Goal: Information Seeking & Learning: Learn about a topic

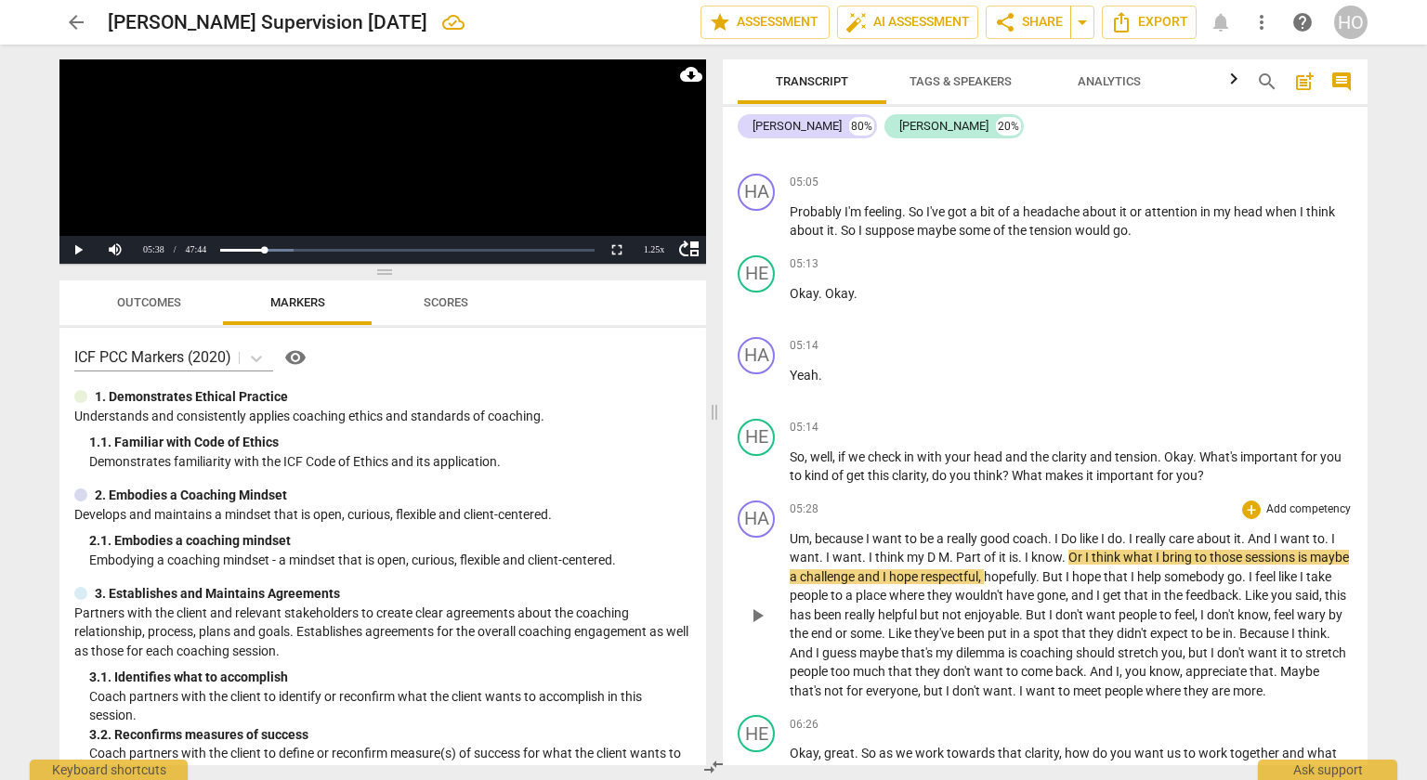
click at [762, 608] on span "play_arrow" at bounding box center [757, 616] width 22 height 22
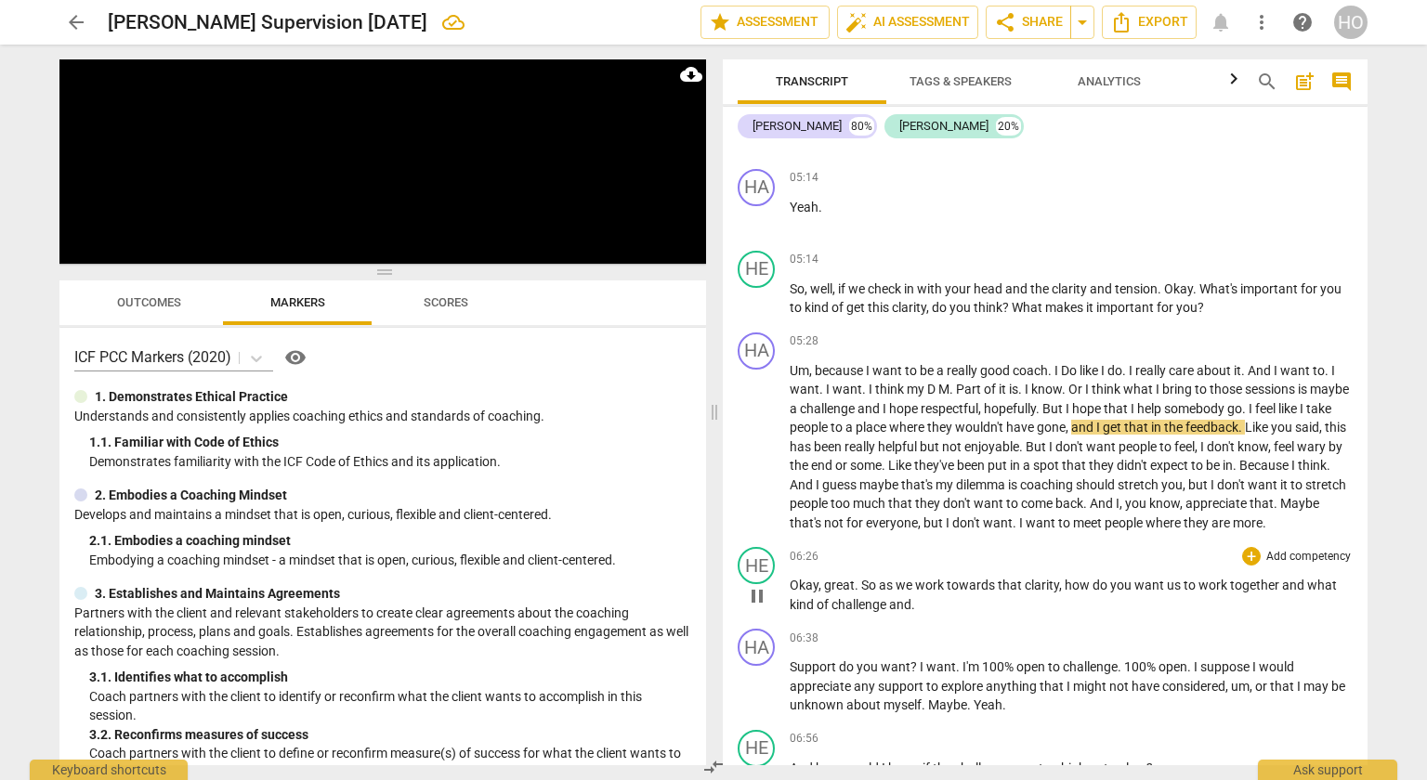
scroll to position [1924, 0]
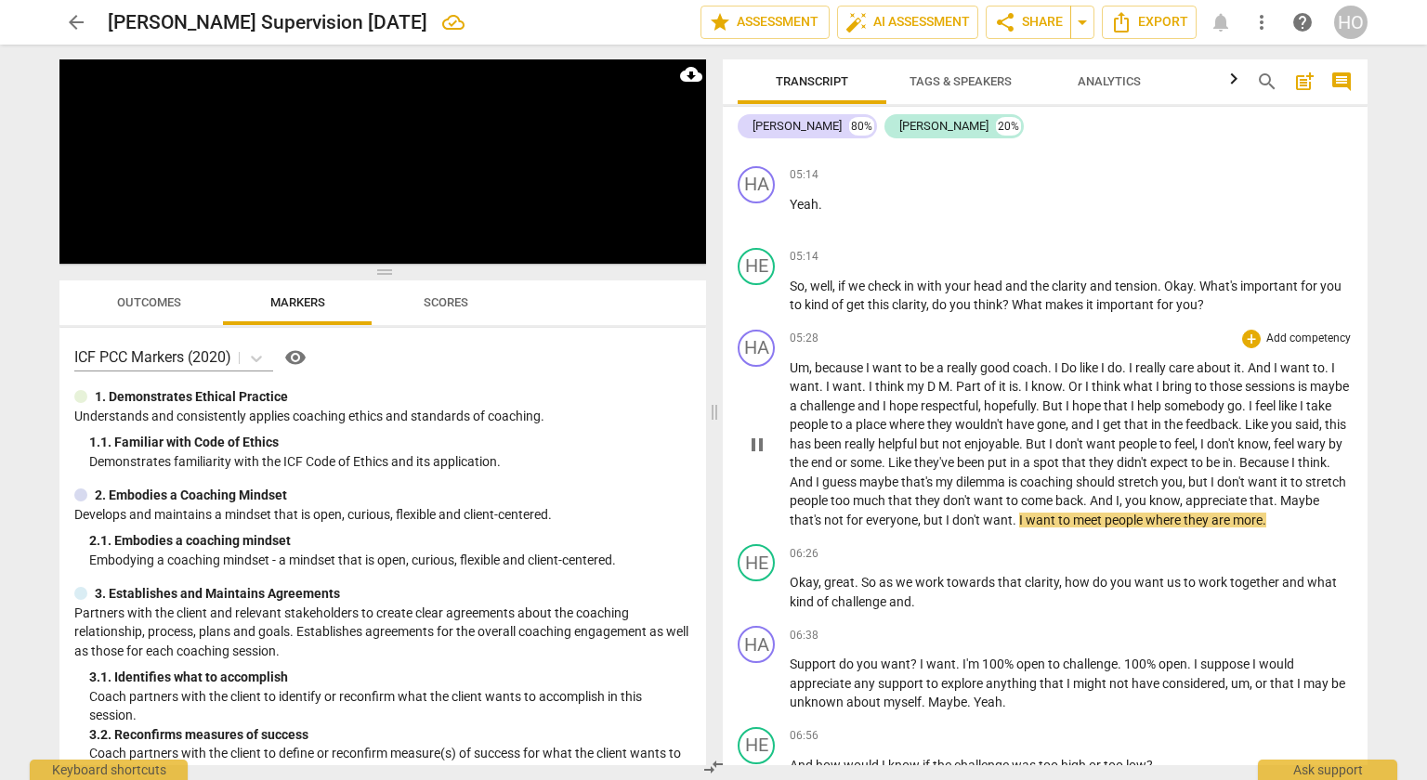
click at [1280, 500] on span "Maybe" at bounding box center [1299, 500] width 39 height 15
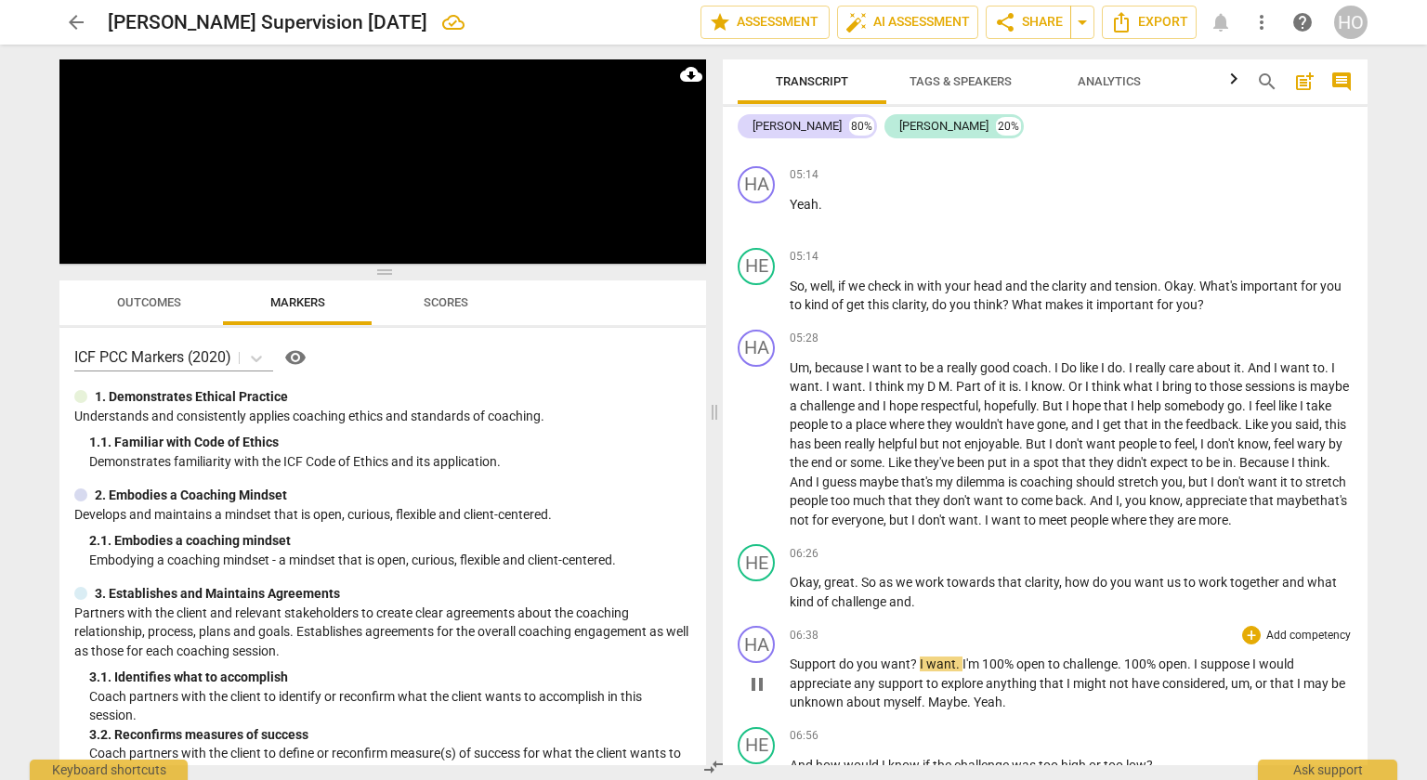
click at [915, 657] on span "?" at bounding box center [915, 664] width 9 height 15
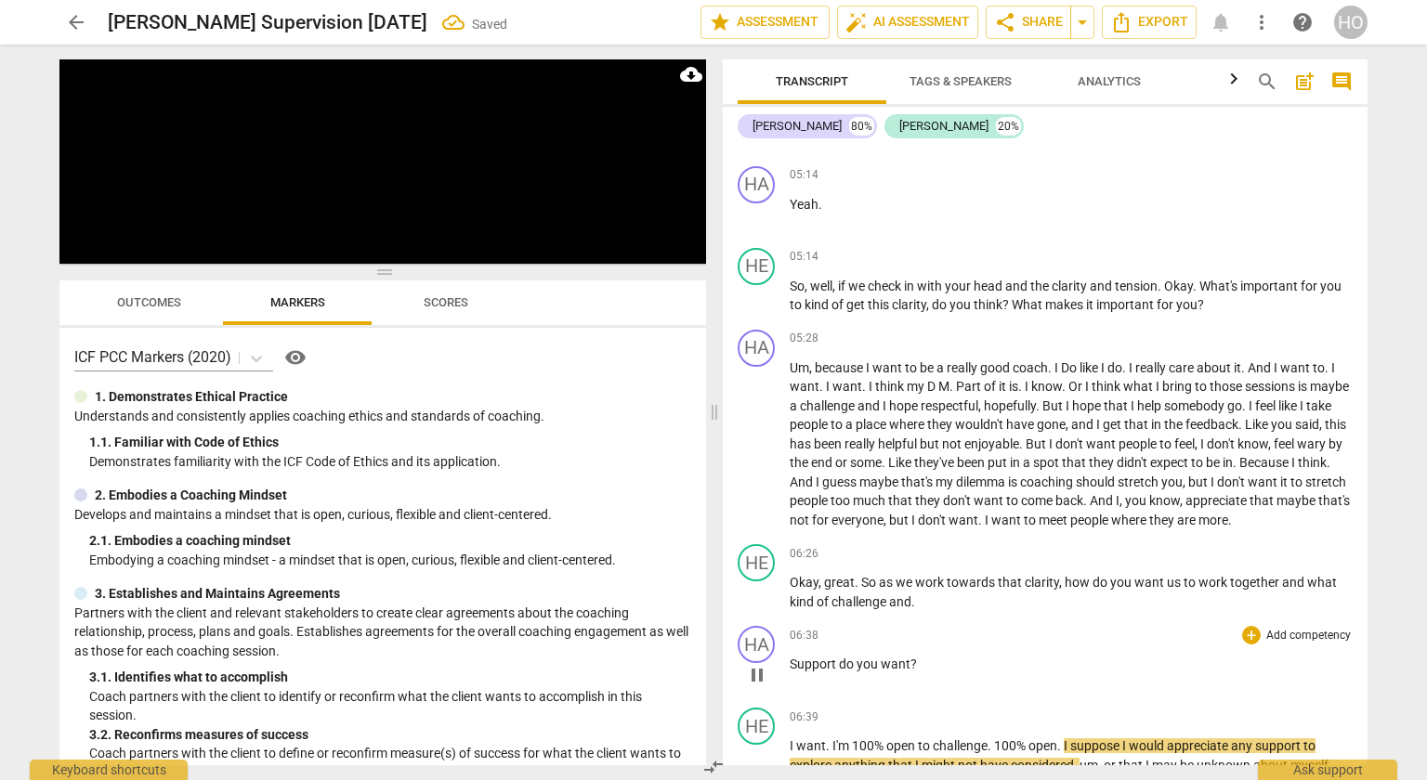
click at [791, 658] on span "Support" at bounding box center [814, 664] width 49 height 15
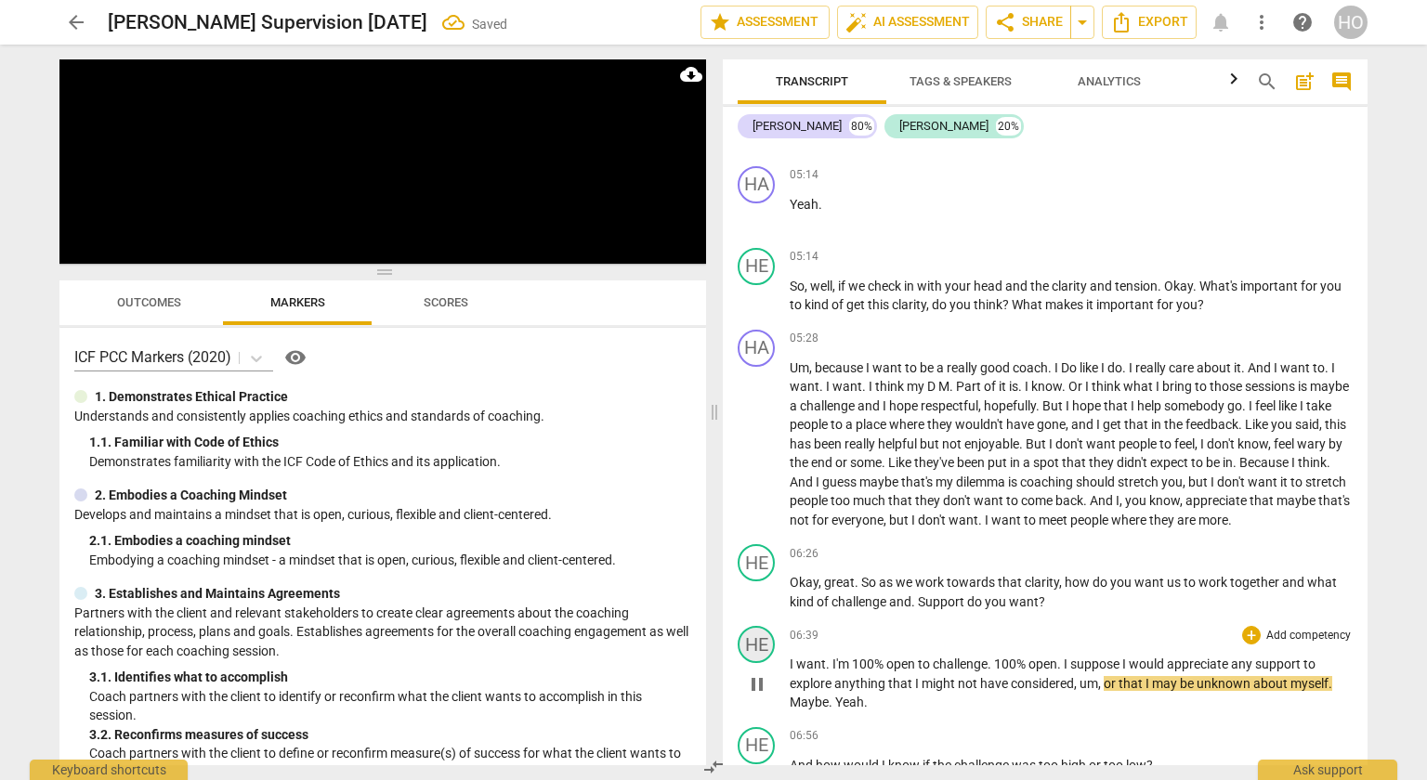
click at [754, 636] on div "HE" at bounding box center [756, 644] width 37 height 37
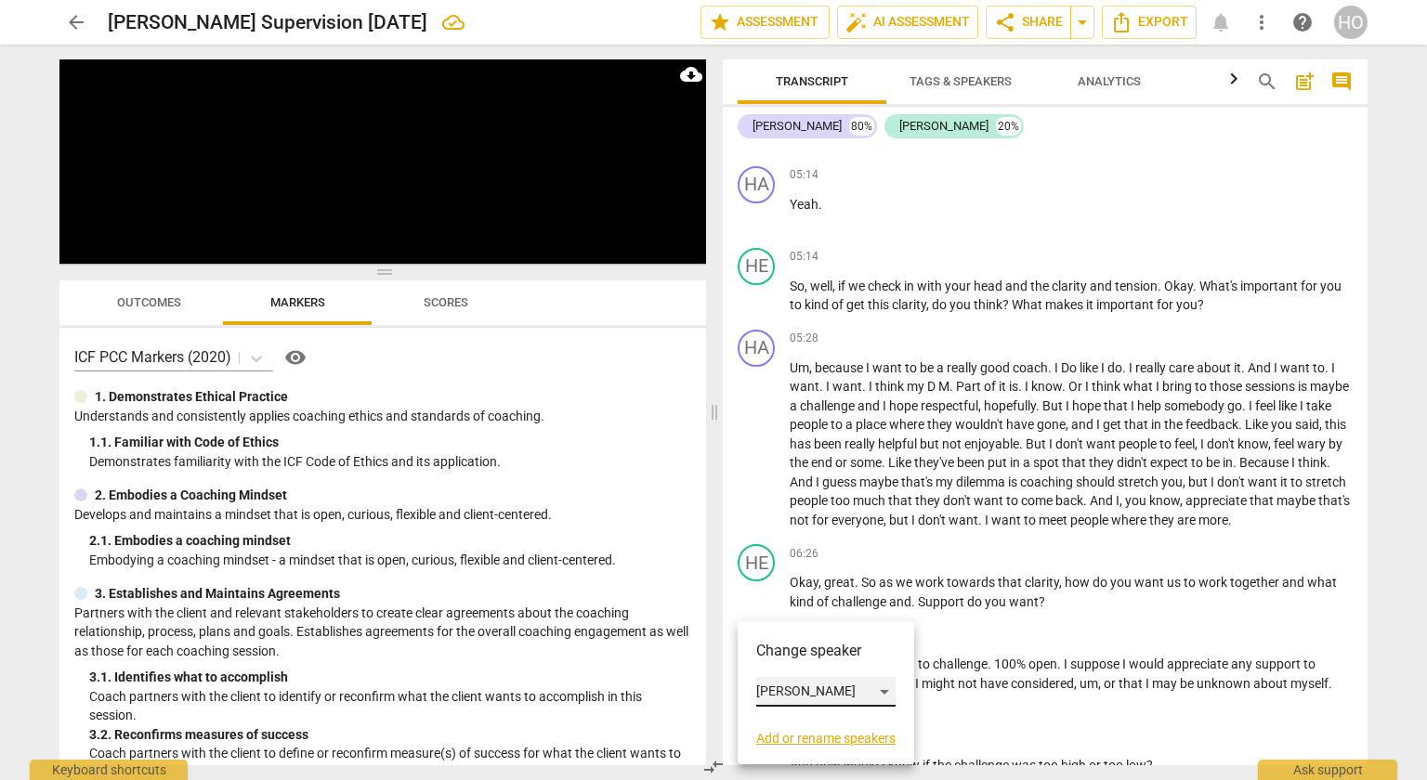
click at [788, 693] on div "[PERSON_NAME]" at bounding box center [825, 692] width 139 height 30
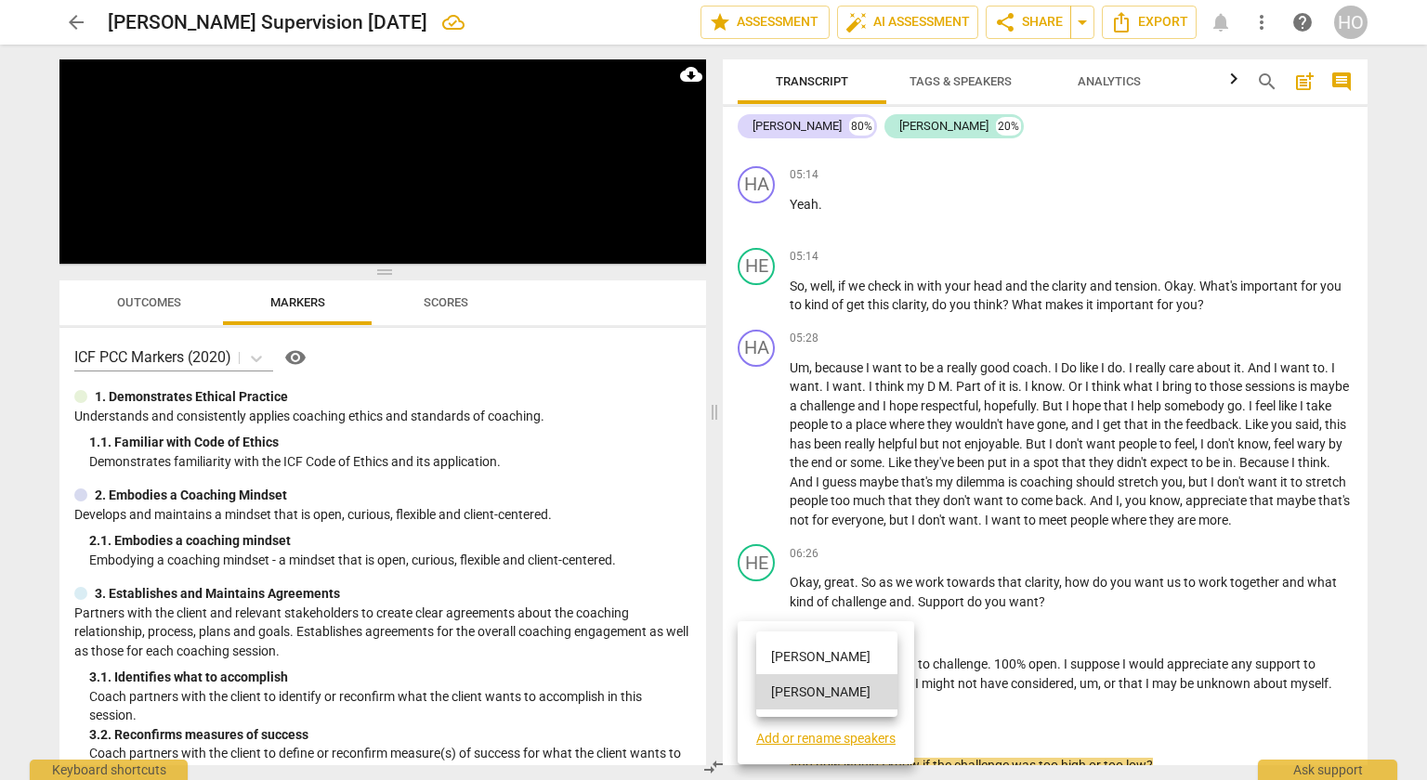
click at [800, 661] on li "[PERSON_NAME]" at bounding box center [826, 656] width 141 height 35
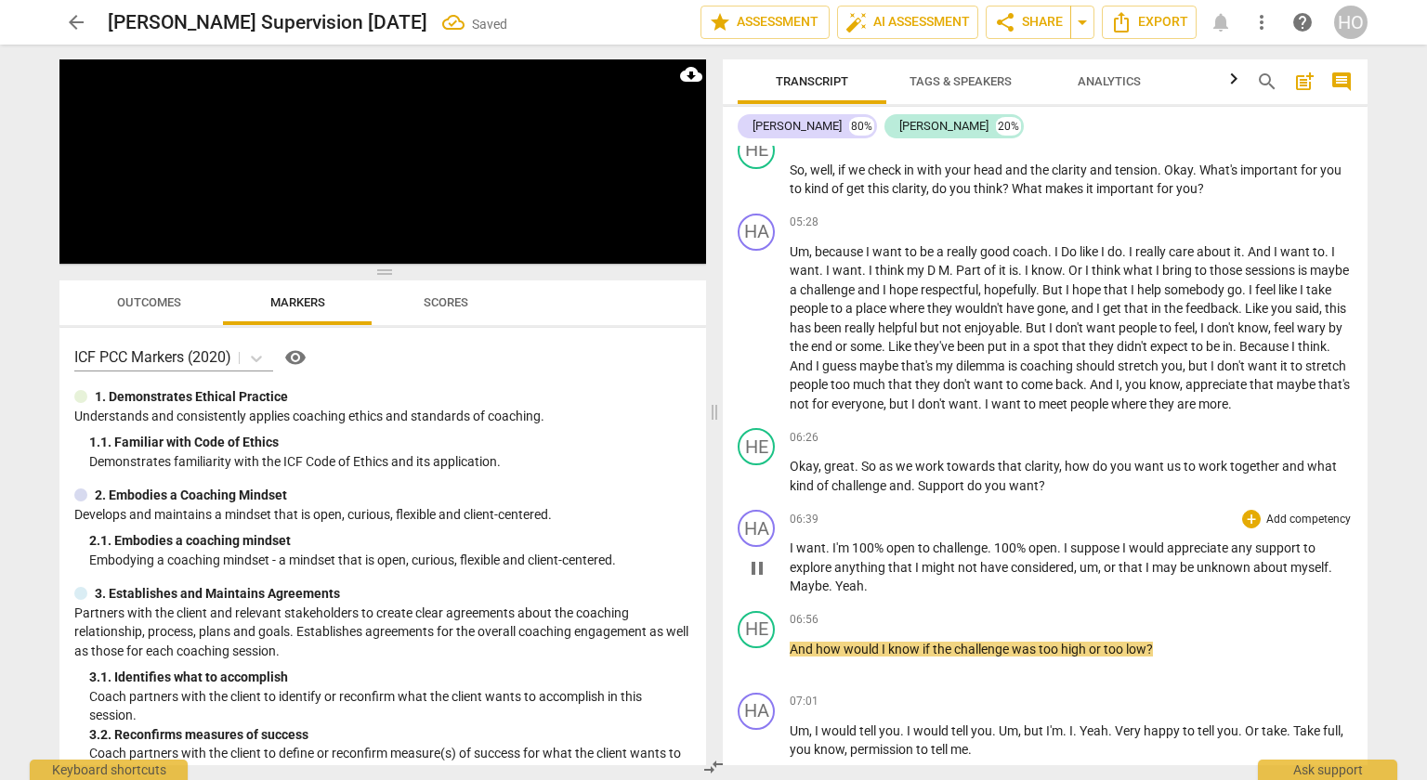
scroll to position [2156, 0]
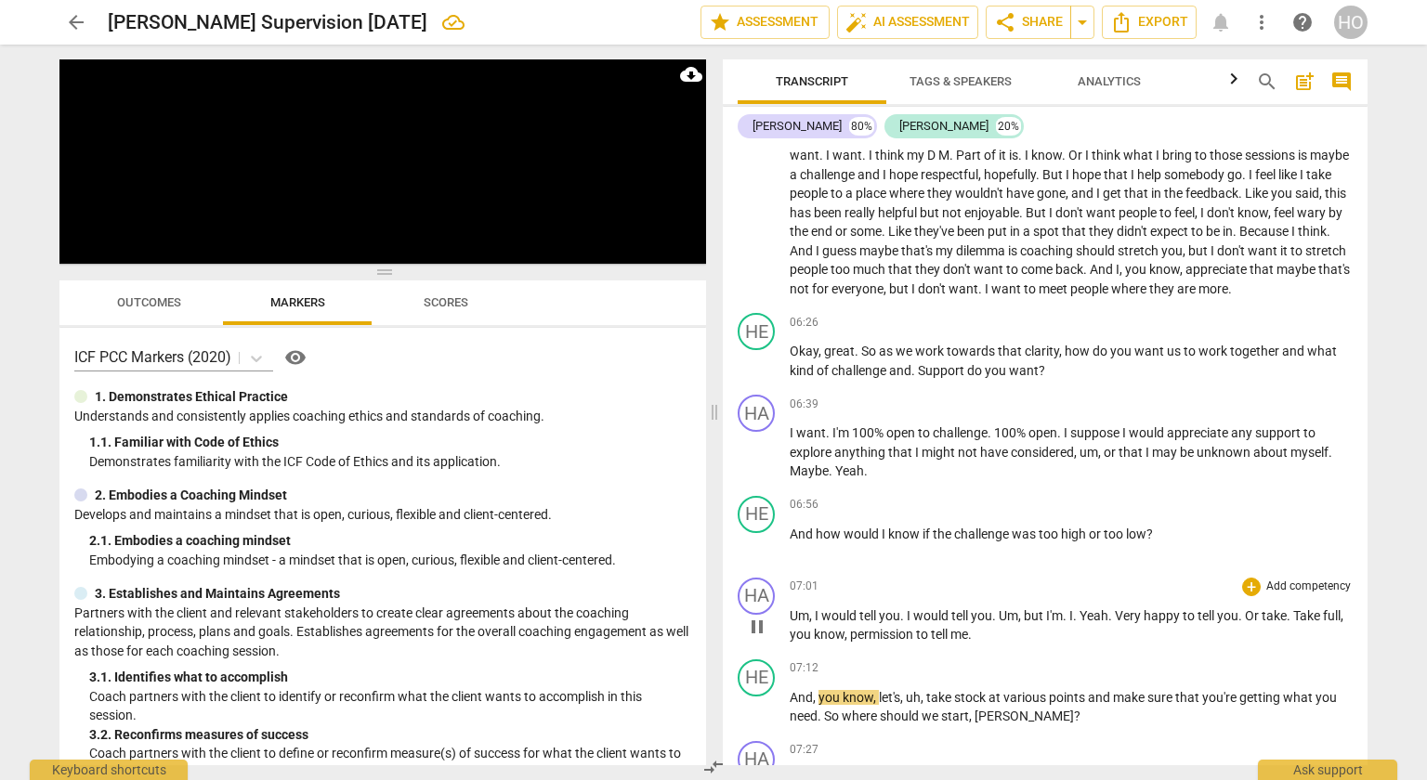
click at [1329, 610] on span "full" at bounding box center [1332, 616] width 18 height 15
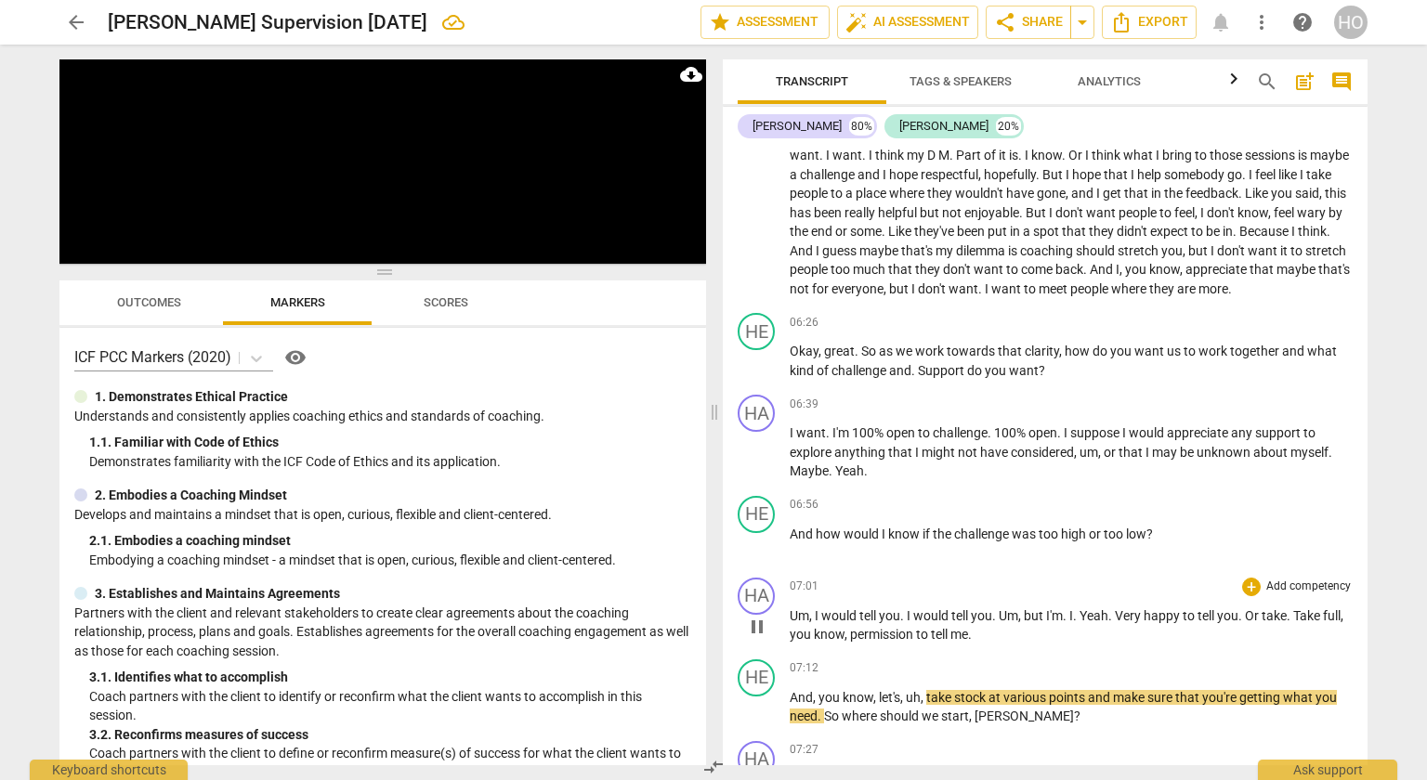
click at [1327, 610] on span "full" at bounding box center [1332, 616] width 18 height 15
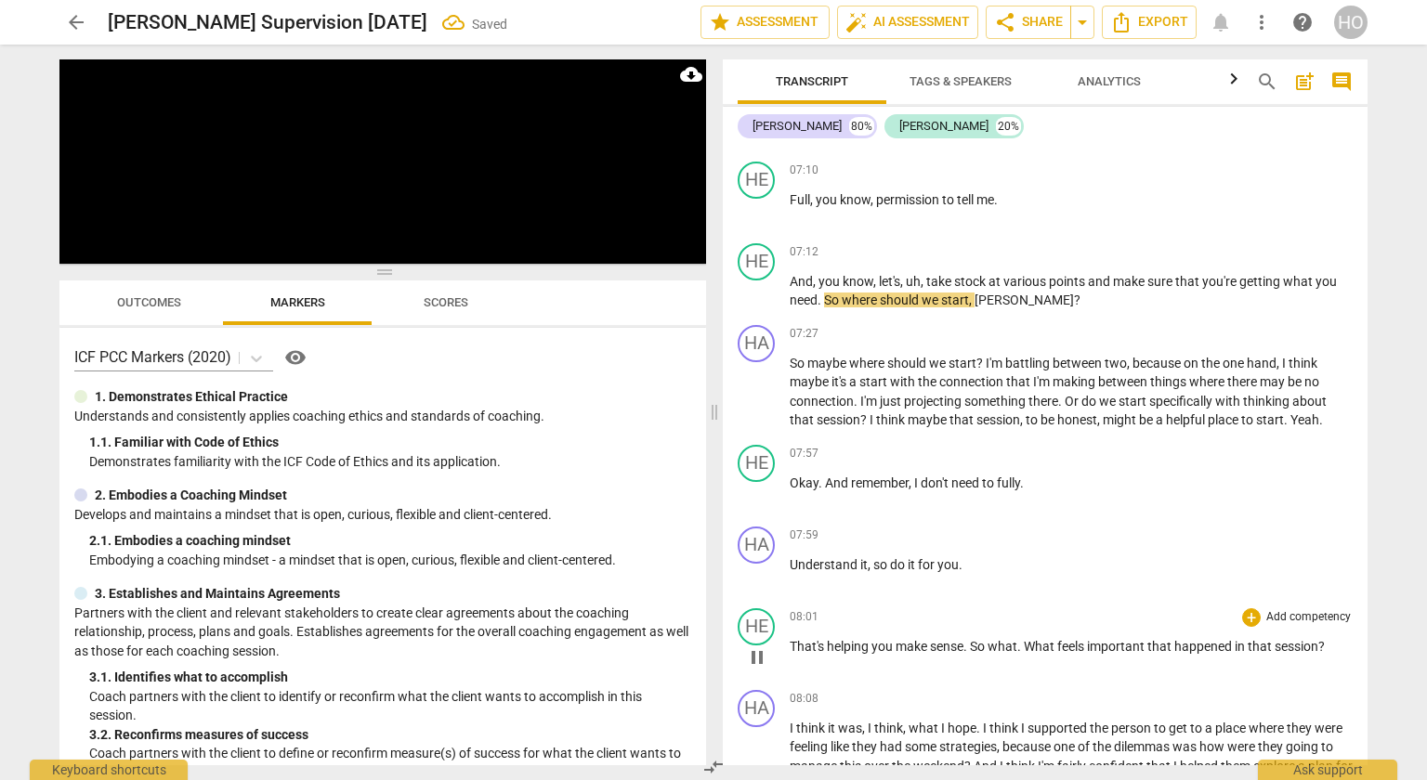
scroll to position [2349, 0]
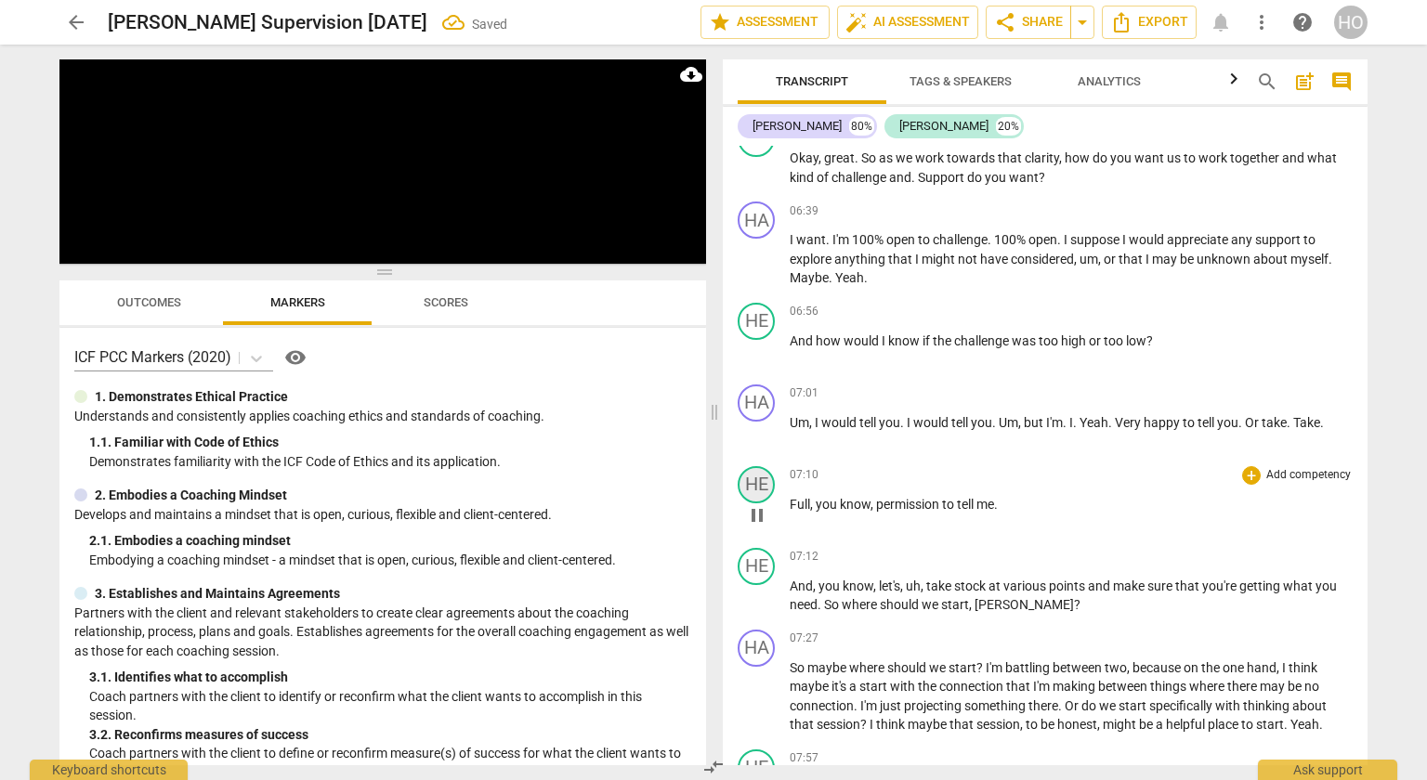
click at [769, 482] on div "HE" at bounding box center [756, 484] width 37 height 37
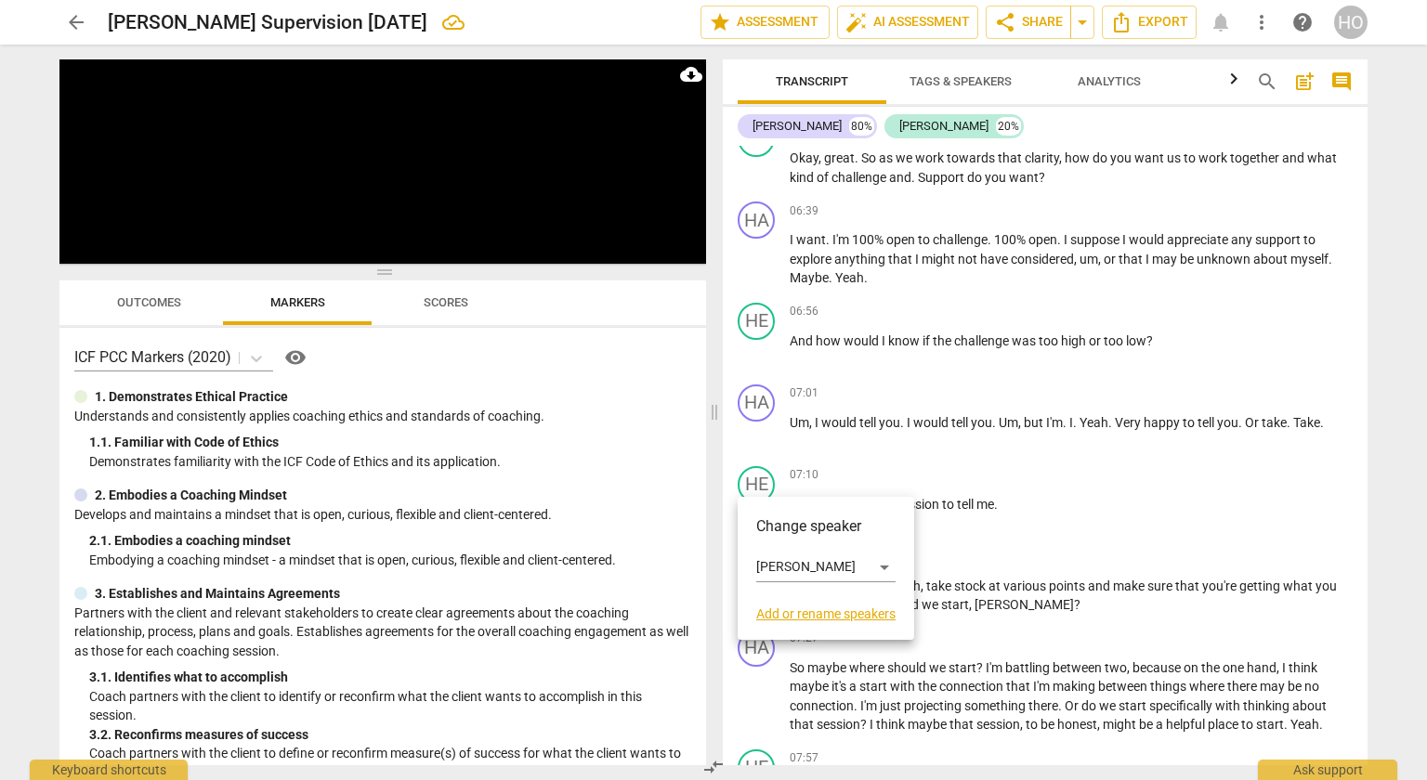
click at [1031, 492] on div at bounding box center [713, 390] width 1427 height 780
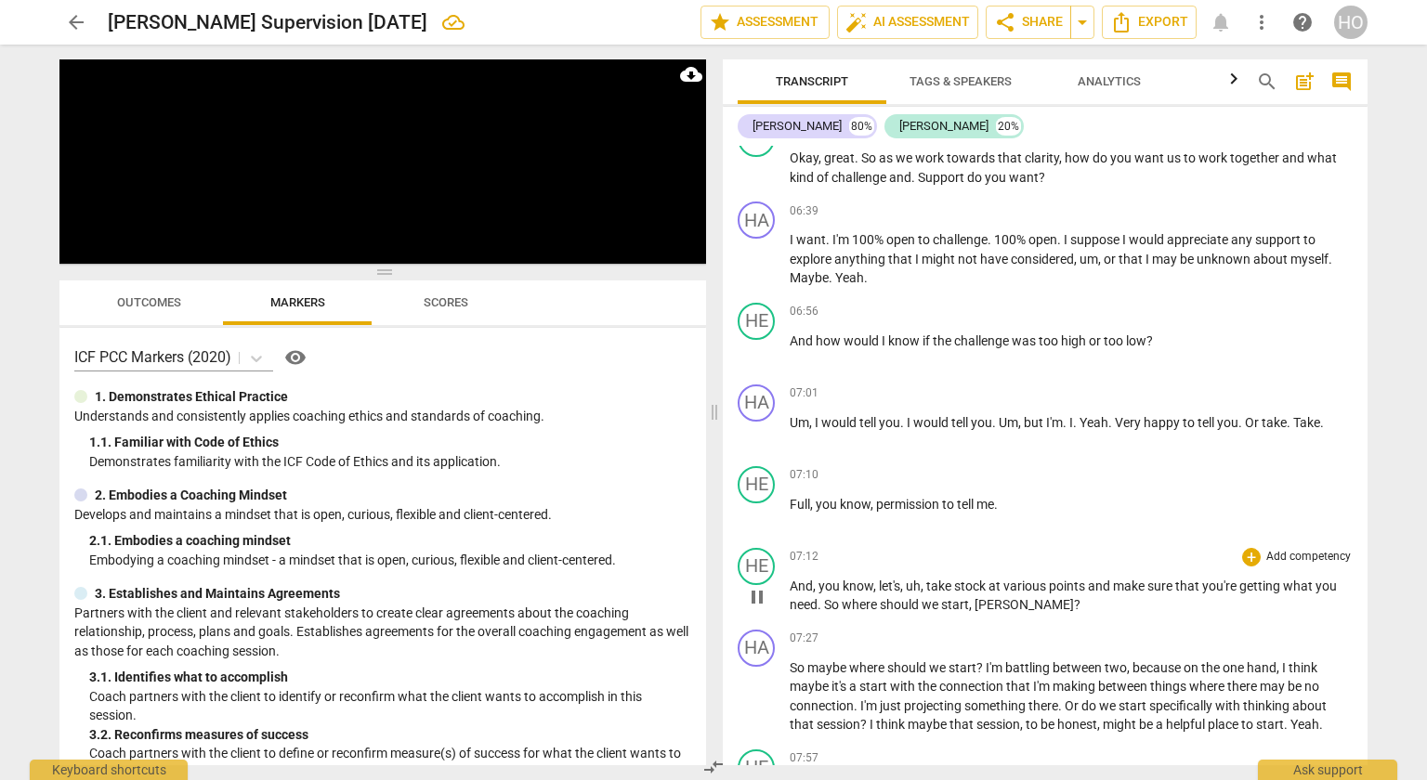
click at [795, 579] on span "And" at bounding box center [801, 586] width 23 height 15
click at [799, 579] on span "And" at bounding box center [801, 586] width 23 height 15
click at [792, 579] on span "And" at bounding box center [801, 586] width 23 height 15
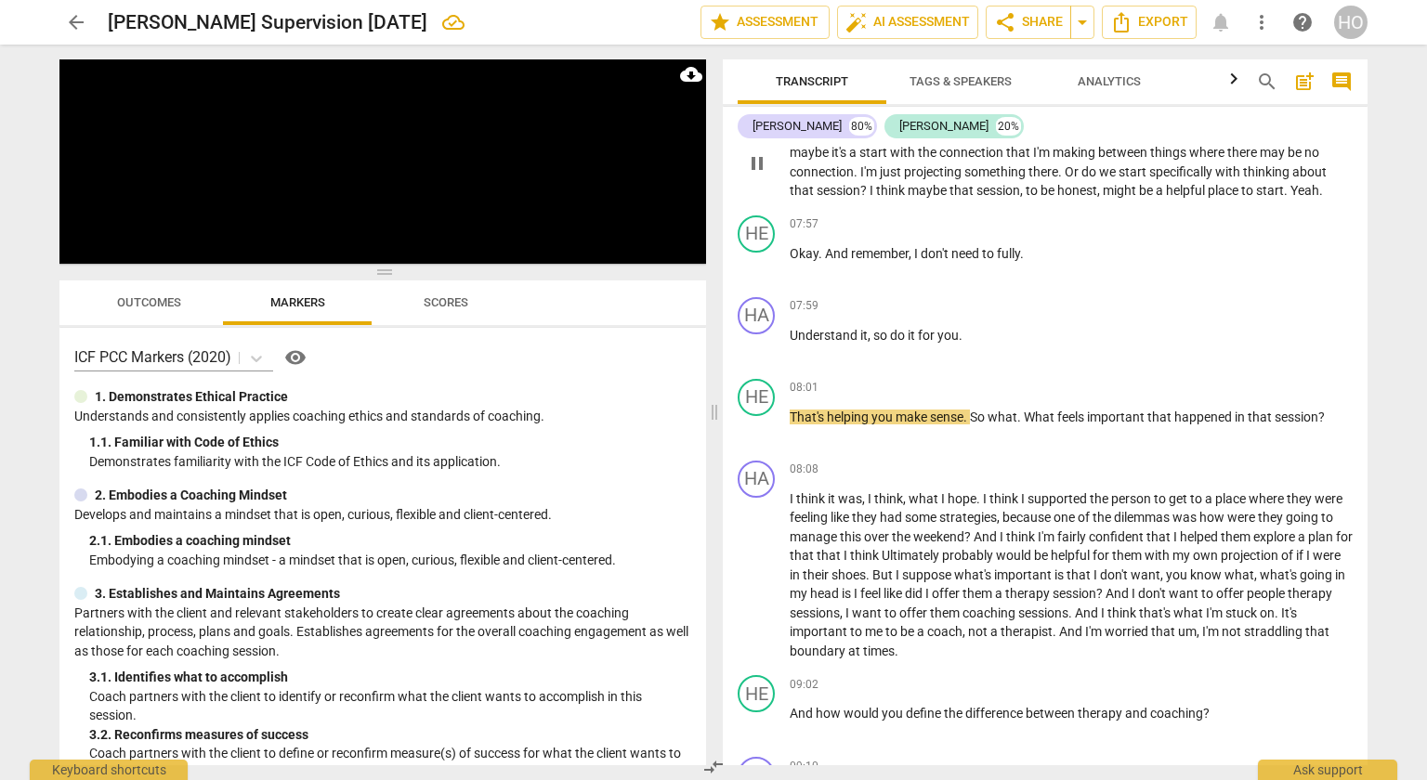
scroll to position [2647, 0]
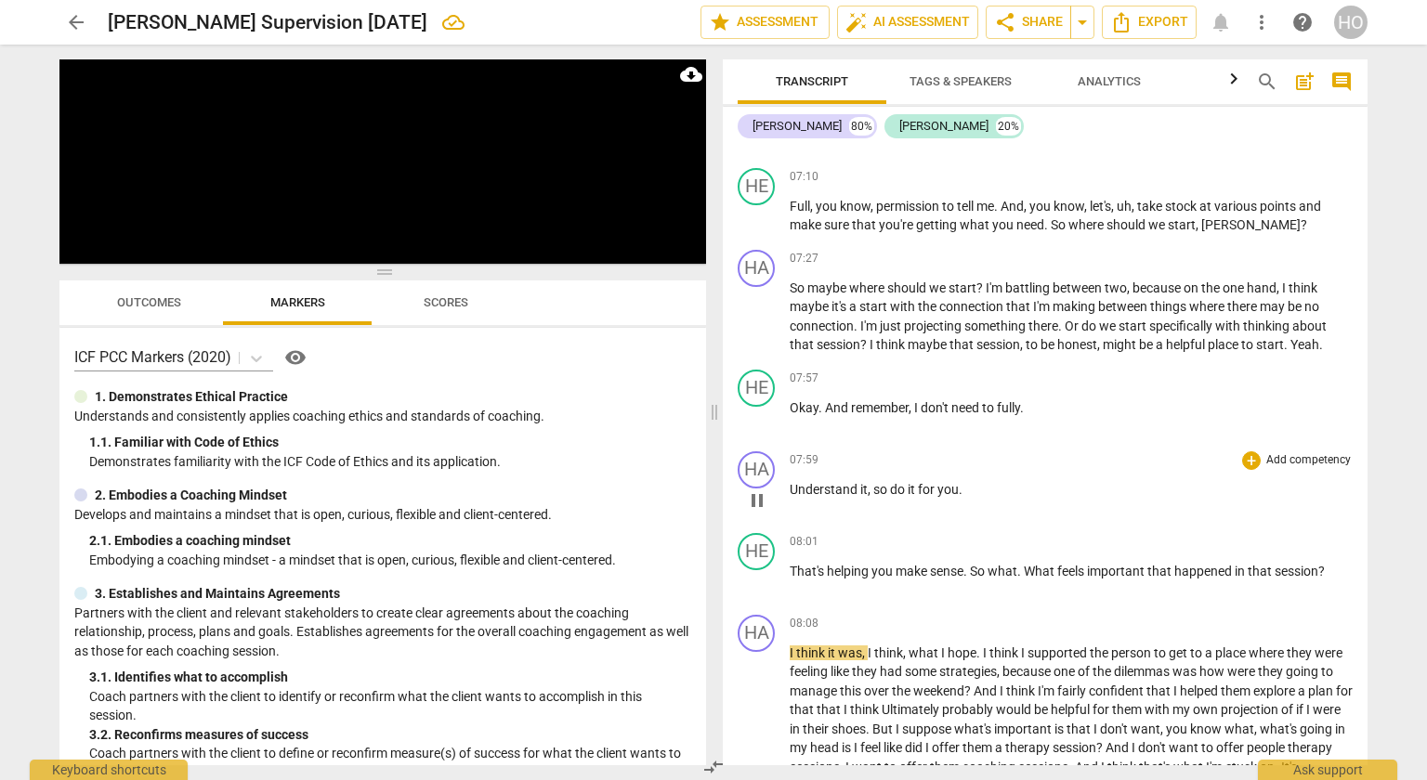
click at [789, 478] on div "HA play_arrow pause" at bounding box center [764, 485] width 52 height 67
click at [791, 482] on span "Understand" at bounding box center [825, 489] width 71 height 15
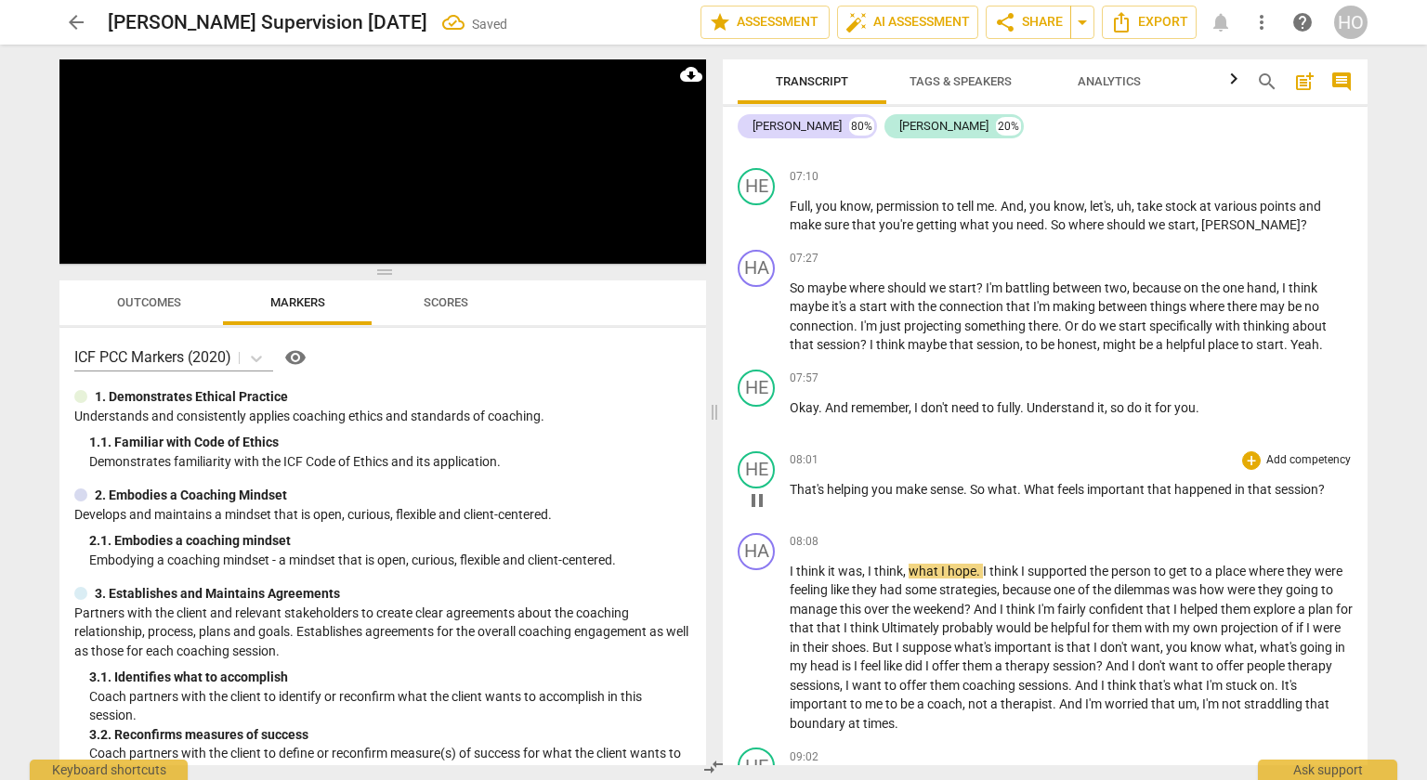
click at [793, 482] on span "That's" at bounding box center [808, 489] width 37 height 15
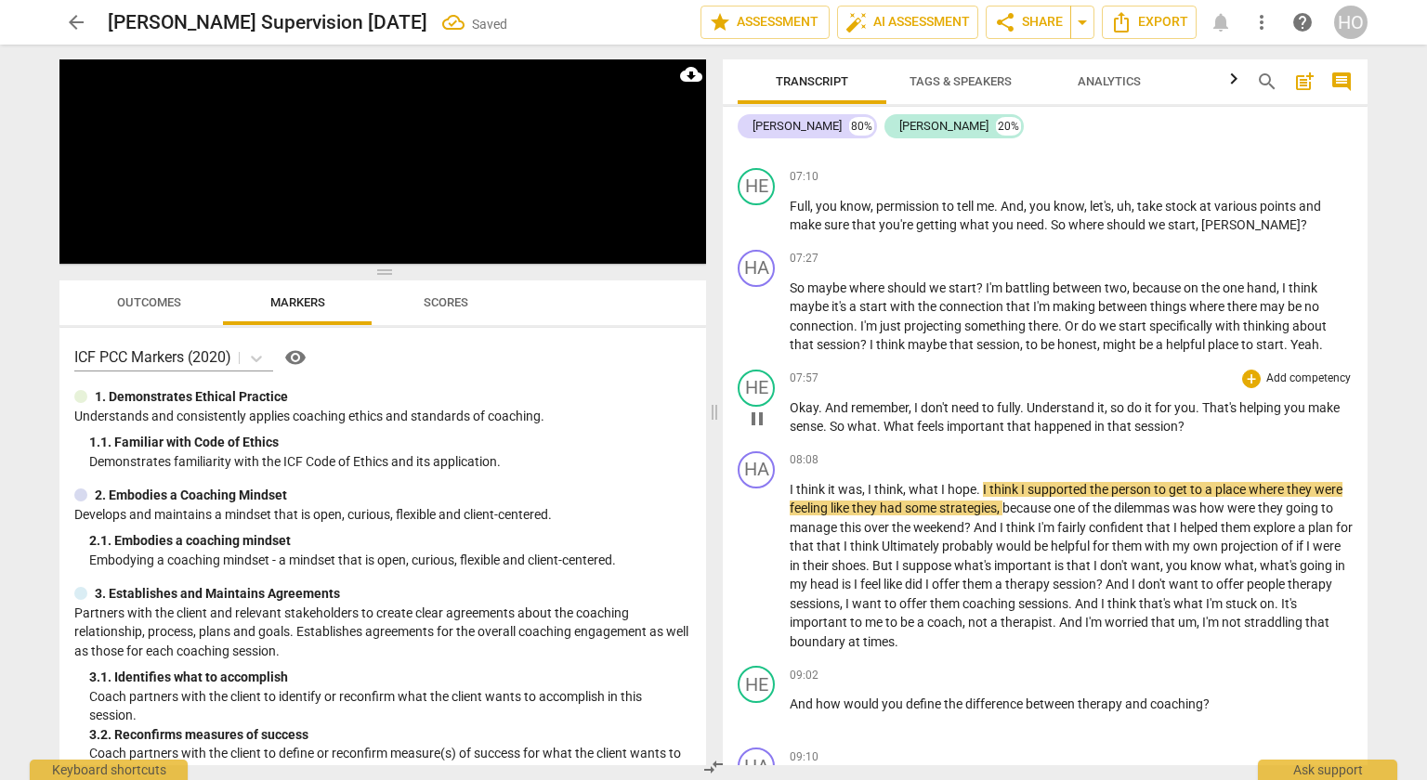
click at [1039, 400] on span "Understand" at bounding box center [1062, 407] width 71 height 15
click at [1034, 400] on span "Understand" at bounding box center [1062, 407] width 71 height 15
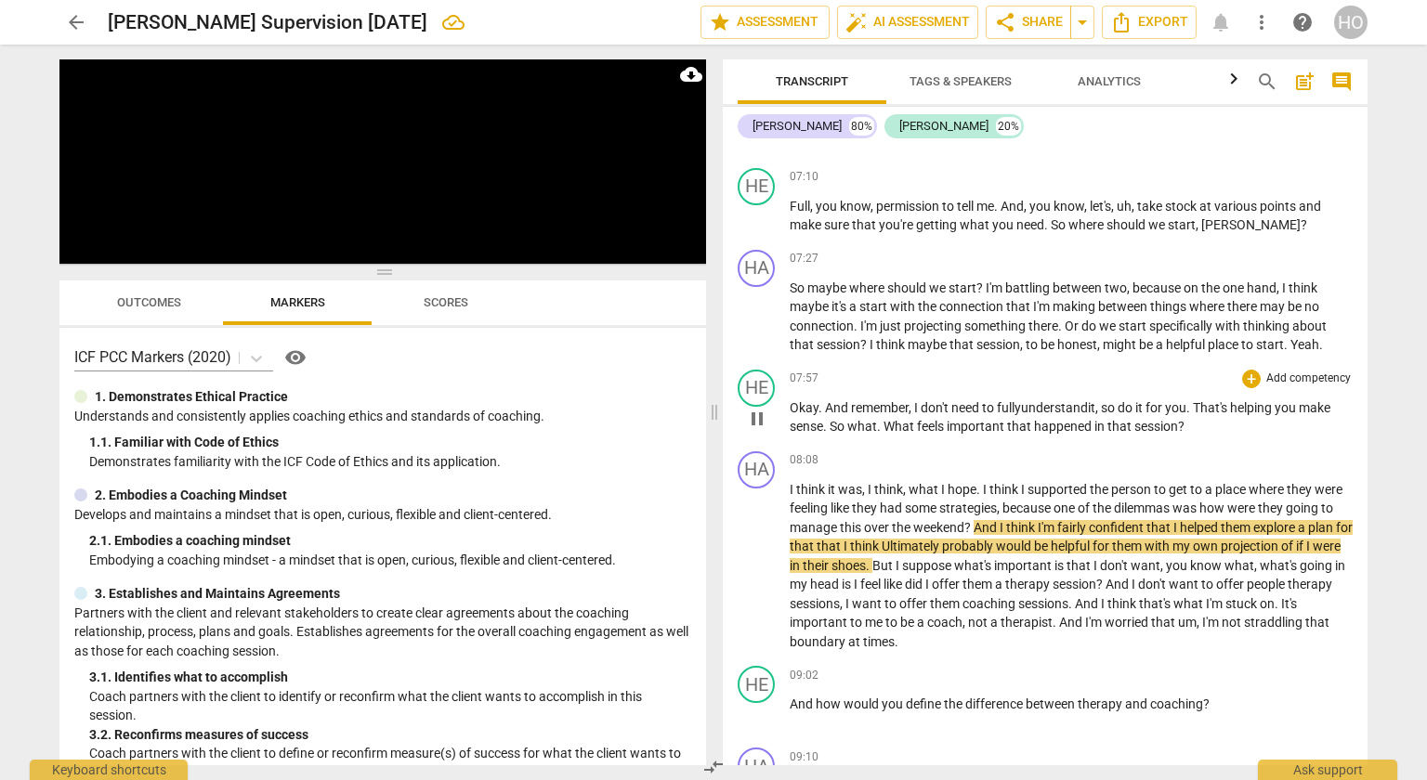
click at [884, 419] on span "What" at bounding box center [900, 426] width 33 height 15
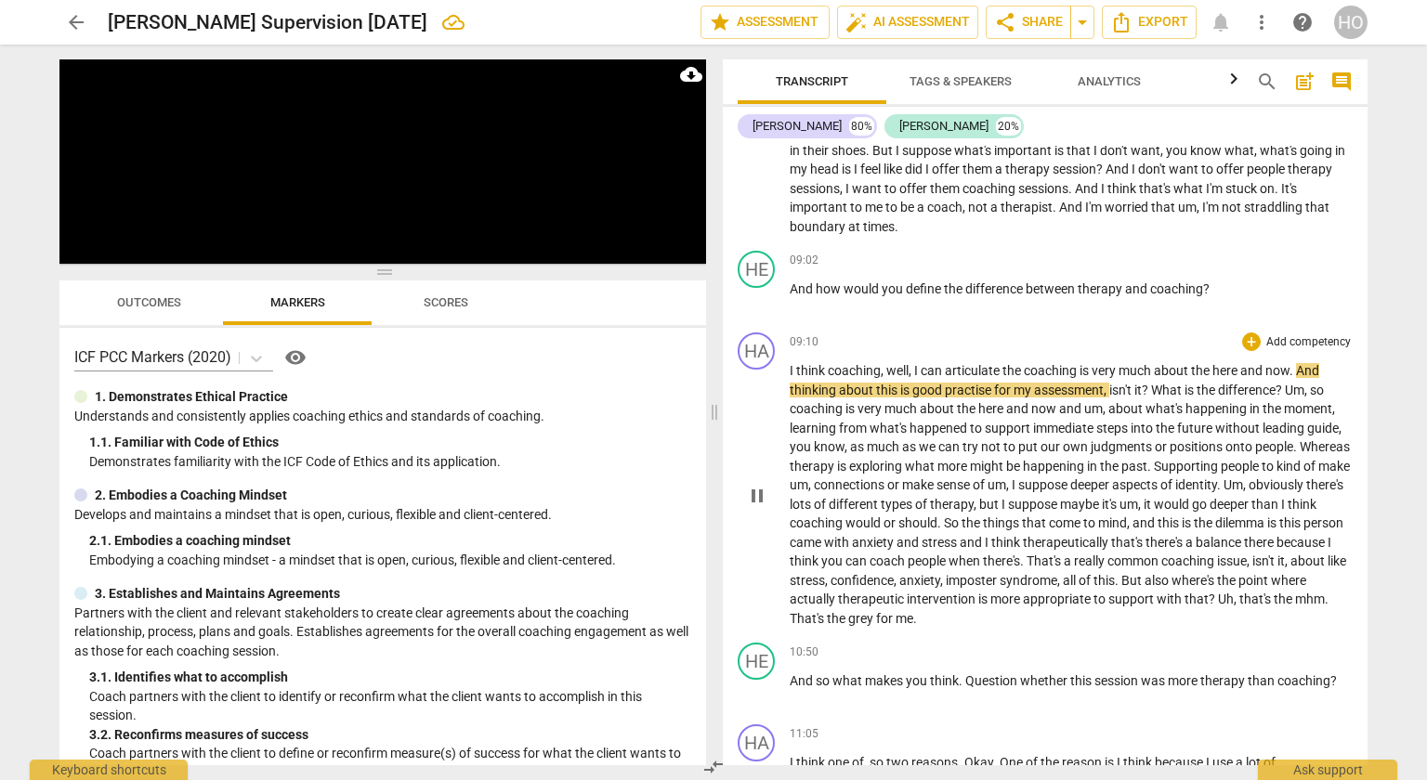
scroll to position [3084, 0]
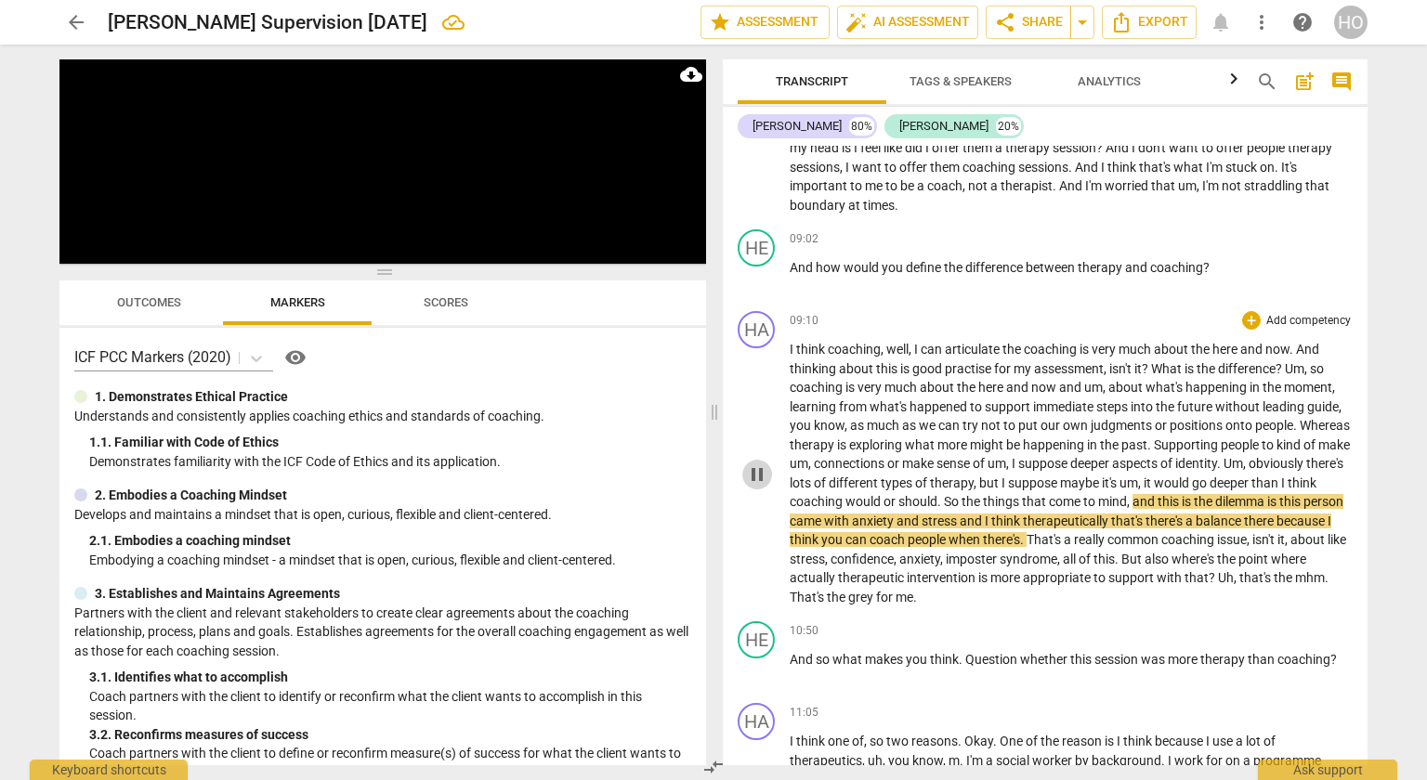
click at [757, 464] on span "pause" at bounding box center [757, 475] width 22 height 22
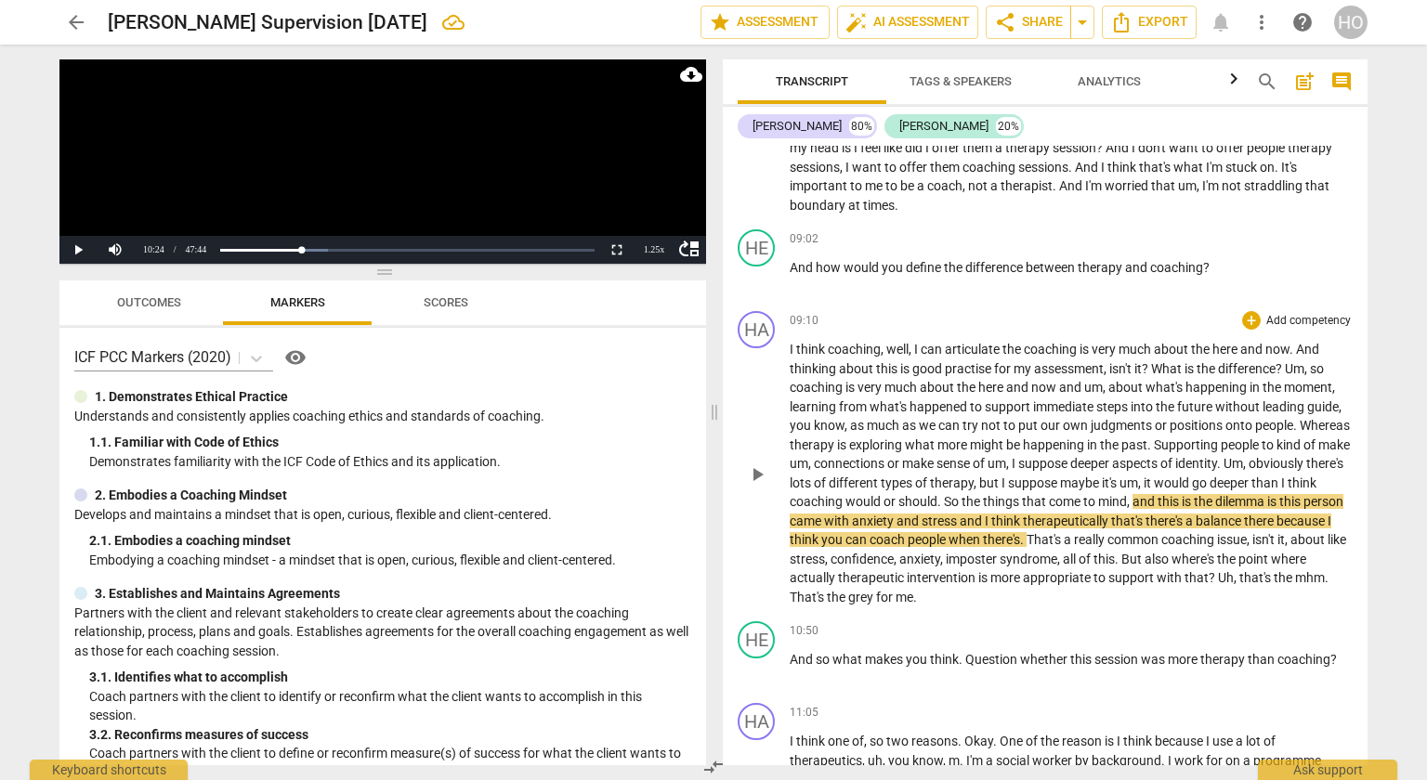
click at [760, 476] on div "play_arrow pause" at bounding box center [765, 474] width 47 height 253
click at [759, 465] on span "play_arrow" at bounding box center [757, 475] width 22 height 22
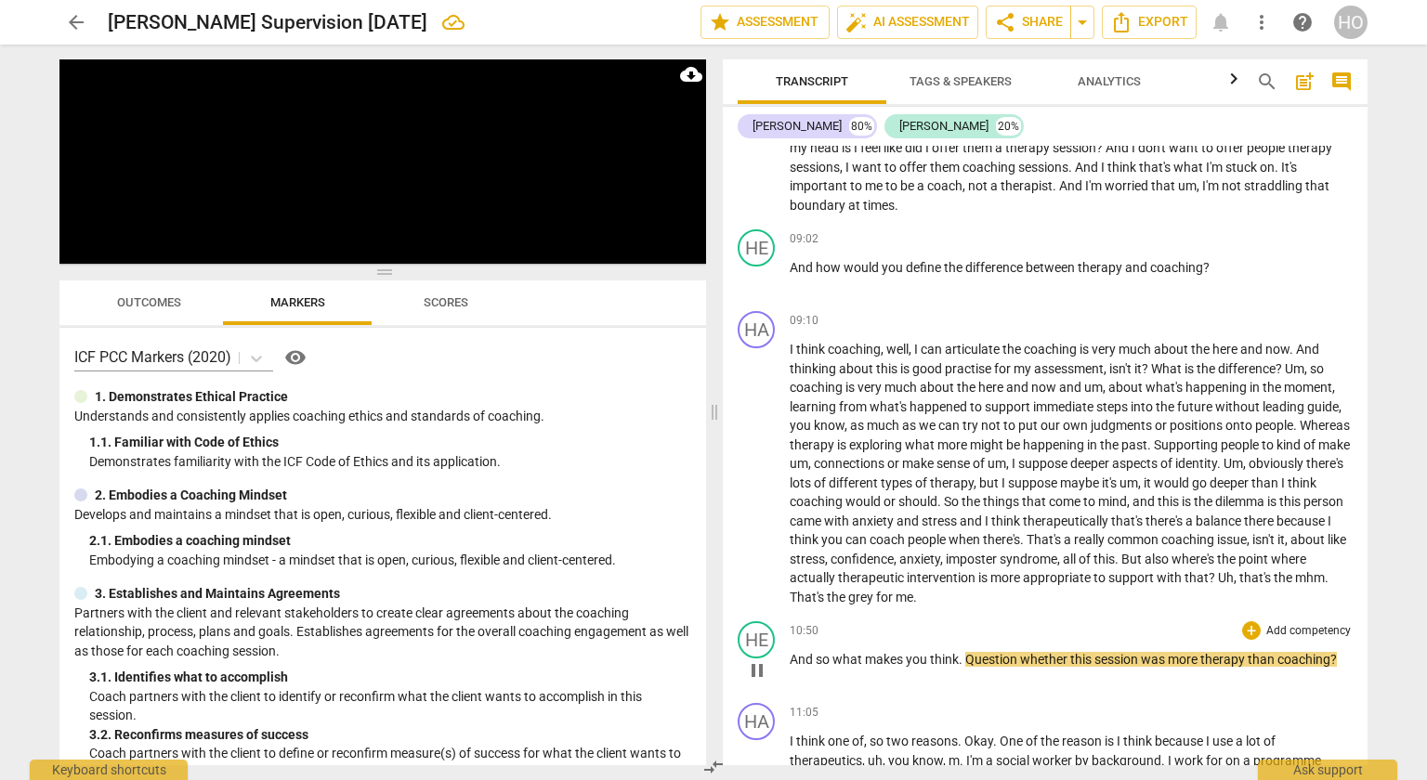
click at [966, 652] on span "Question" at bounding box center [992, 659] width 55 height 15
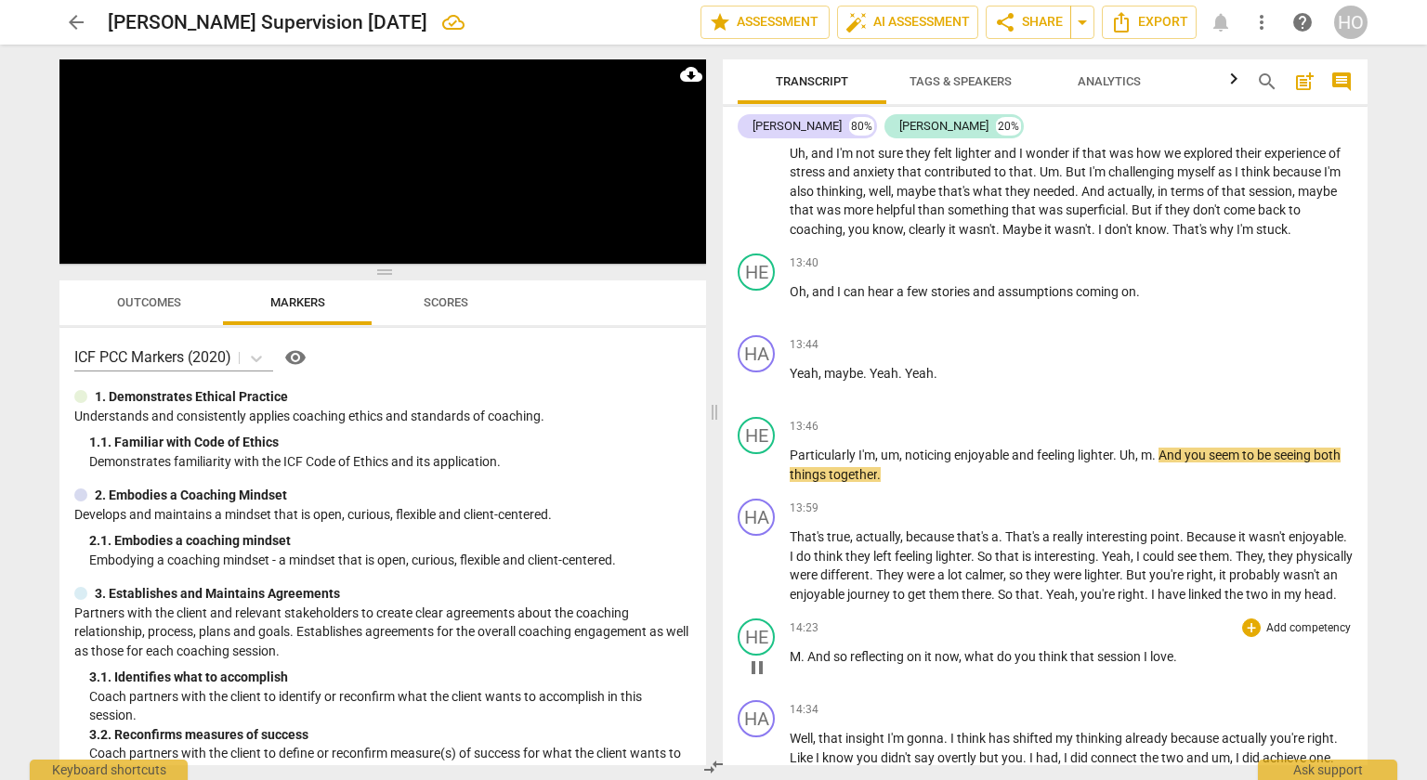
scroll to position [4434, 0]
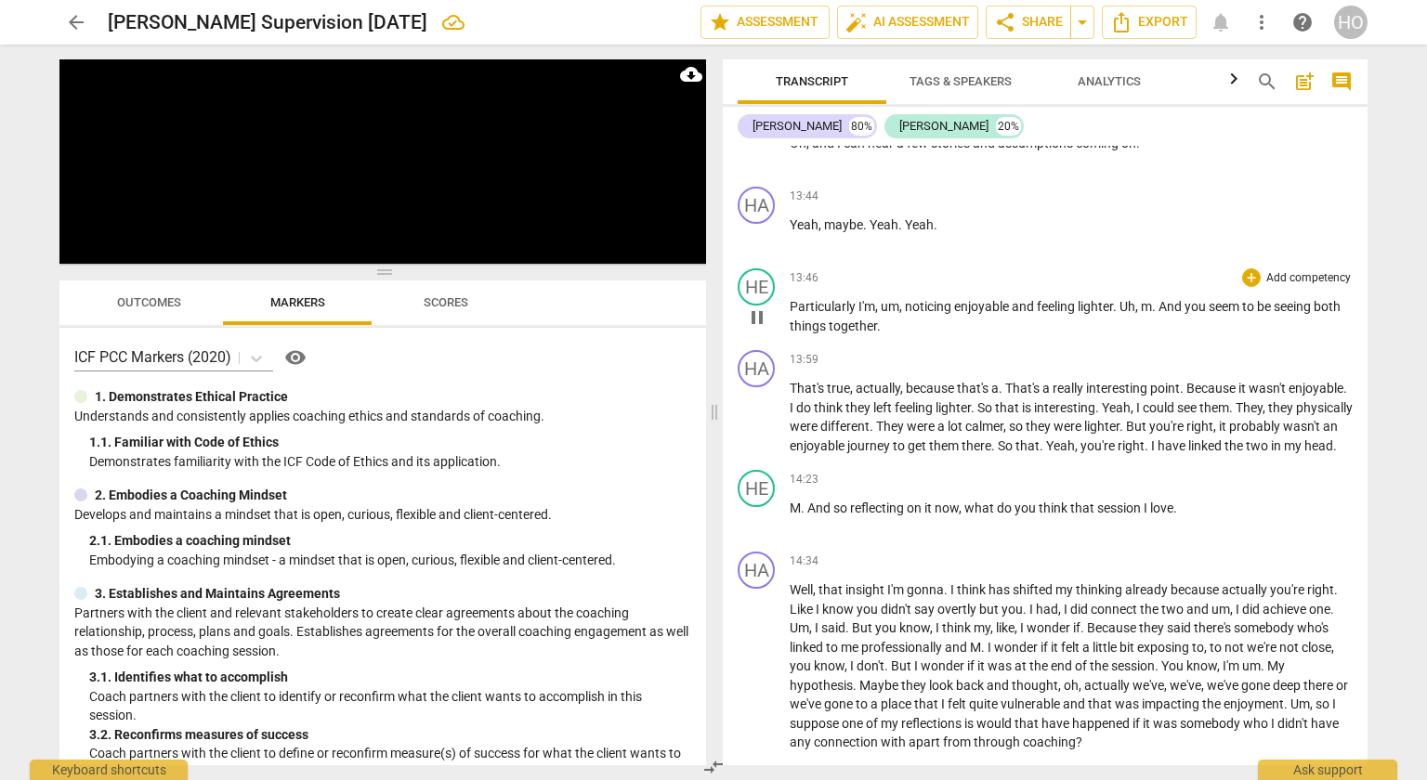
click at [1123, 299] on span "Uh" at bounding box center [1128, 306] width 16 height 15
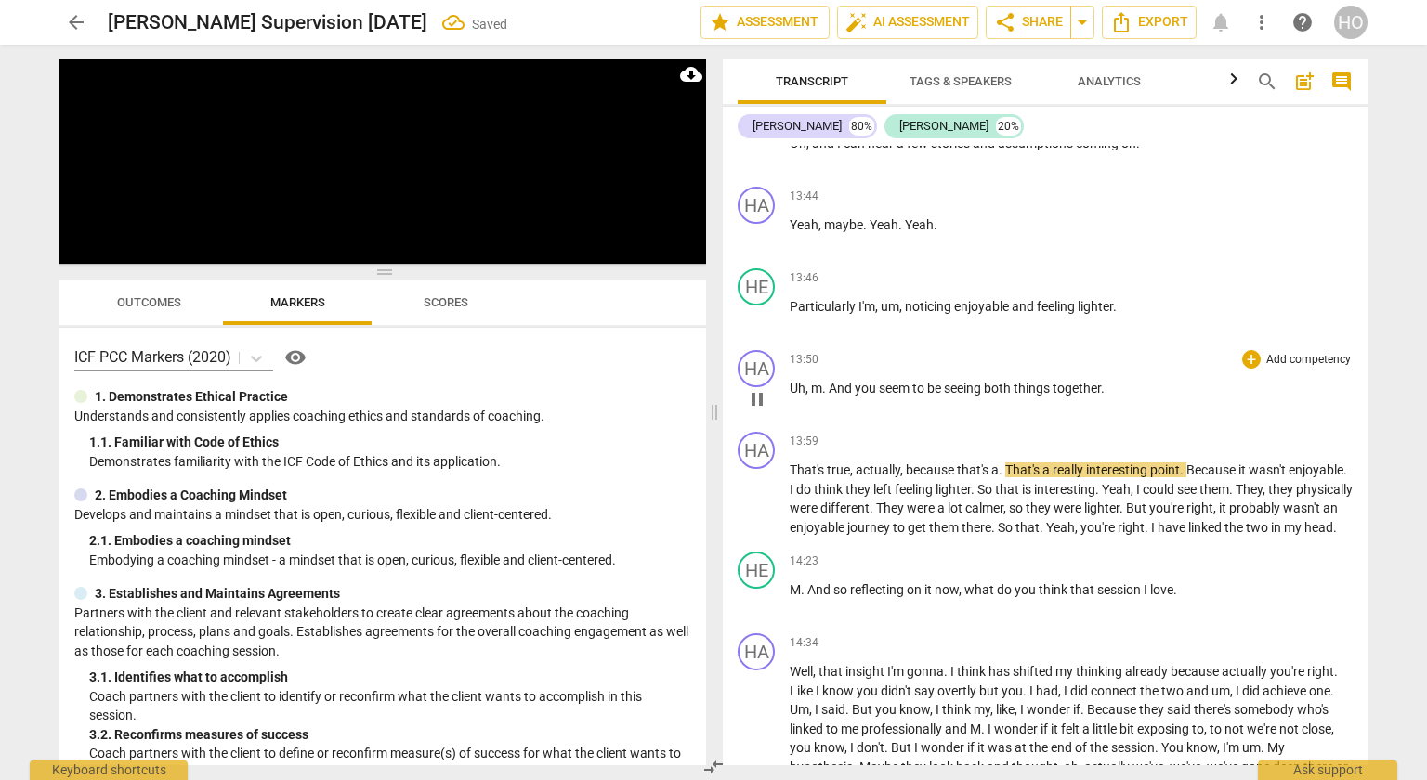
click at [831, 381] on span "And" at bounding box center [842, 388] width 26 height 15
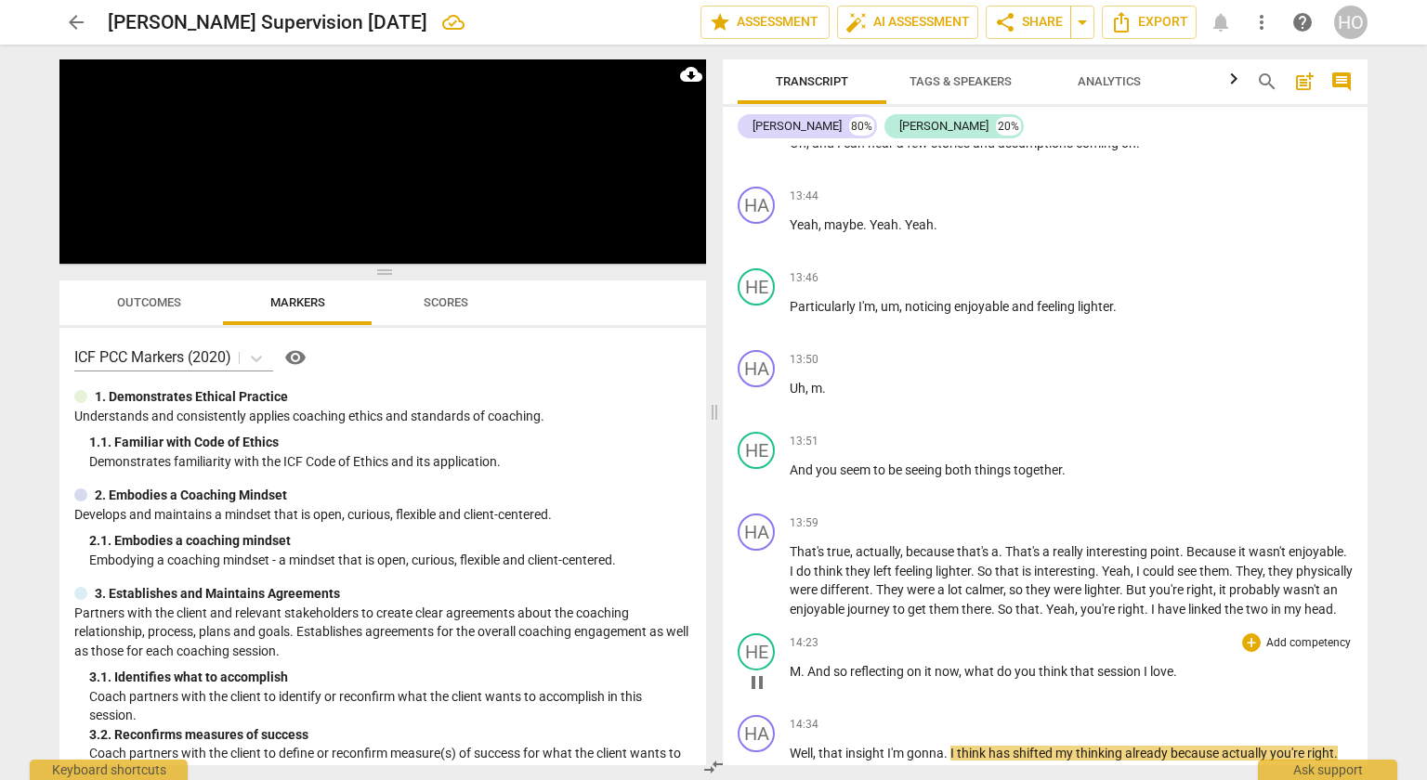
drag, startPoint x: 1147, startPoint y: 683, endPoint x: 1156, endPoint y: 668, distance: 17.5
click at [1147, 679] on span "I" at bounding box center [1147, 671] width 7 height 15
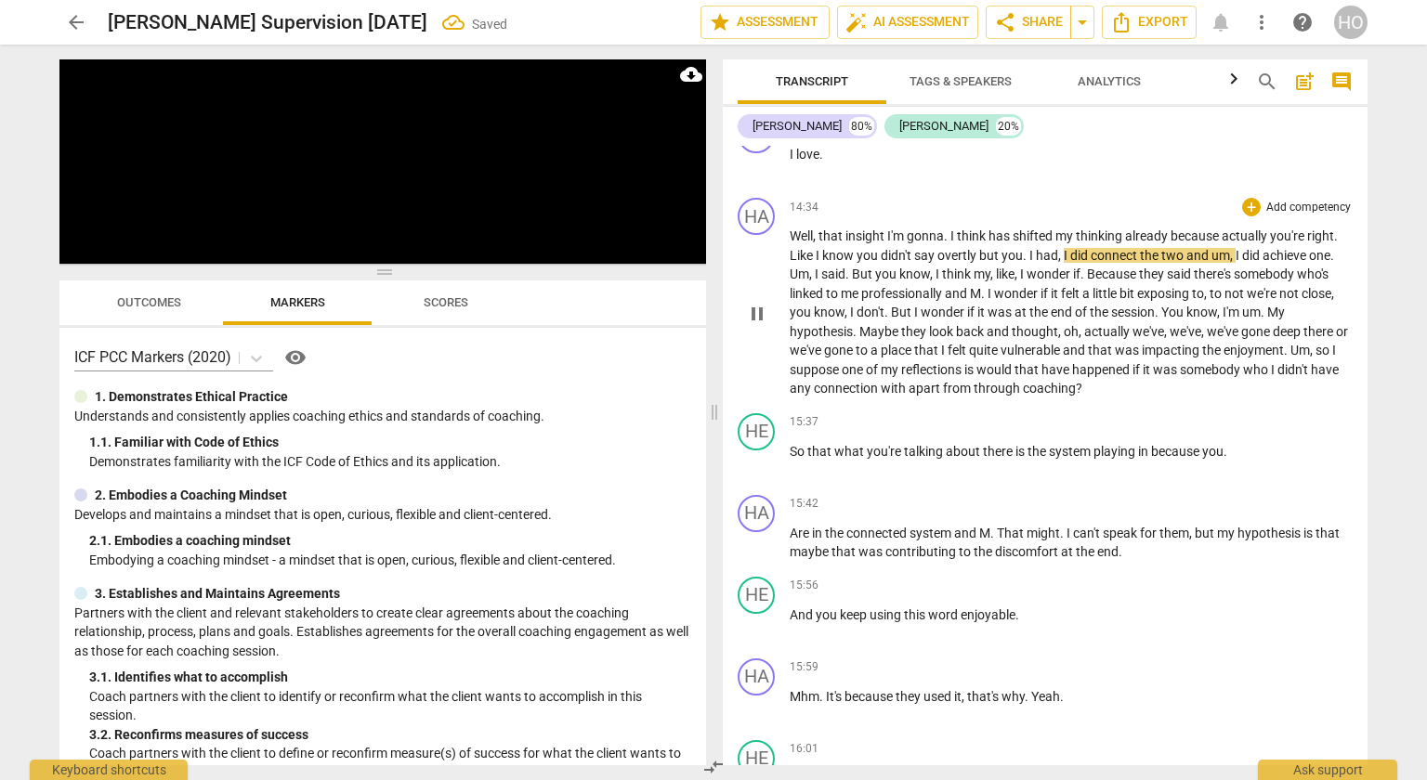
scroll to position [4910, 0]
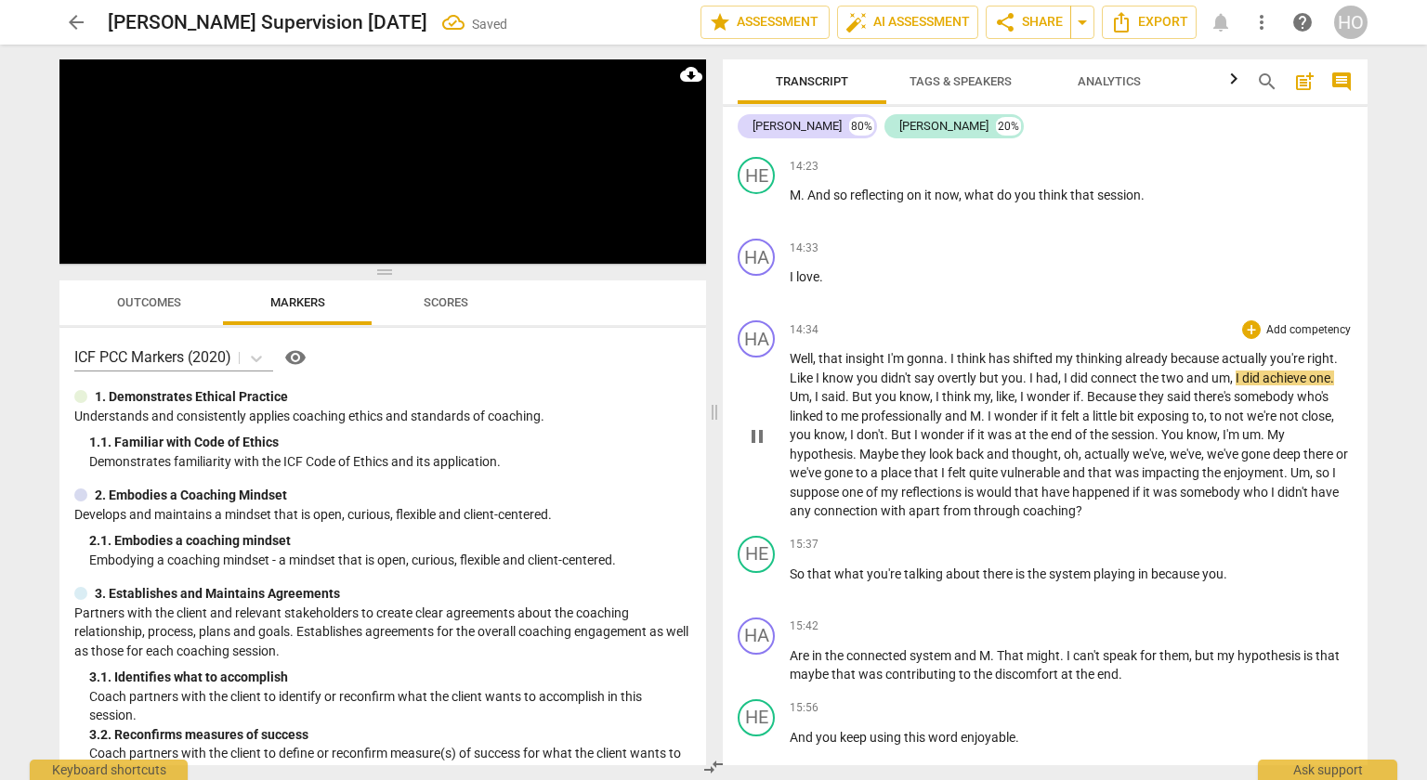
click at [789, 353] on div "HA play_arrow pause" at bounding box center [764, 421] width 52 height 201
click at [793, 362] on span "Well" at bounding box center [801, 358] width 23 height 15
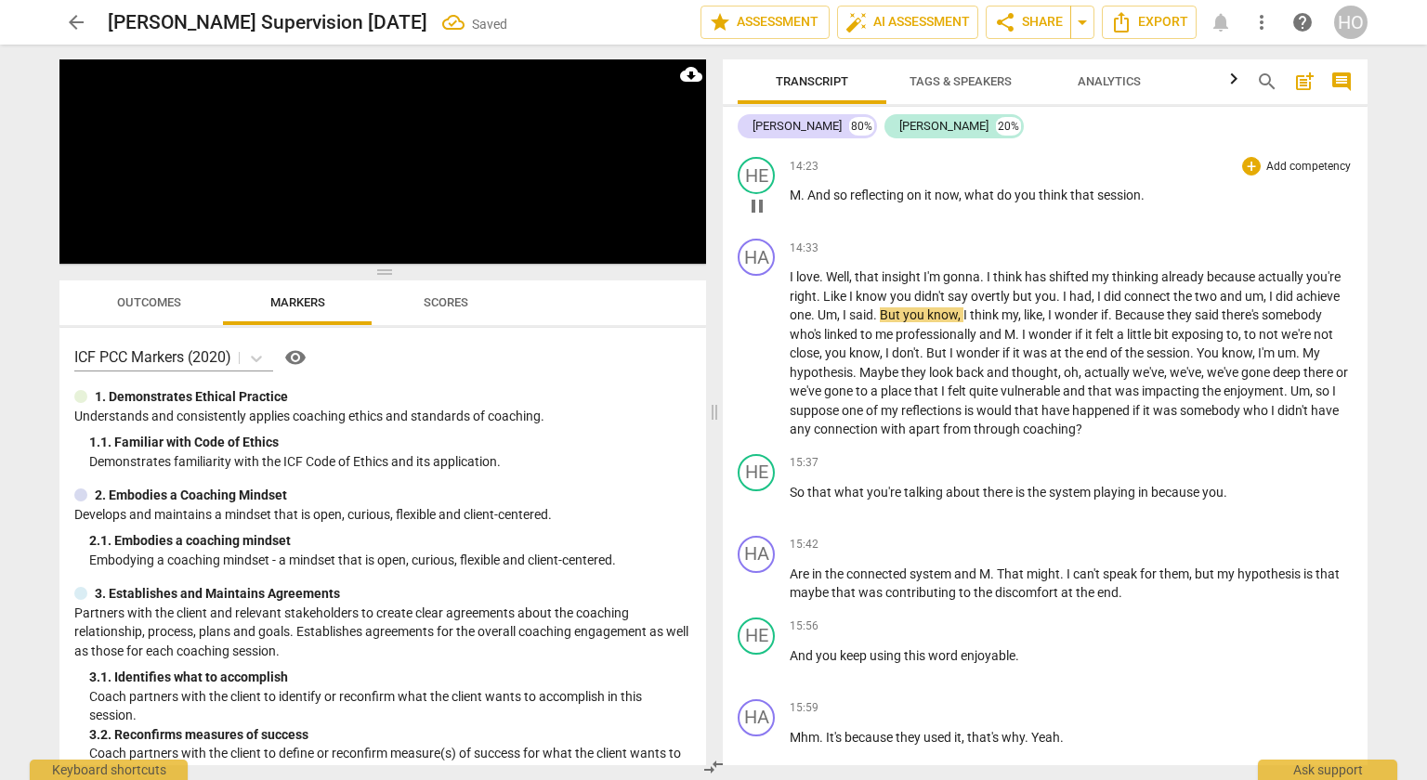
click at [1147, 204] on p "M . And so reflecting on it now , what do you think that session ." at bounding box center [1071, 196] width 563 height 20
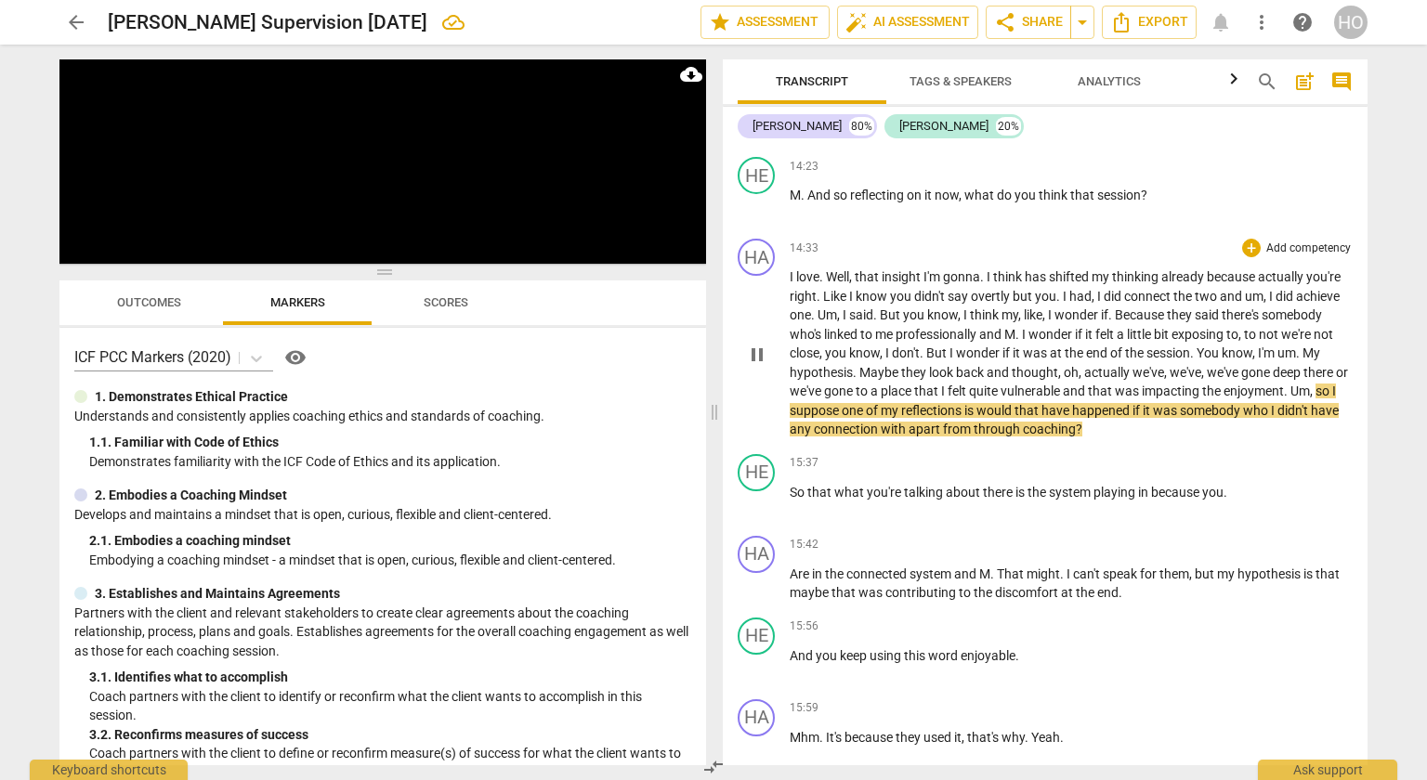
click at [766, 359] on span "pause" at bounding box center [757, 355] width 22 height 22
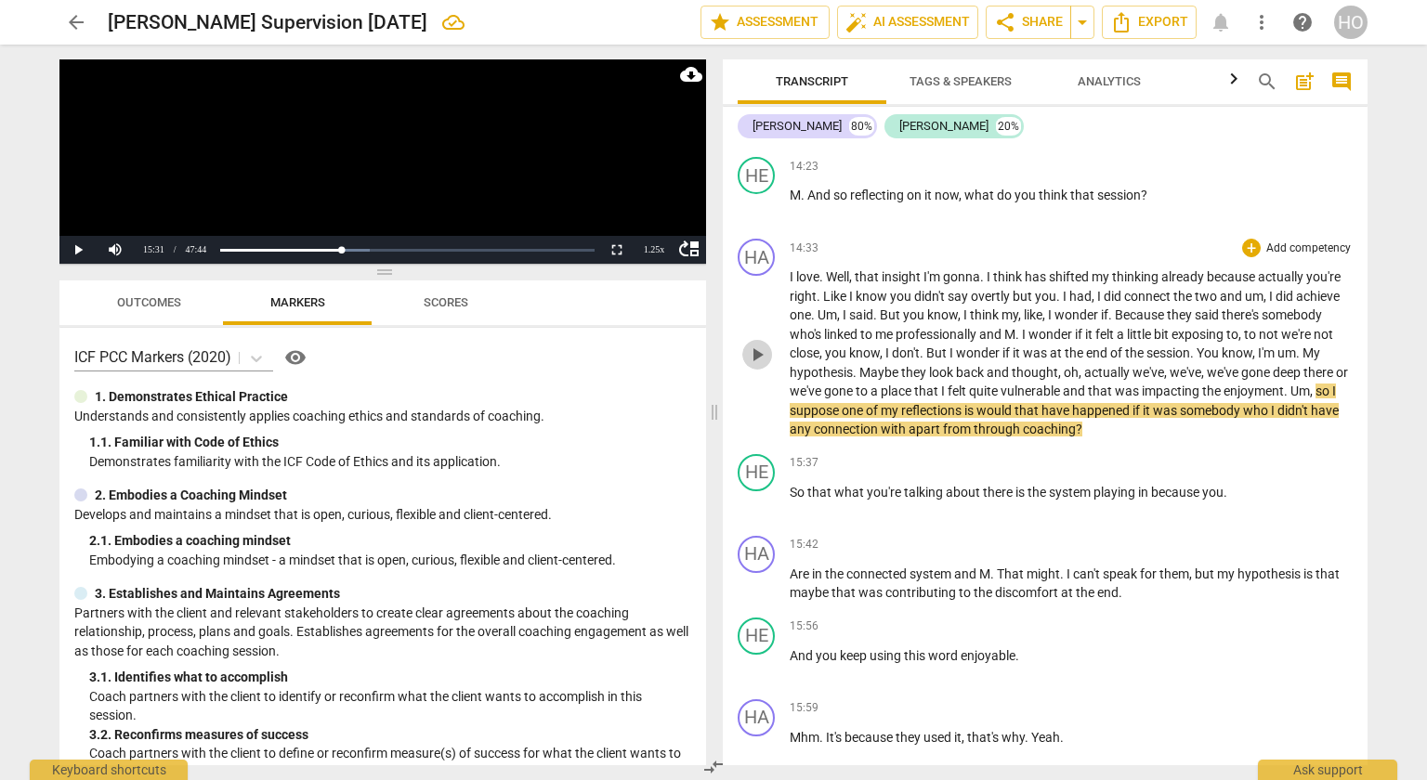
click at [759, 355] on span "play_arrow" at bounding box center [757, 355] width 22 height 22
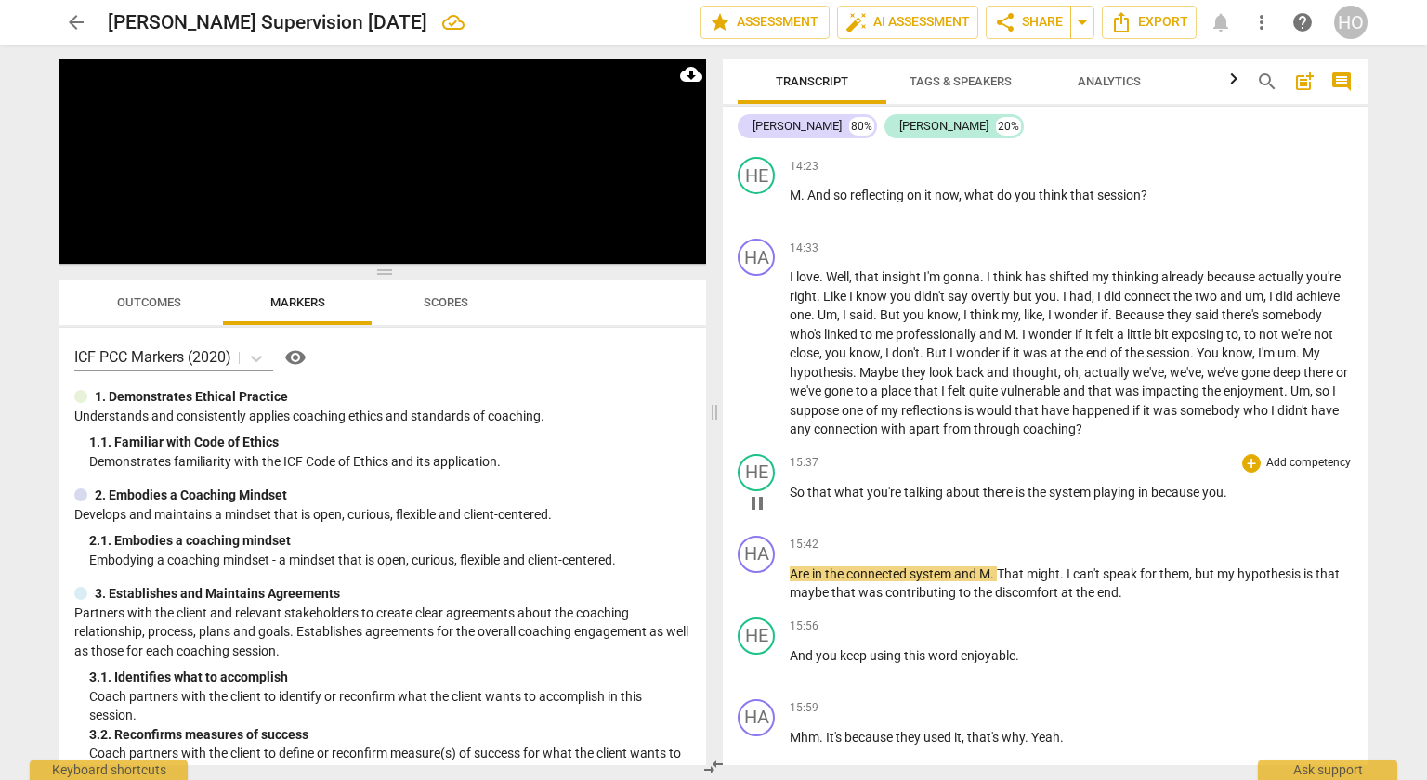
click at [1091, 493] on span "system" at bounding box center [1071, 492] width 45 height 15
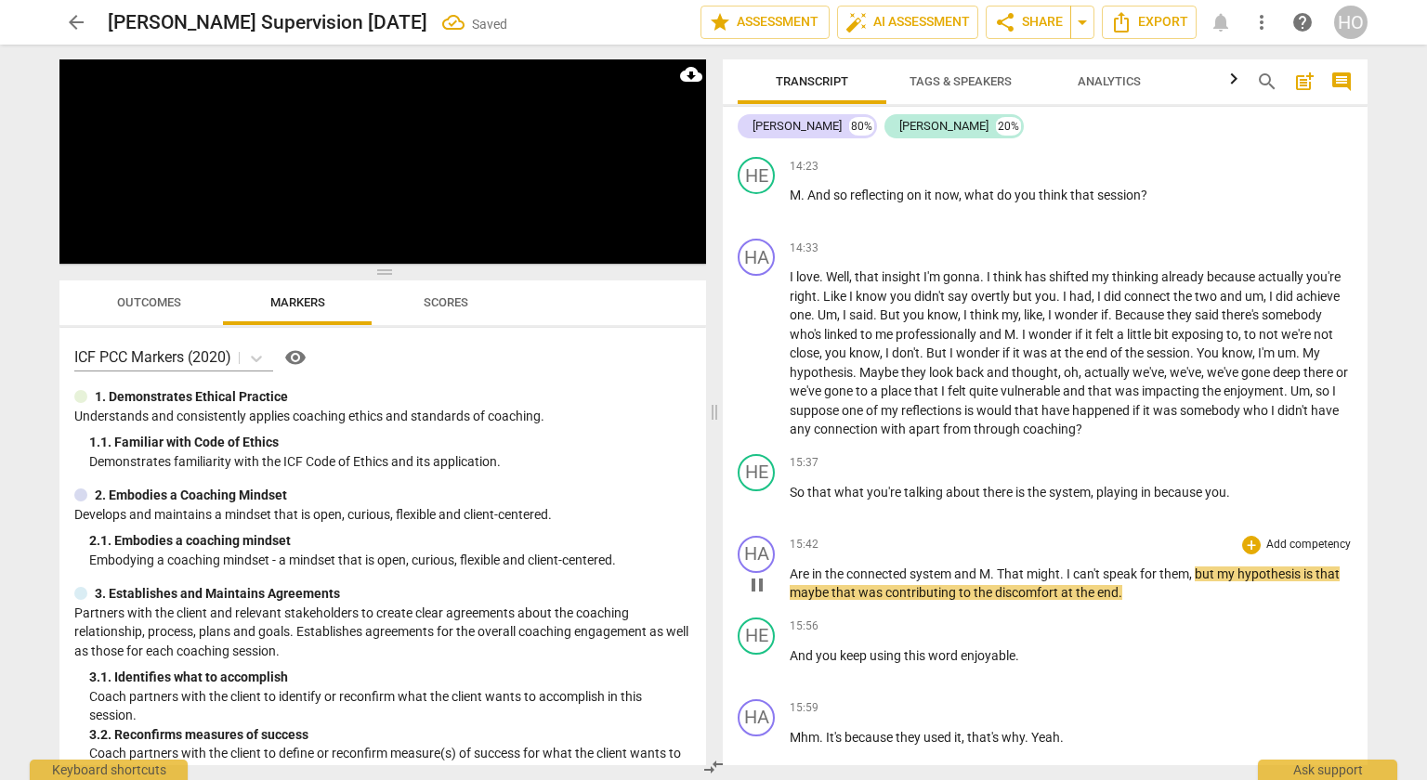
click at [787, 572] on div "HA play_arrow pause" at bounding box center [764, 569] width 52 height 67
click at [786, 576] on div "play_arrow pause" at bounding box center [765, 585] width 47 height 24
click at [788, 576] on div "play_arrow pause" at bounding box center [765, 585] width 47 height 24
click at [792, 577] on span "Are" at bounding box center [801, 574] width 22 height 15
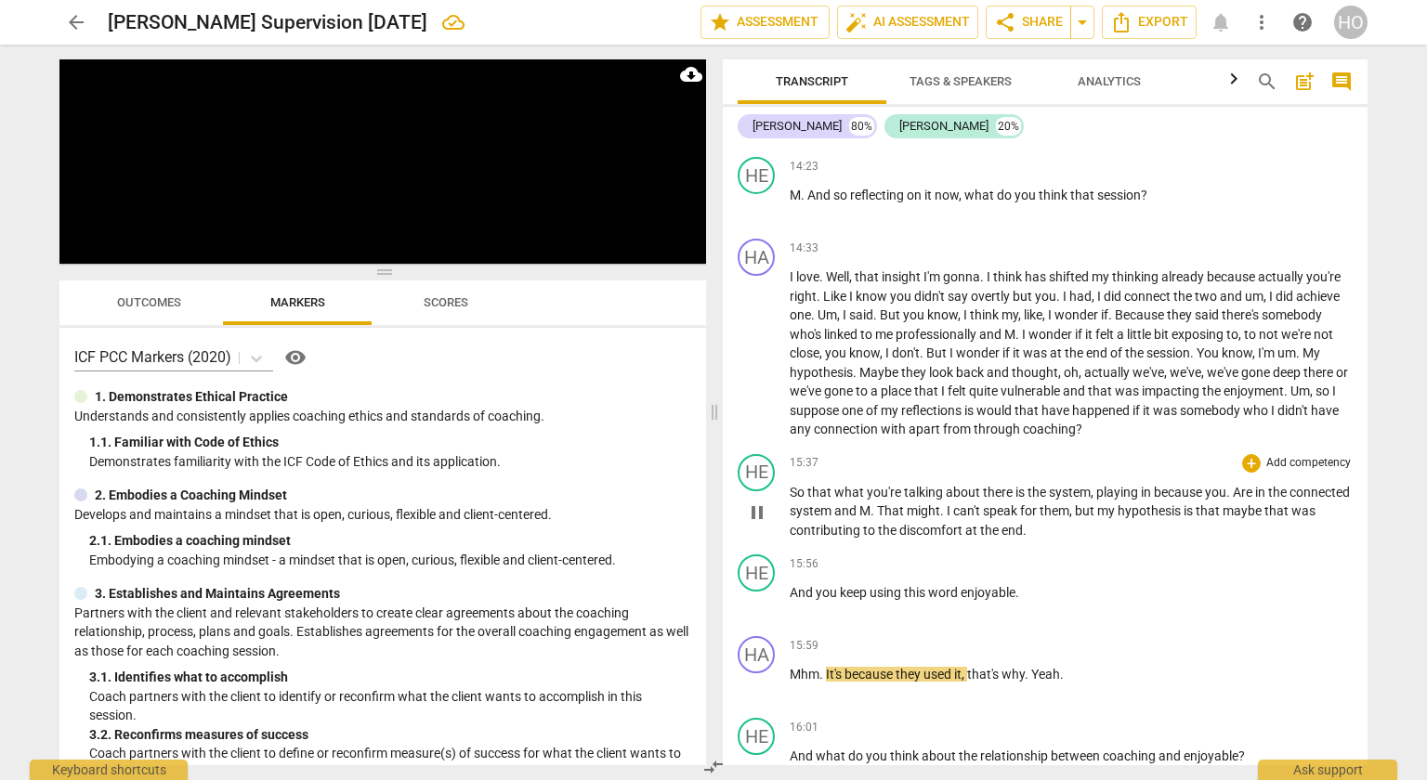
click at [859, 512] on span "and" at bounding box center [846, 511] width 25 height 15
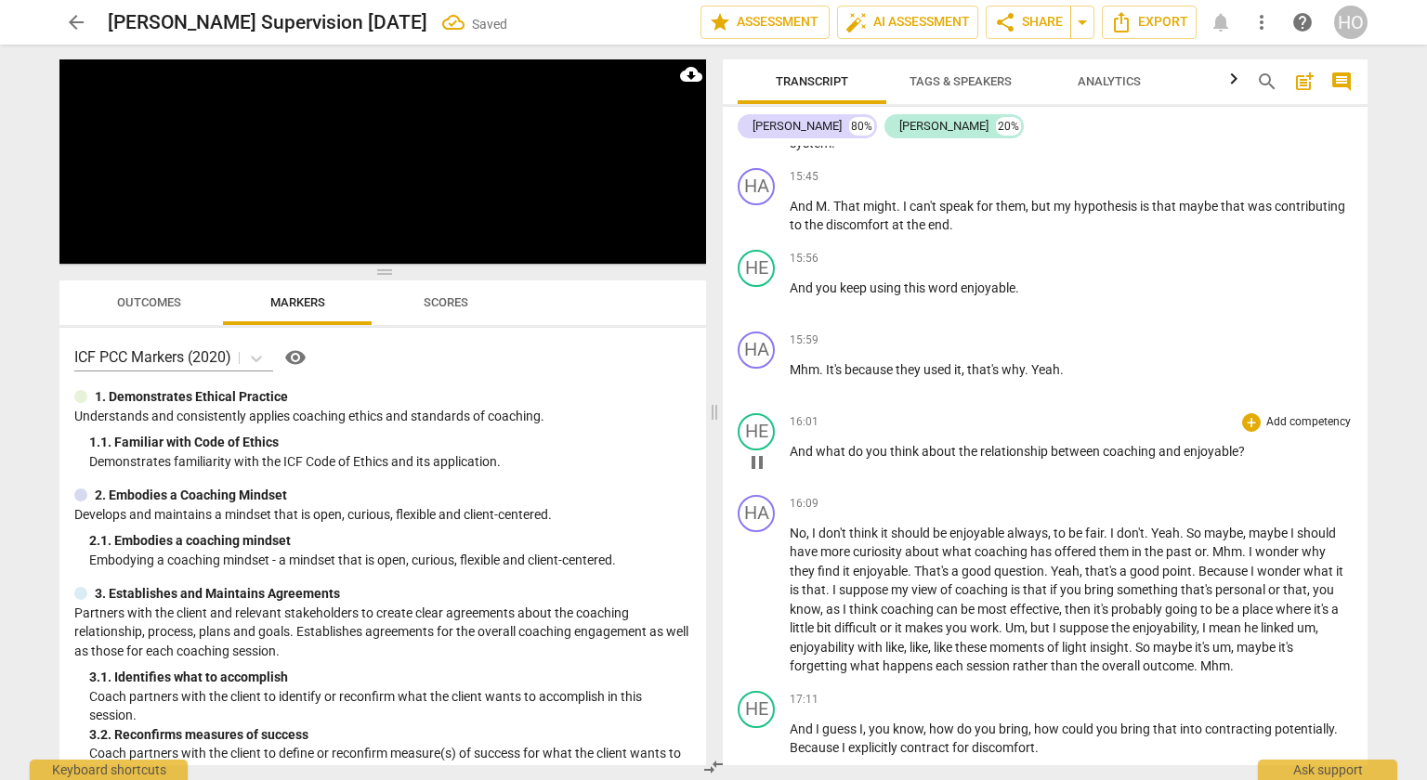
scroll to position [5030, 0]
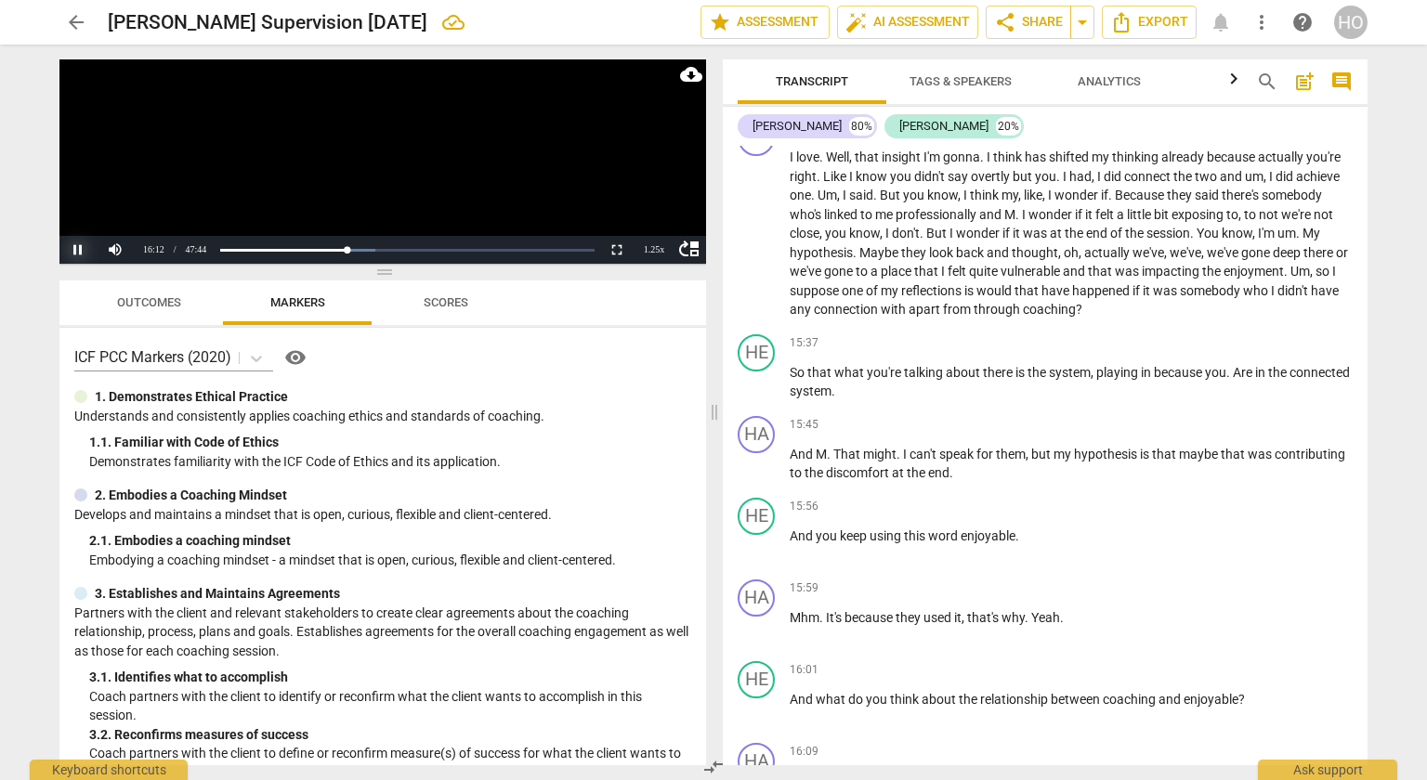
click at [74, 249] on button "Pause" at bounding box center [77, 250] width 37 height 28
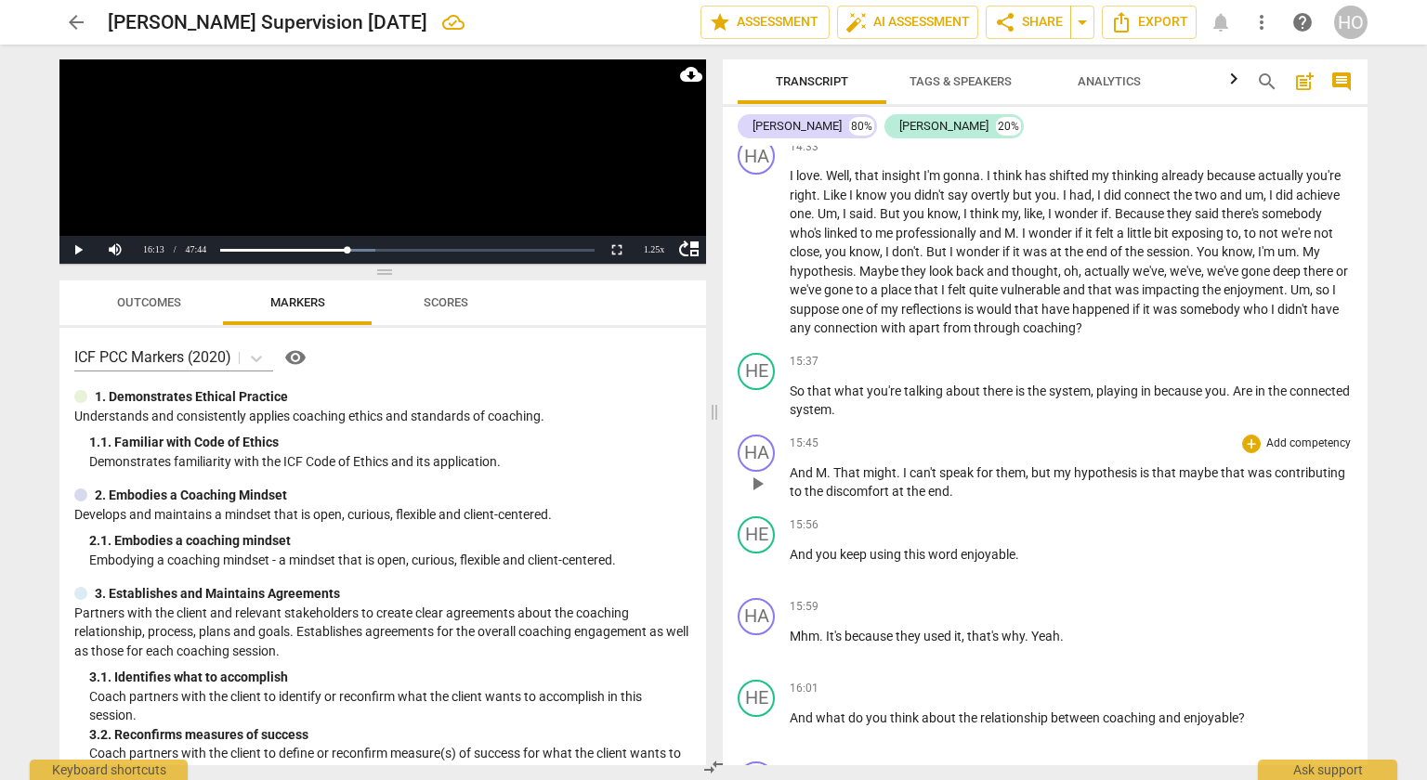
click at [819, 475] on span "M" at bounding box center [821, 472] width 11 height 15
click at [1237, 394] on span "Are" at bounding box center [1244, 391] width 22 height 15
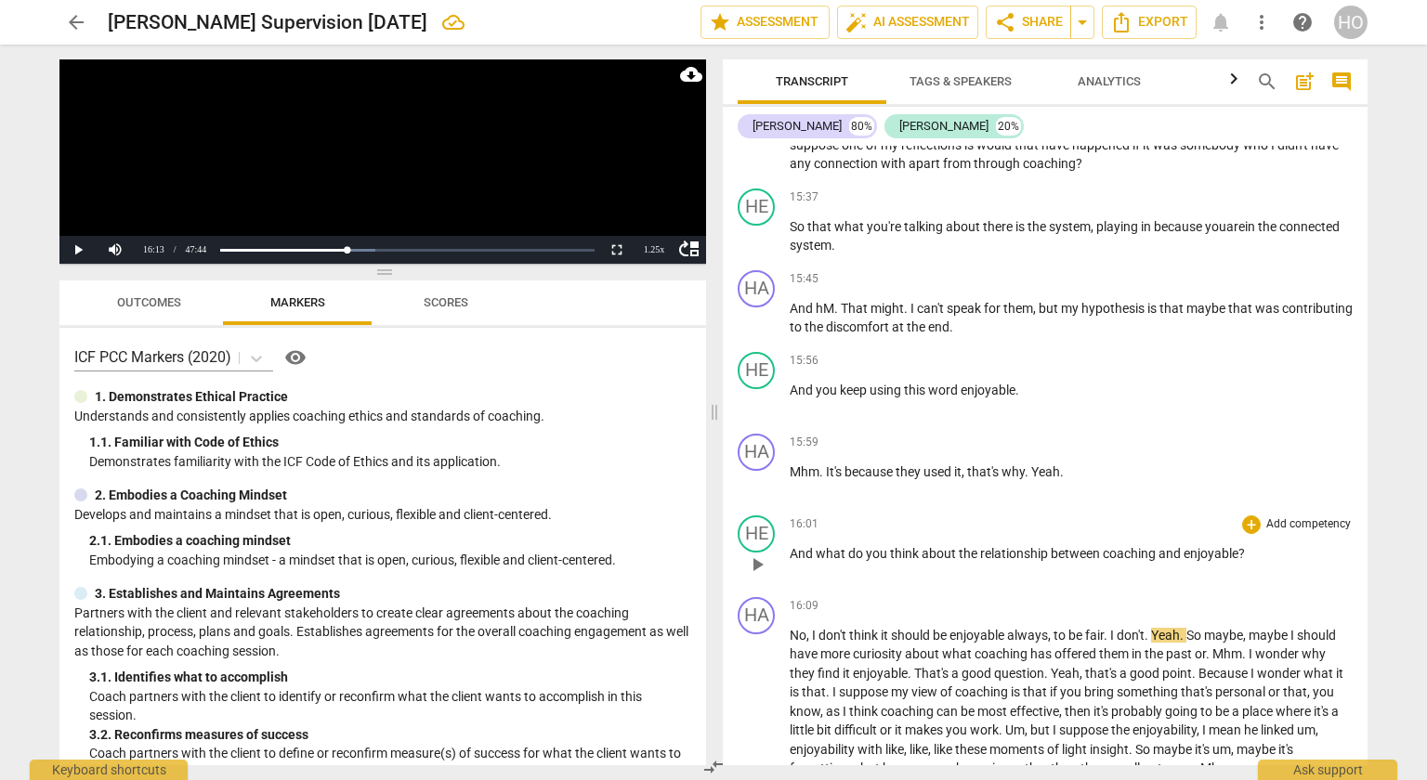
scroll to position [5296, 0]
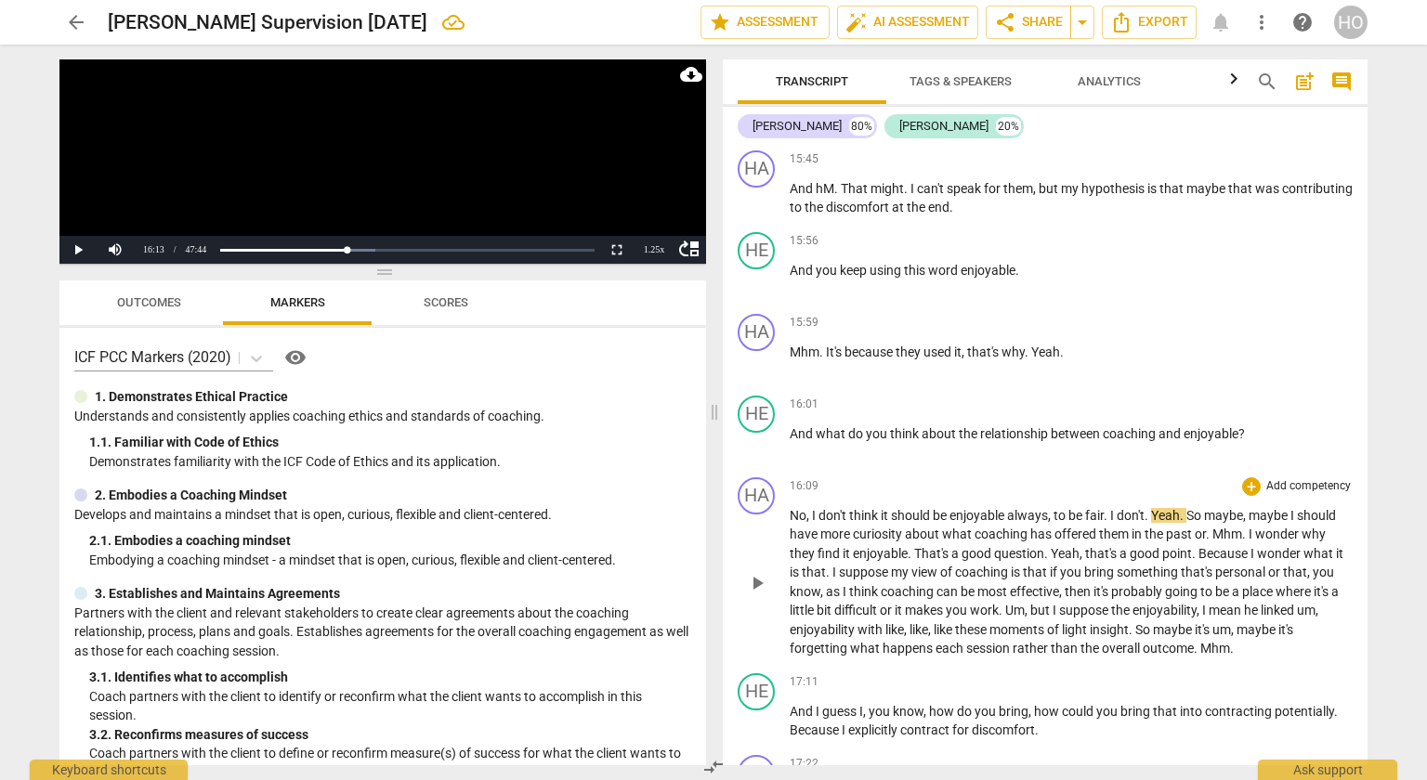
click at [762, 584] on span "play_arrow" at bounding box center [757, 583] width 22 height 22
click at [762, 584] on span "pause" at bounding box center [757, 583] width 22 height 22
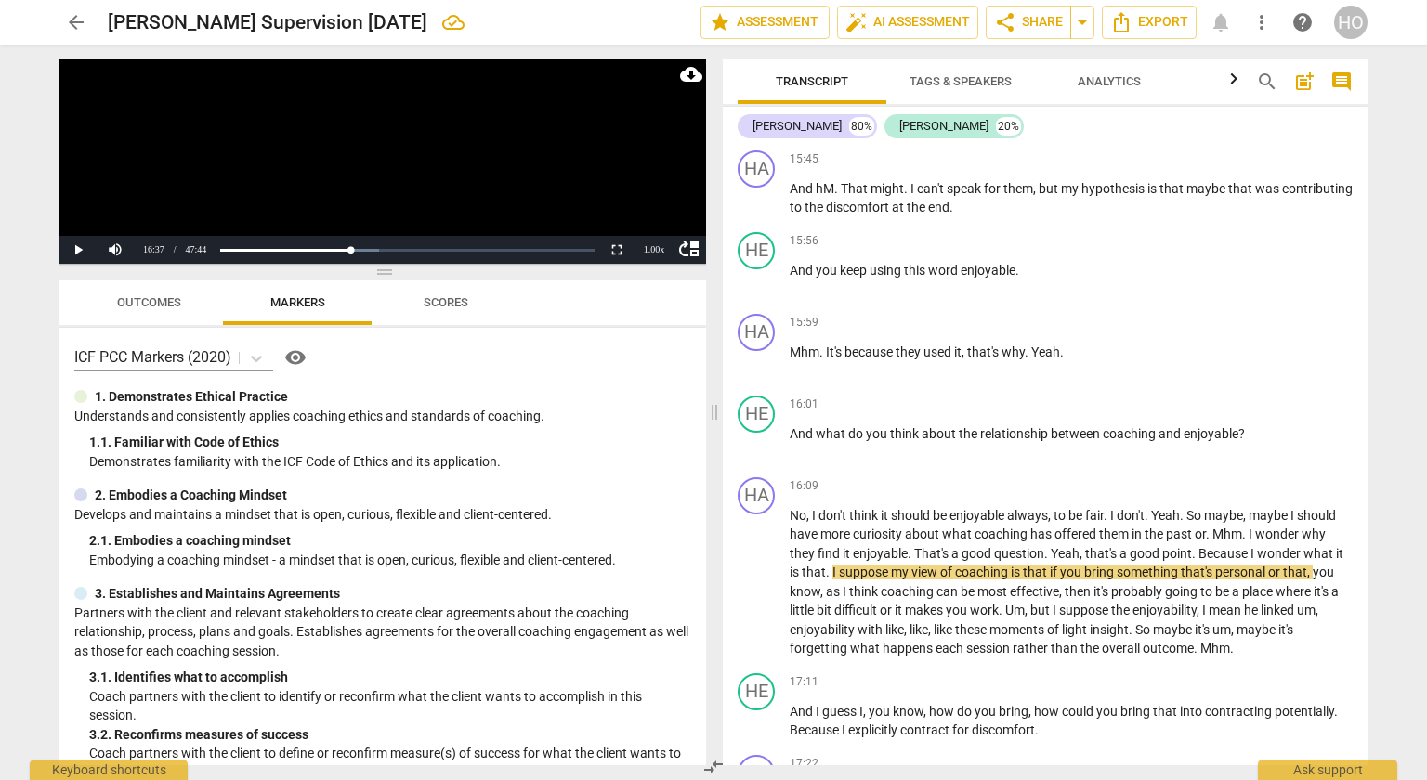
scroll to position [5320, 0]
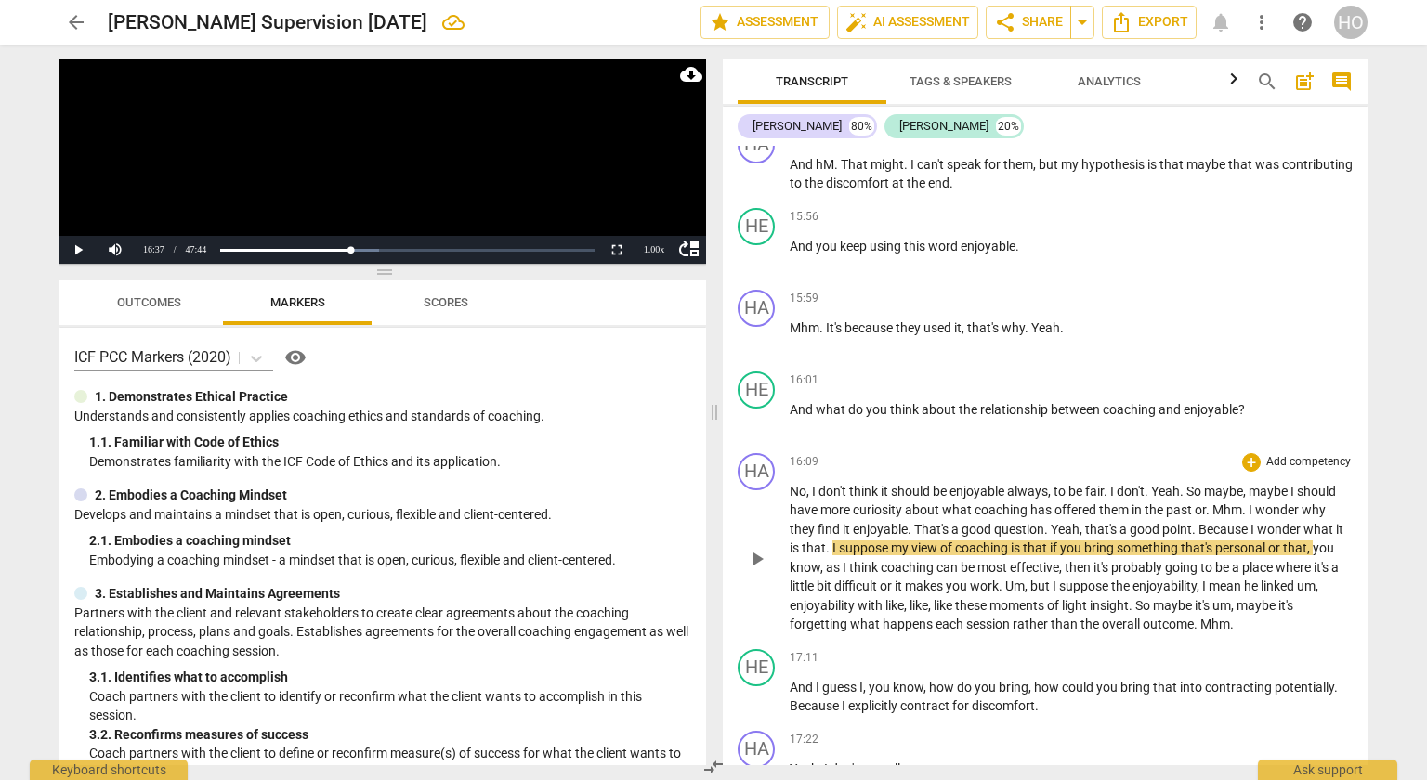
click at [757, 556] on span "play_arrow" at bounding box center [757, 559] width 22 height 22
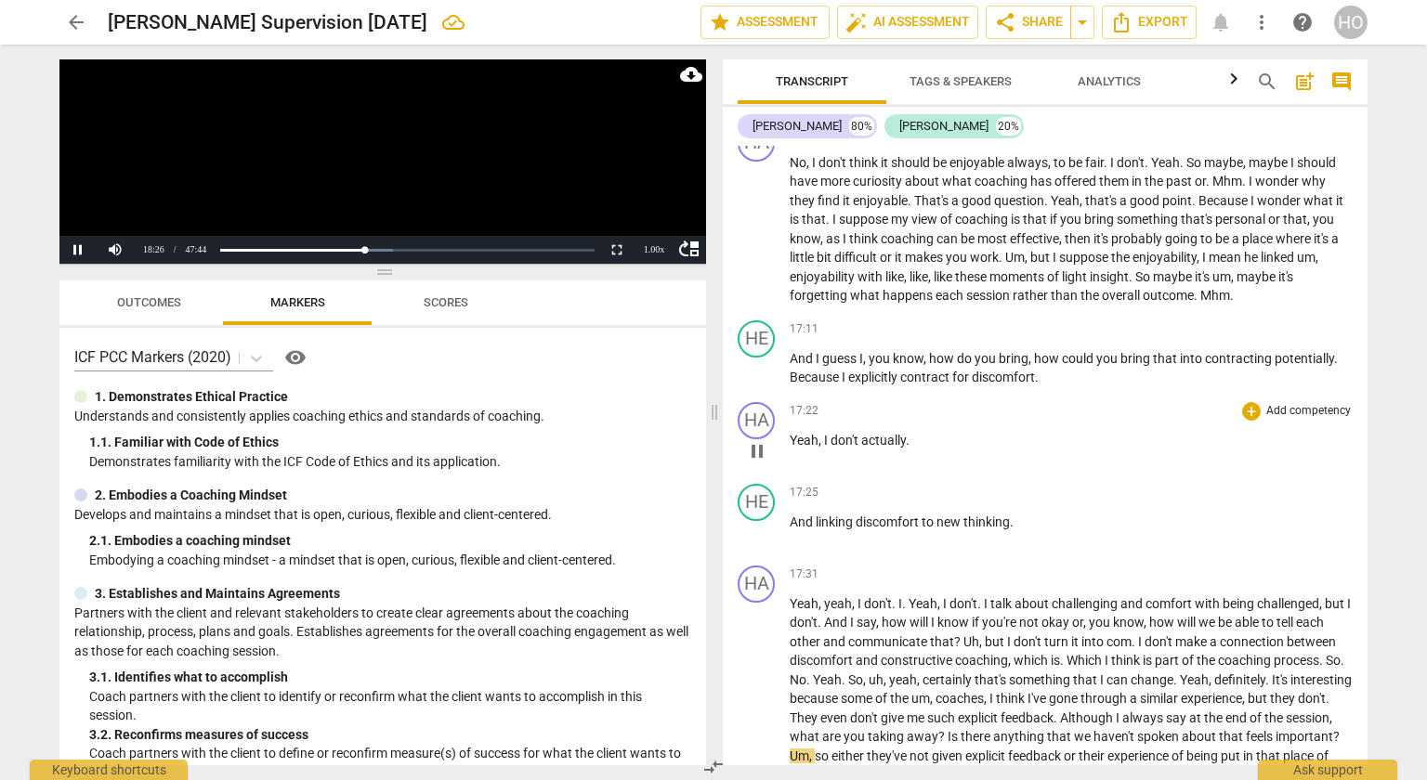
scroll to position [6119, 0]
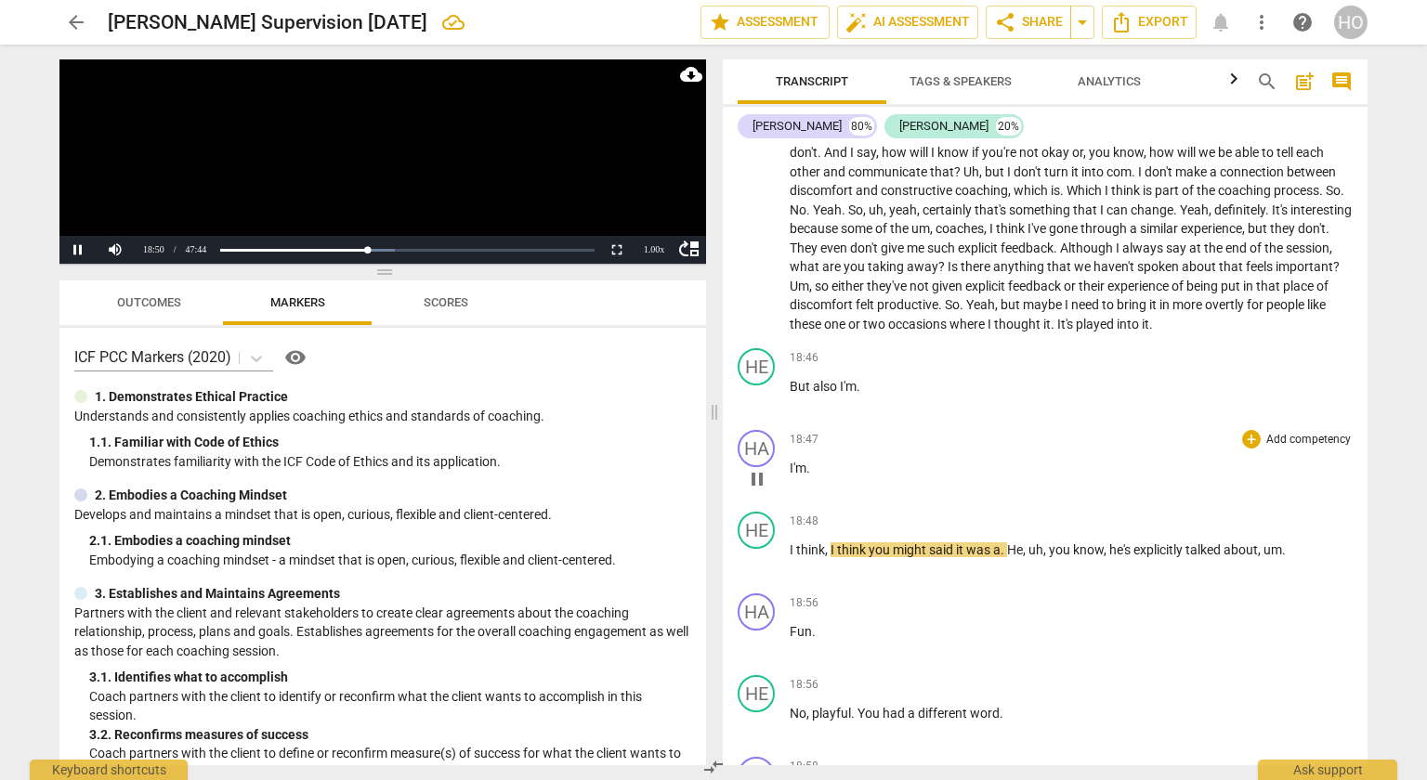
click at [789, 467] on div "play_arrow pause" at bounding box center [765, 479] width 47 height 24
click at [791, 461] on span "I'm" at bounding box center [798, 468] width 17 height 15
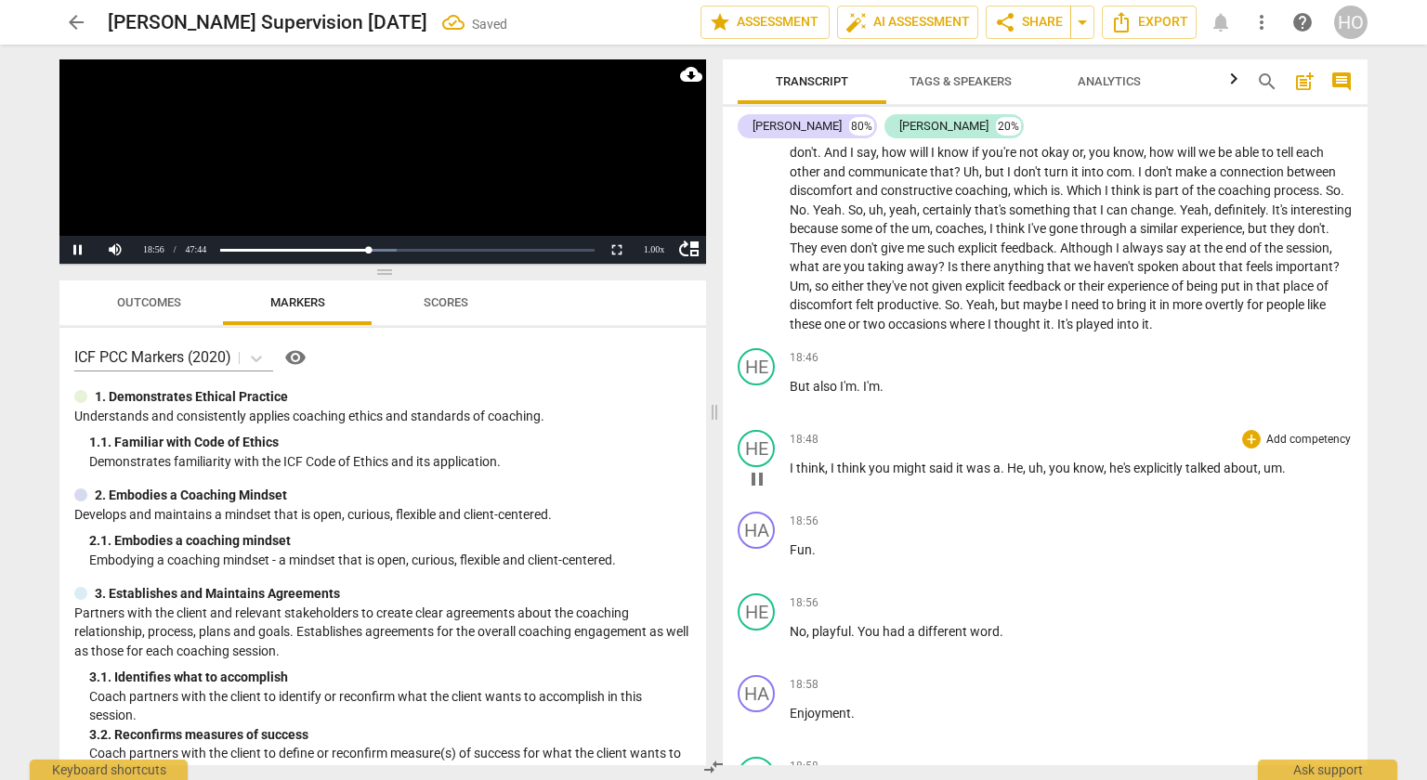
click at [789, 467] on div "play_arrow pause" at bounding box center [765, 479] width 47 height 24
click at [790, 464] on span "I" at bounding box center [793, 468] width 7 height 15
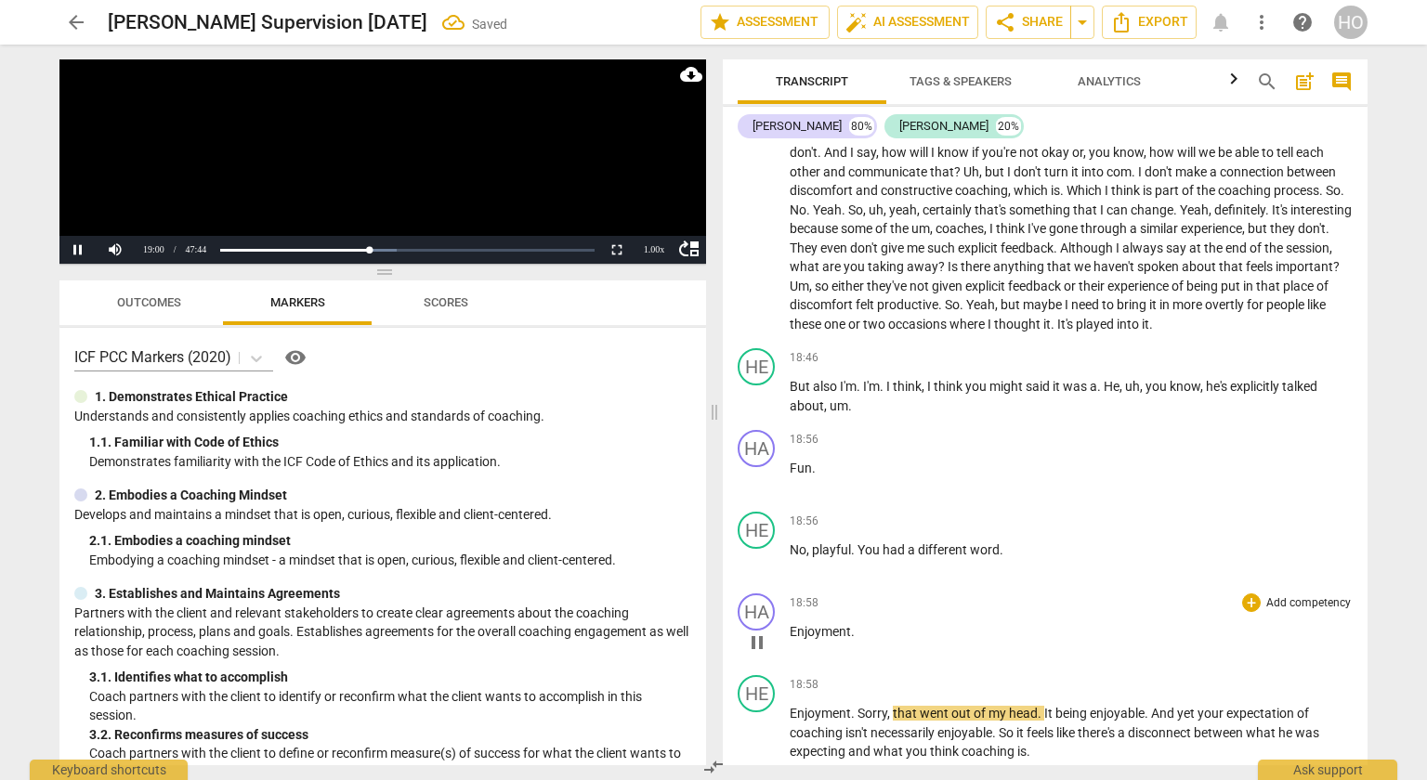
click at [752, 636] on span "pause" at bounding box center [757, 643] width 22 height 22
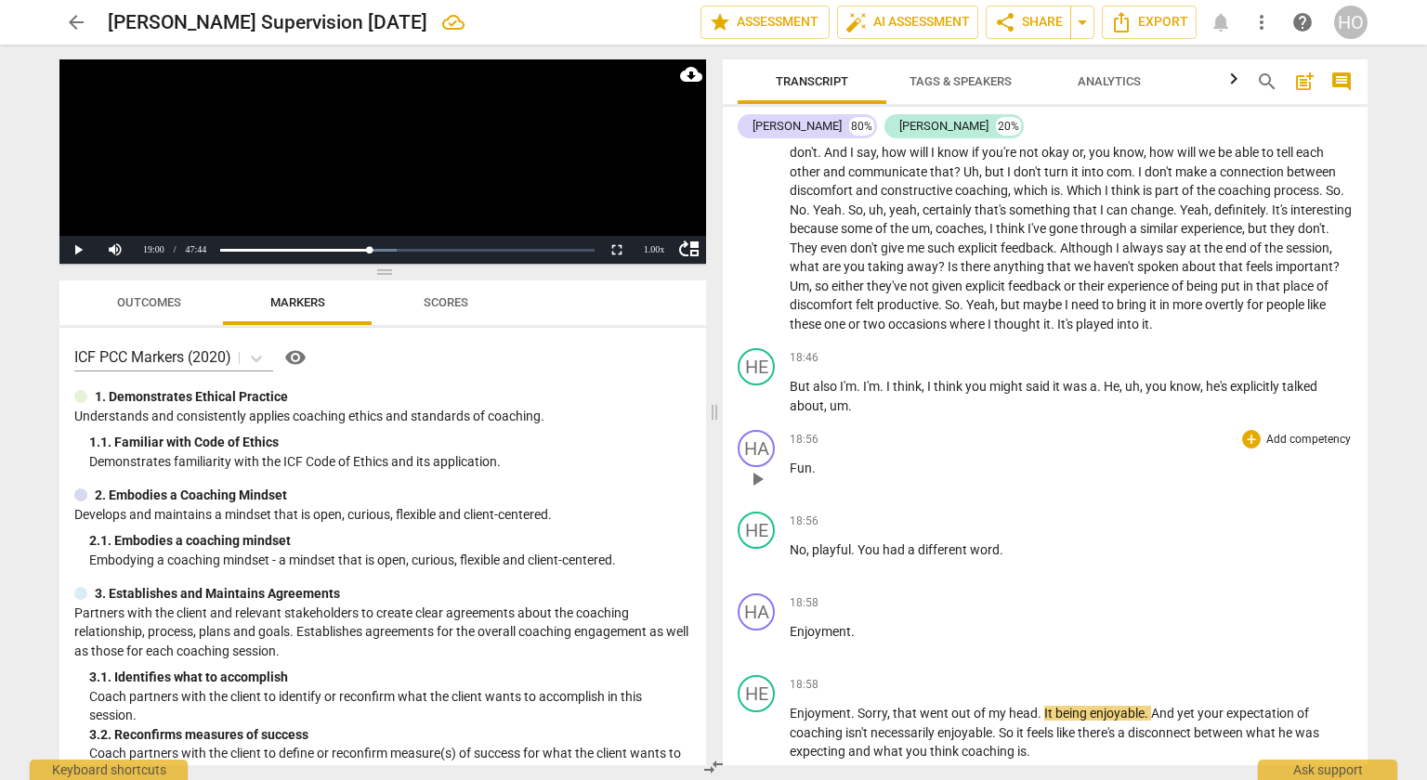
click at [788, 467] on div "play_arrow pause" at bounding box center [765, 479] width 47 height 24
click at [790, 463] on span "Fun" at bounding box center [801, 468] width 22 height 15
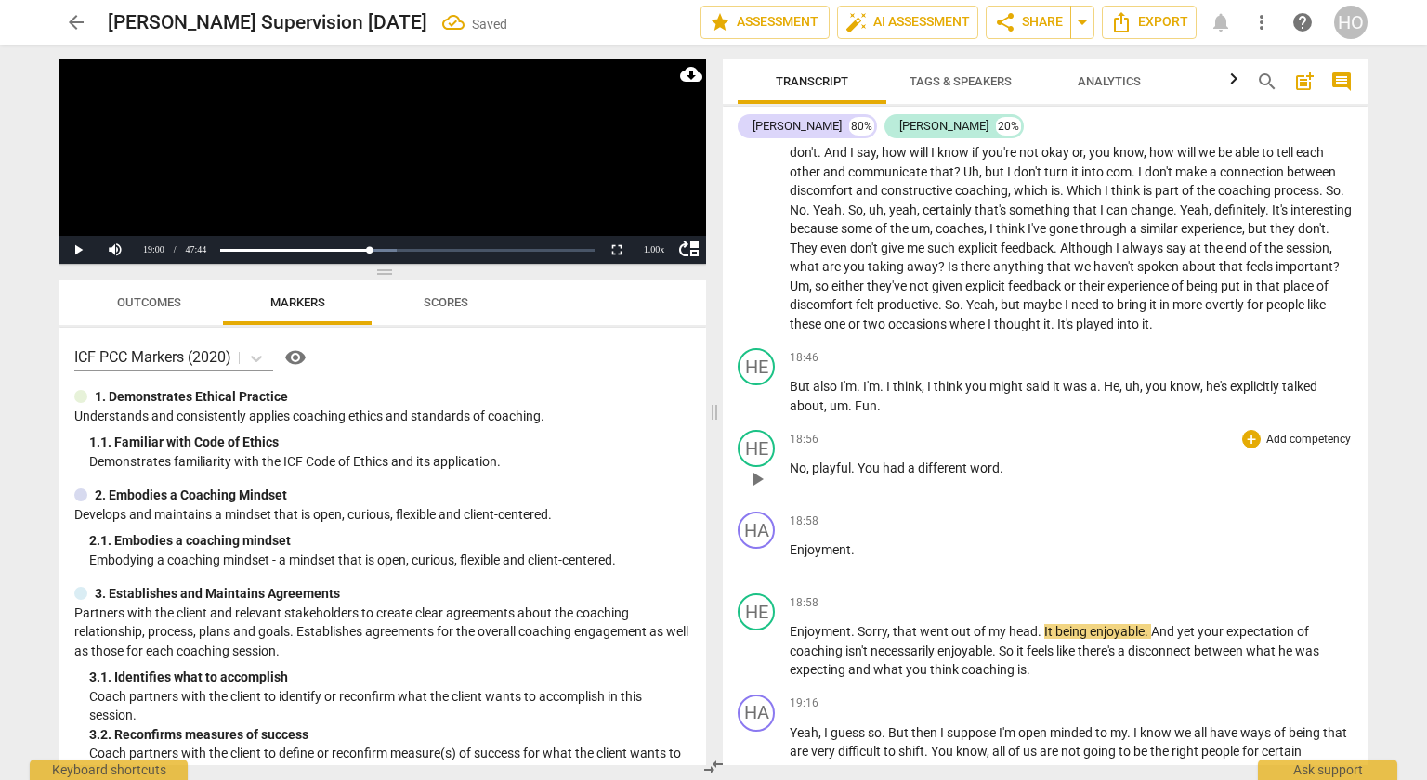
click at [793, 465] on span "No" at bounding box center [798, 468] width 17 height 15
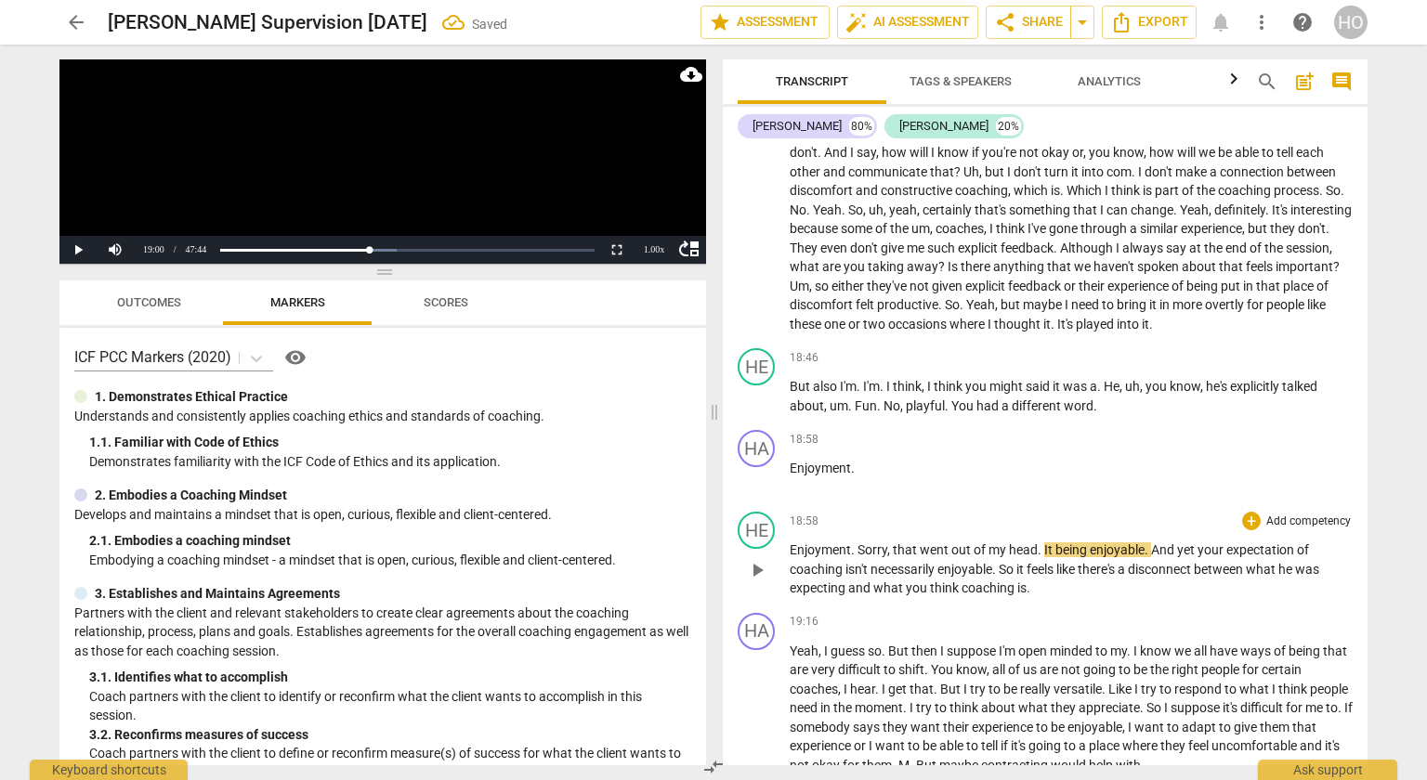
click at [751, 563] on span "play_arrow" at bounding box center [757, 570] width 22 height 22
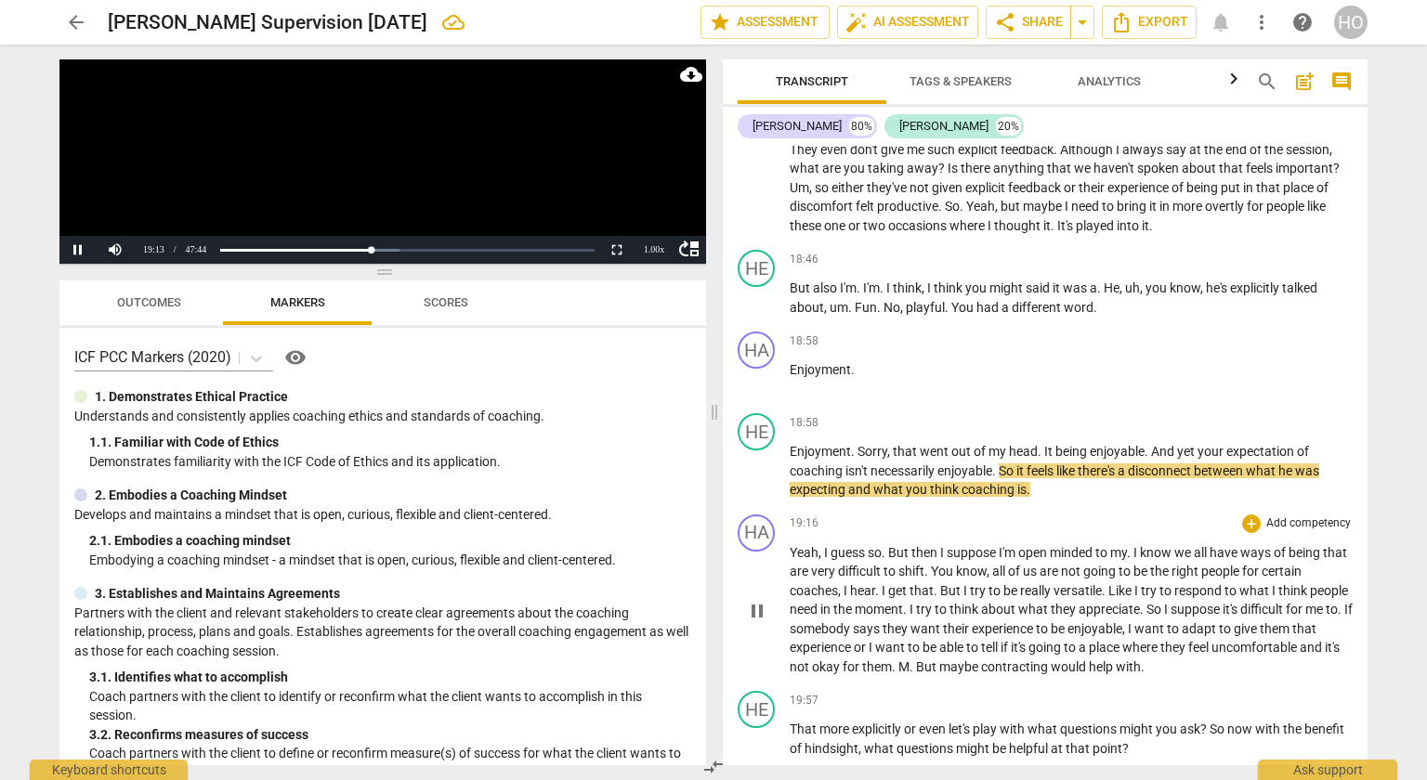
scroll to position [6221, 0]
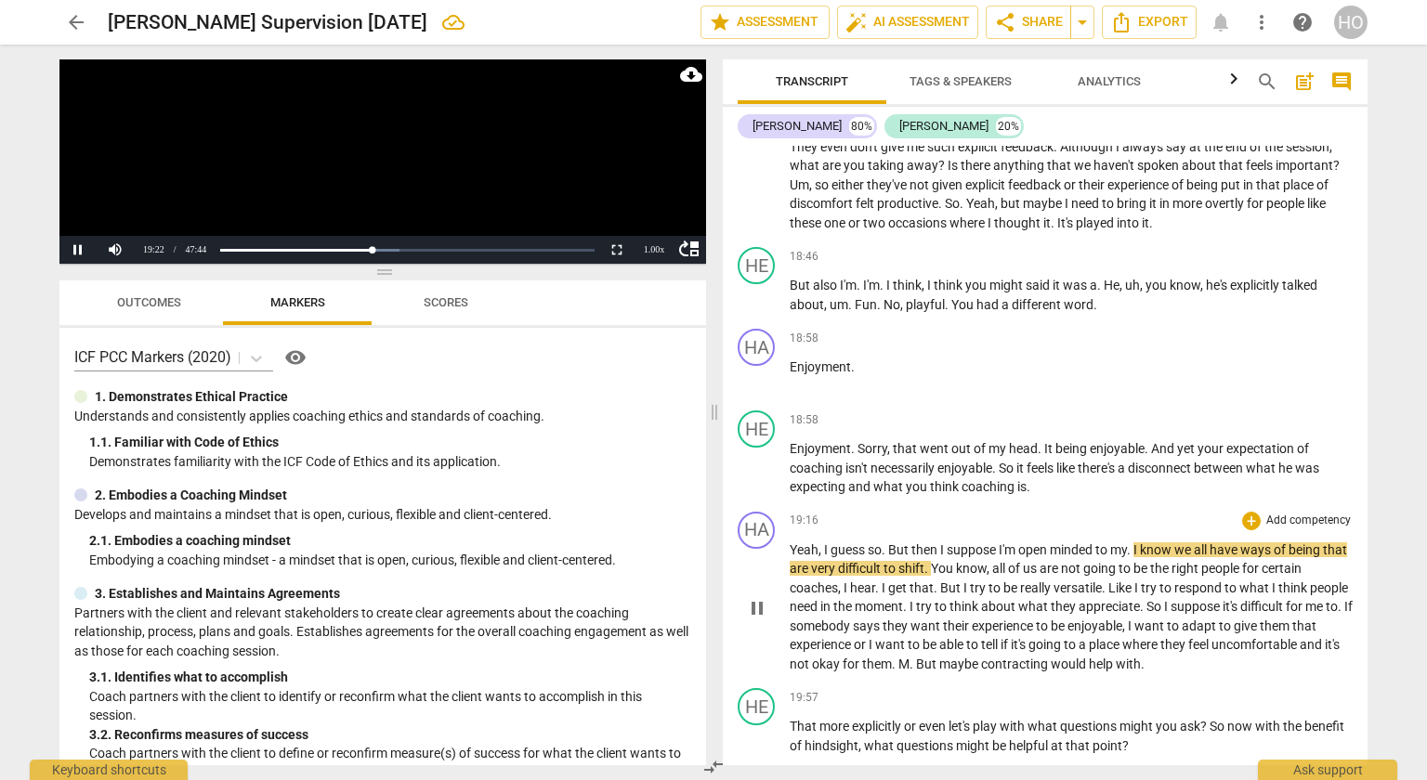
click at [1140, 543] on span "I" at bounding box center [1137, 550] width 7 height 15
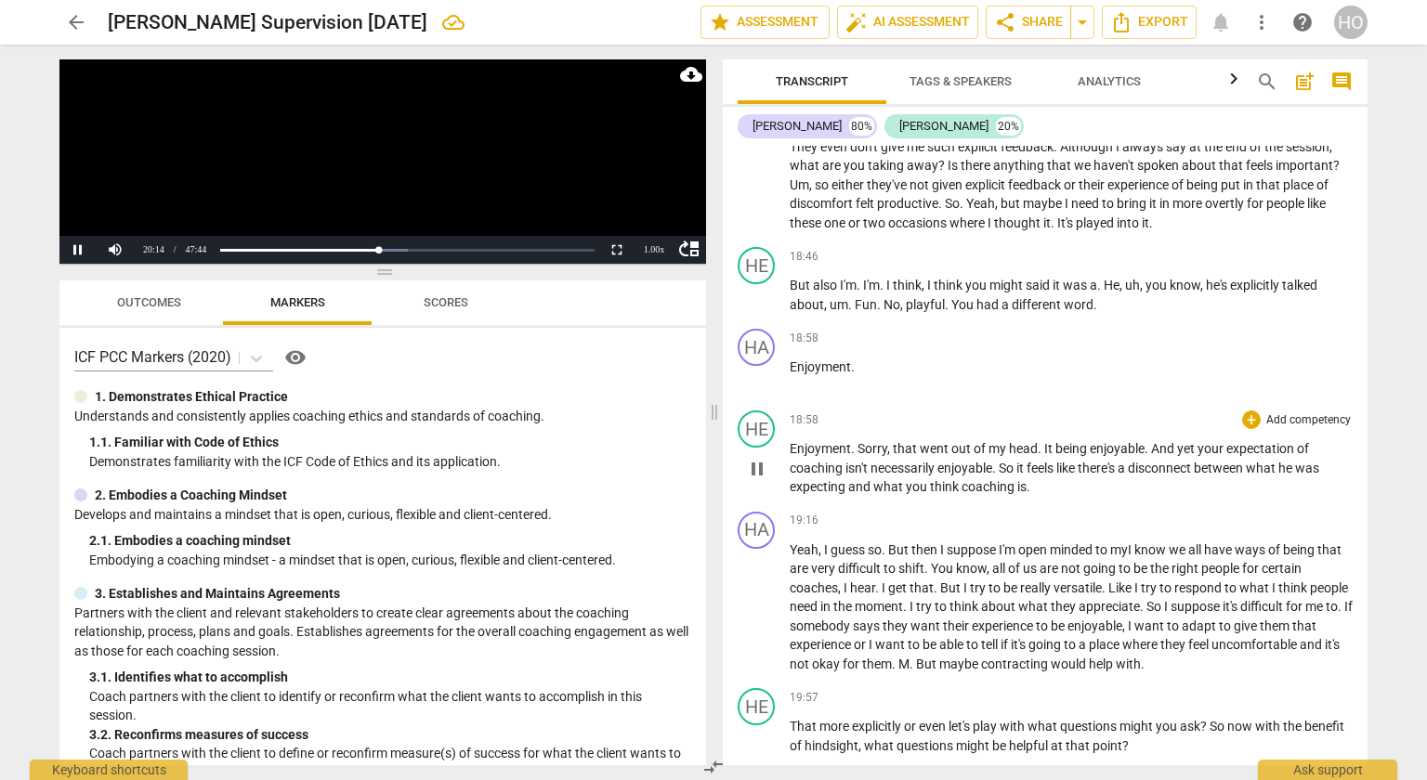
scroll to position [6864, 0]
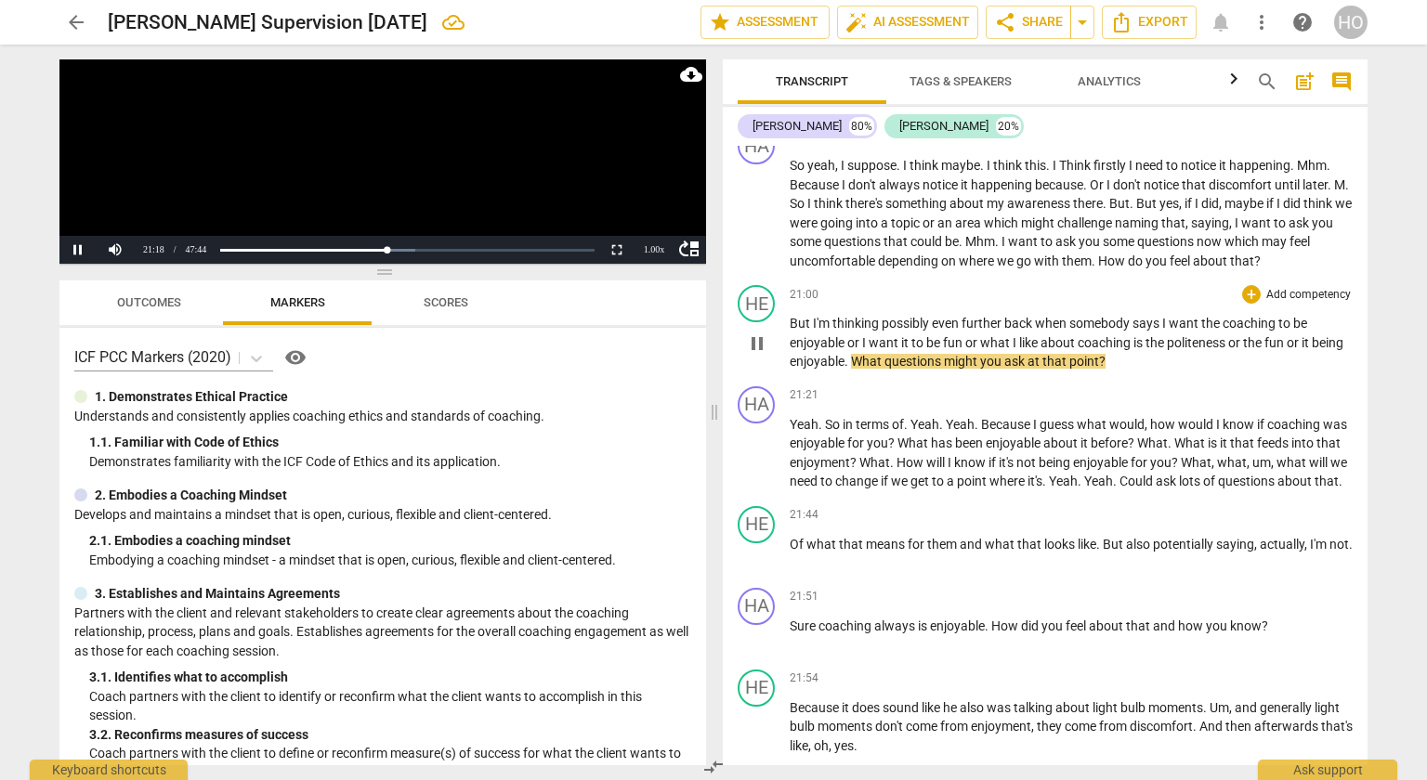
click at [1191, 335] on span "politeness" at bounding box center [1197, 342] width 61 height 15
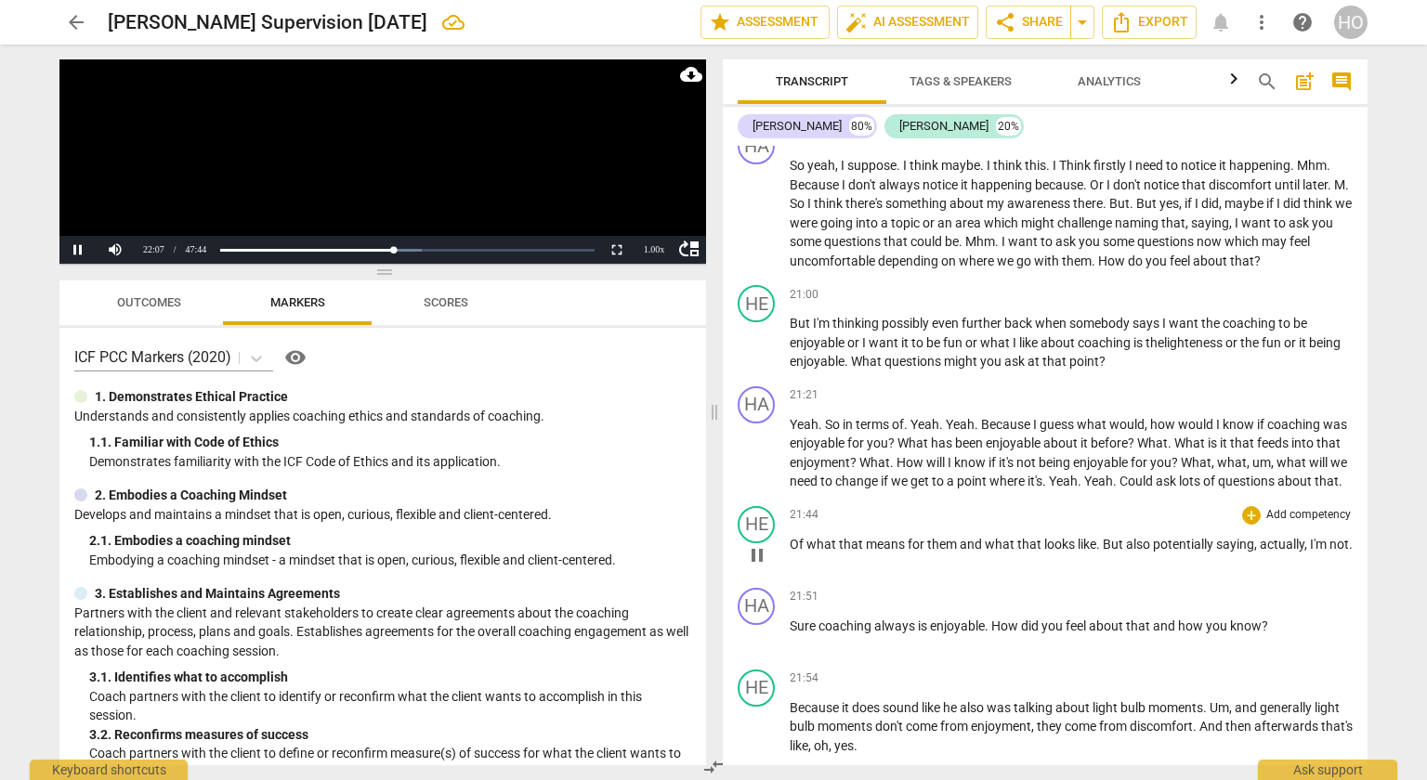
scroll to position [7518, 0]
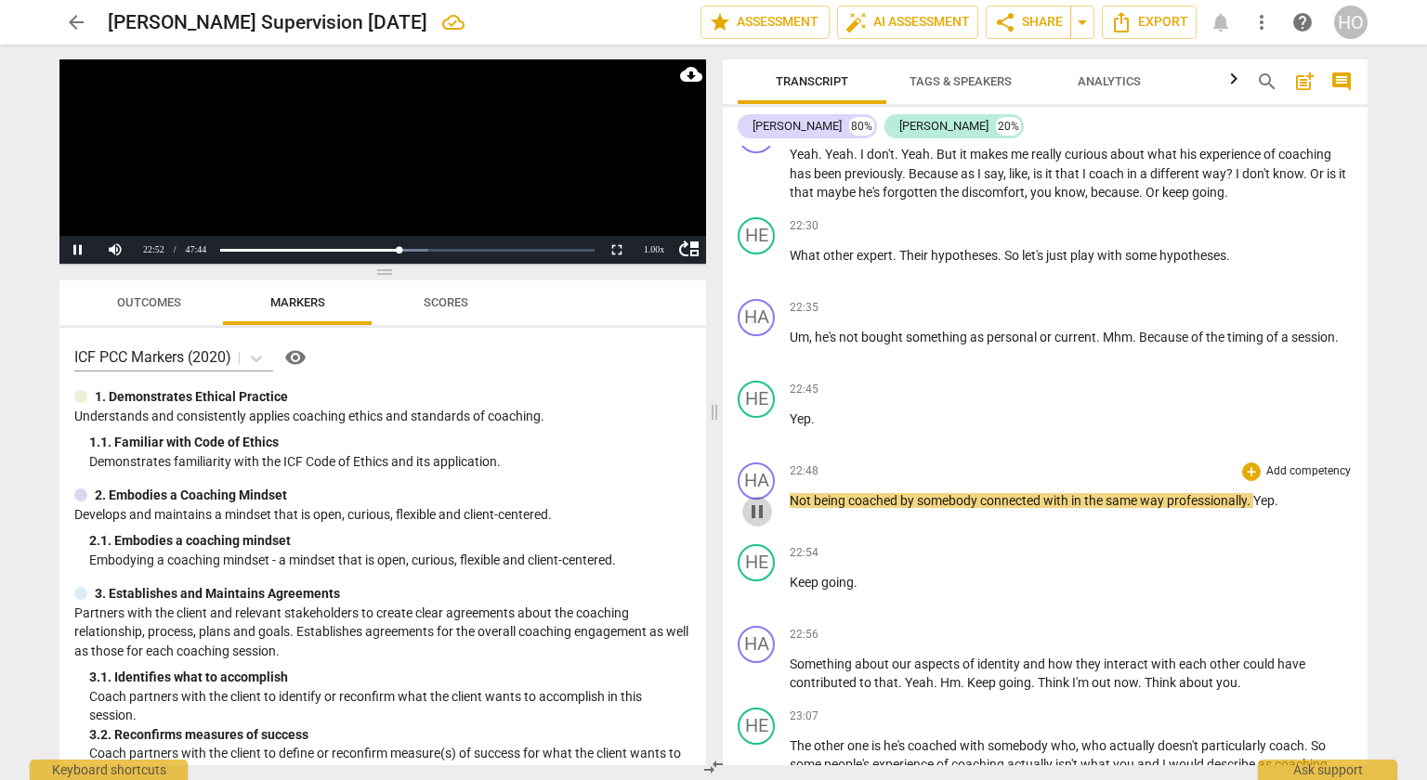
click at [763, 507] on span "pause" at bounding box center [757, 512] width 22 height 22
click at [751, 586] on span "play_arrow" at bounding box center [757, 594] width 22 height 22
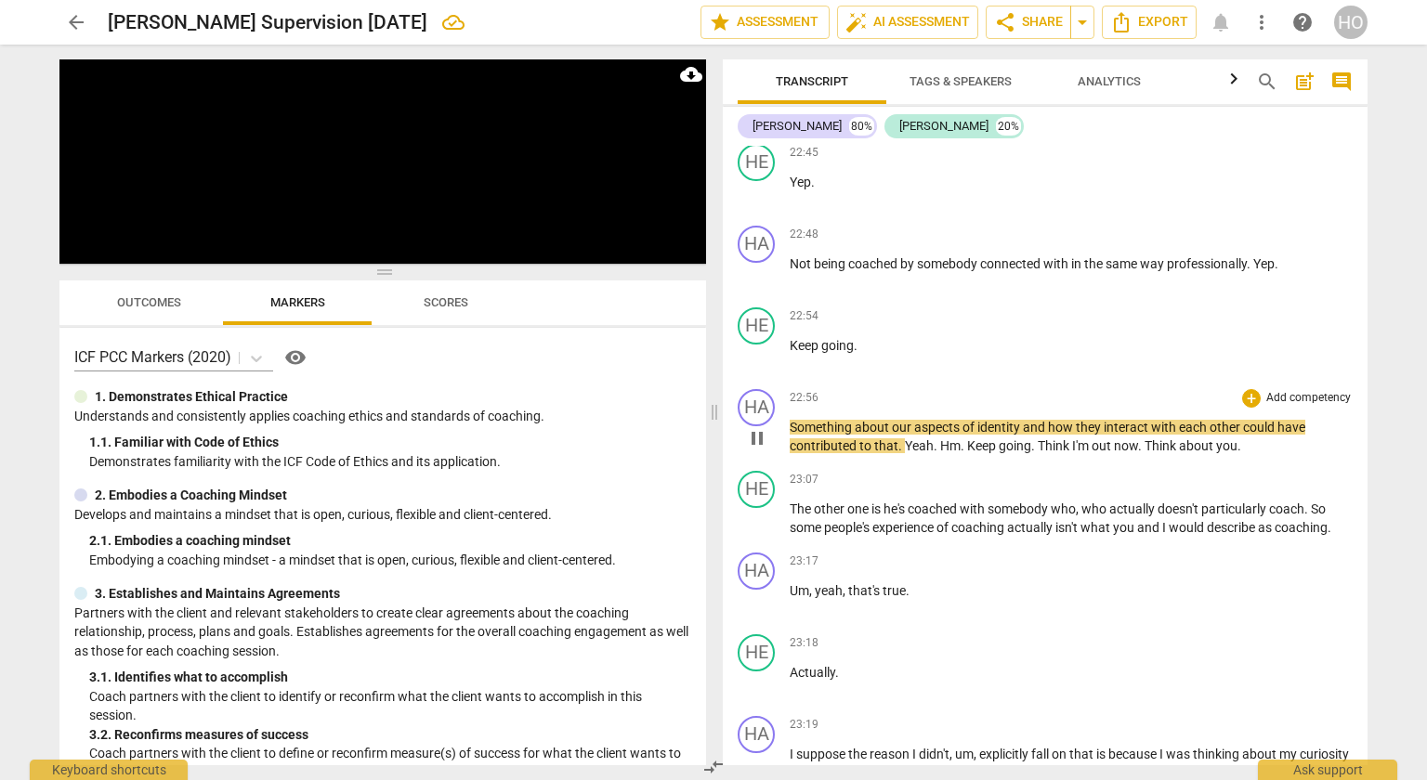
scroll to position [7757, 0]
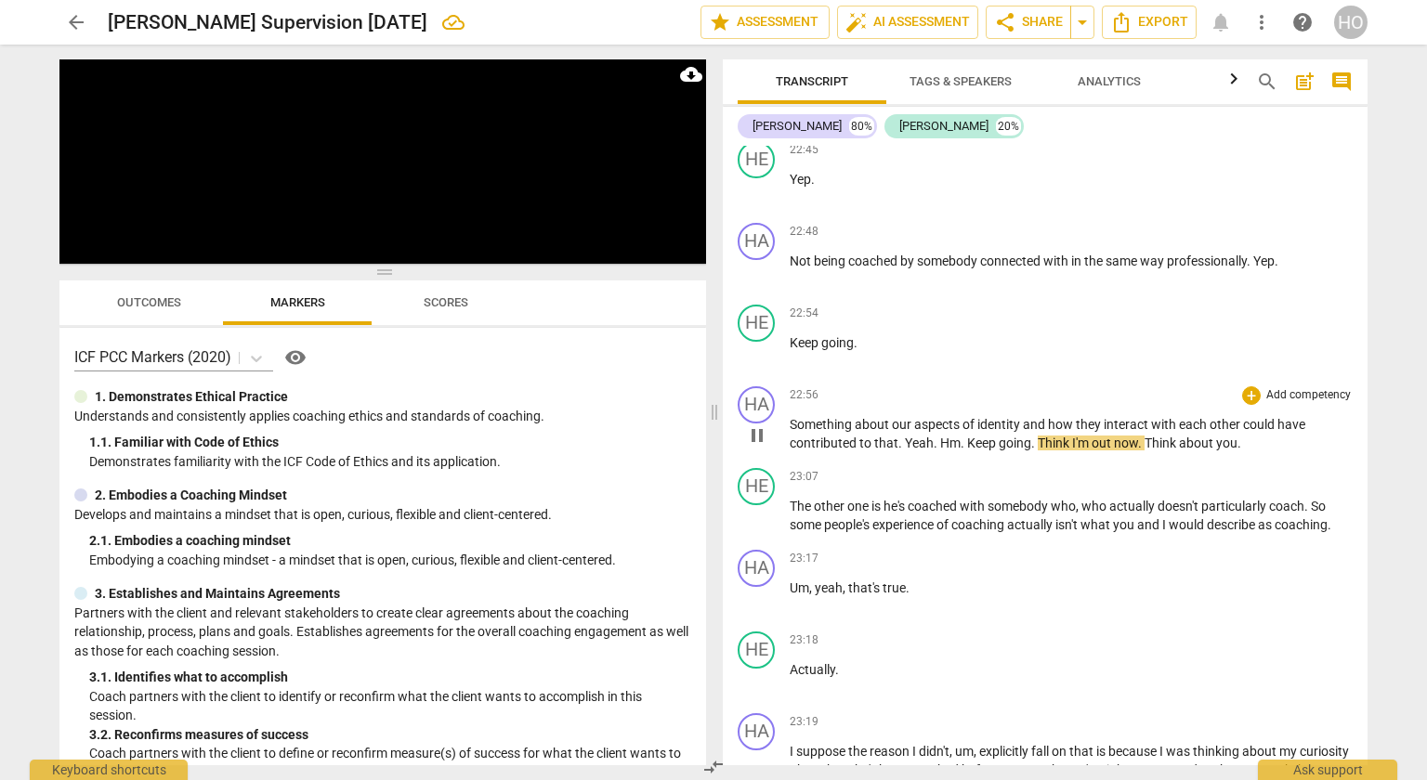
click at [964, 436] on span "." at bounding box center [964, 443] width 7 height 15
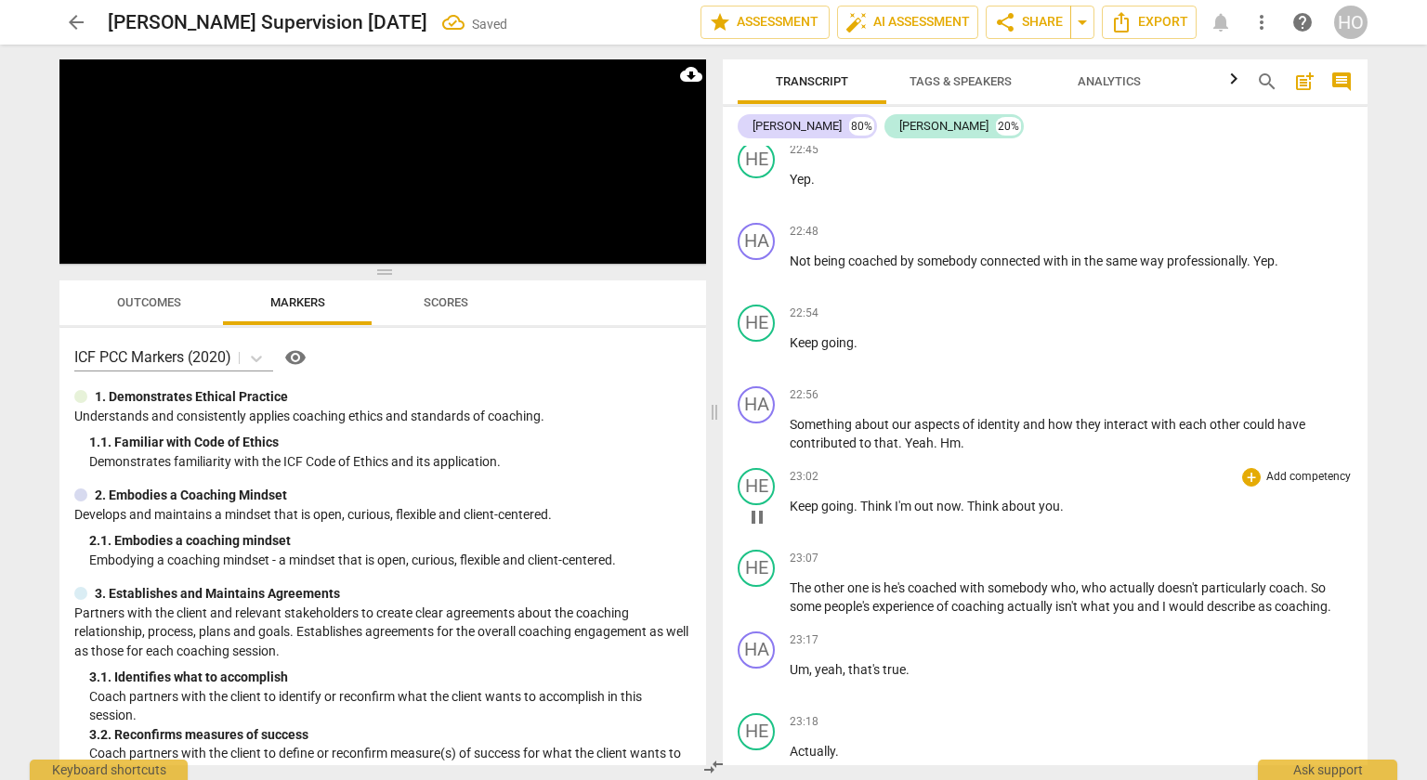
click at [862, 501] on span "Think" at bounding box center [877, 506] width 34 height 15
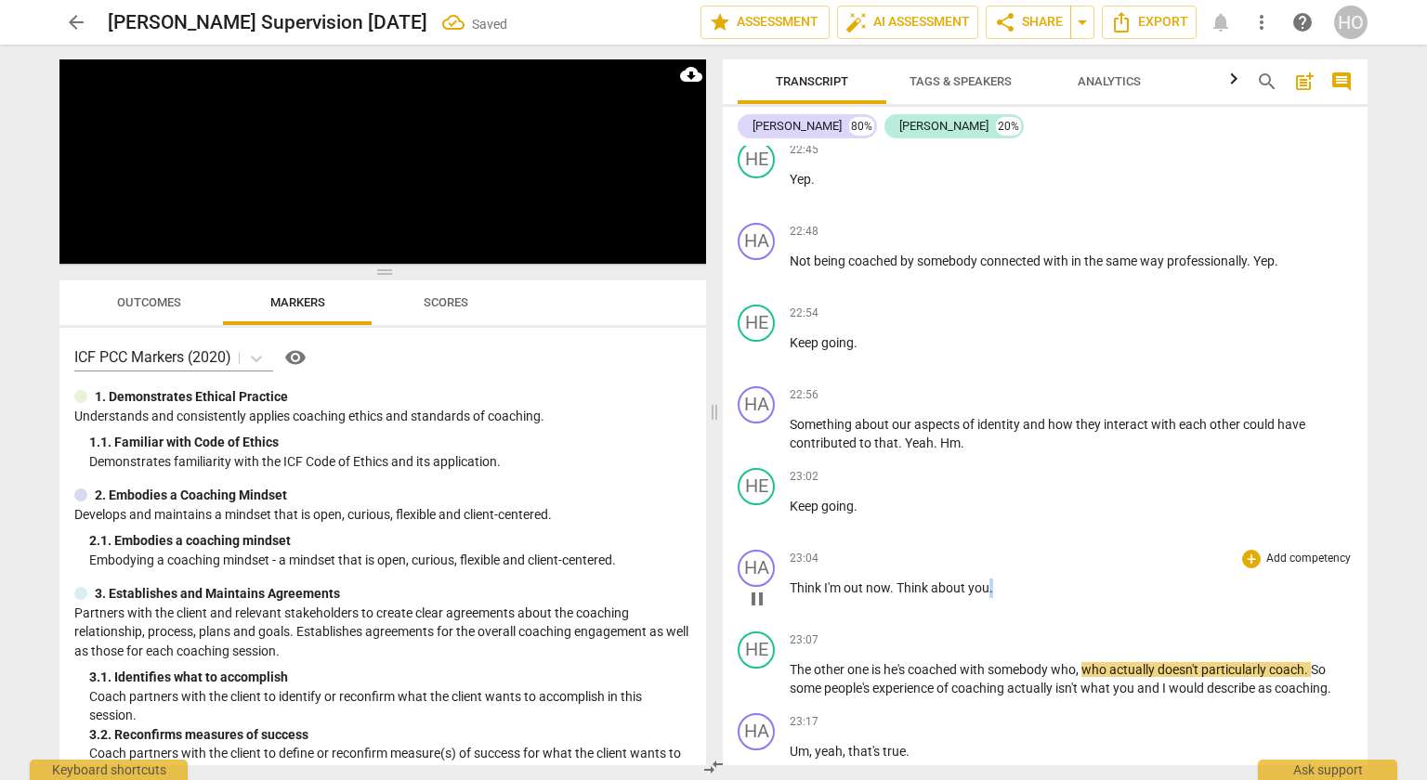
click at [993, 582] on span "." at bounding box center [992, 588] width 4 height 15
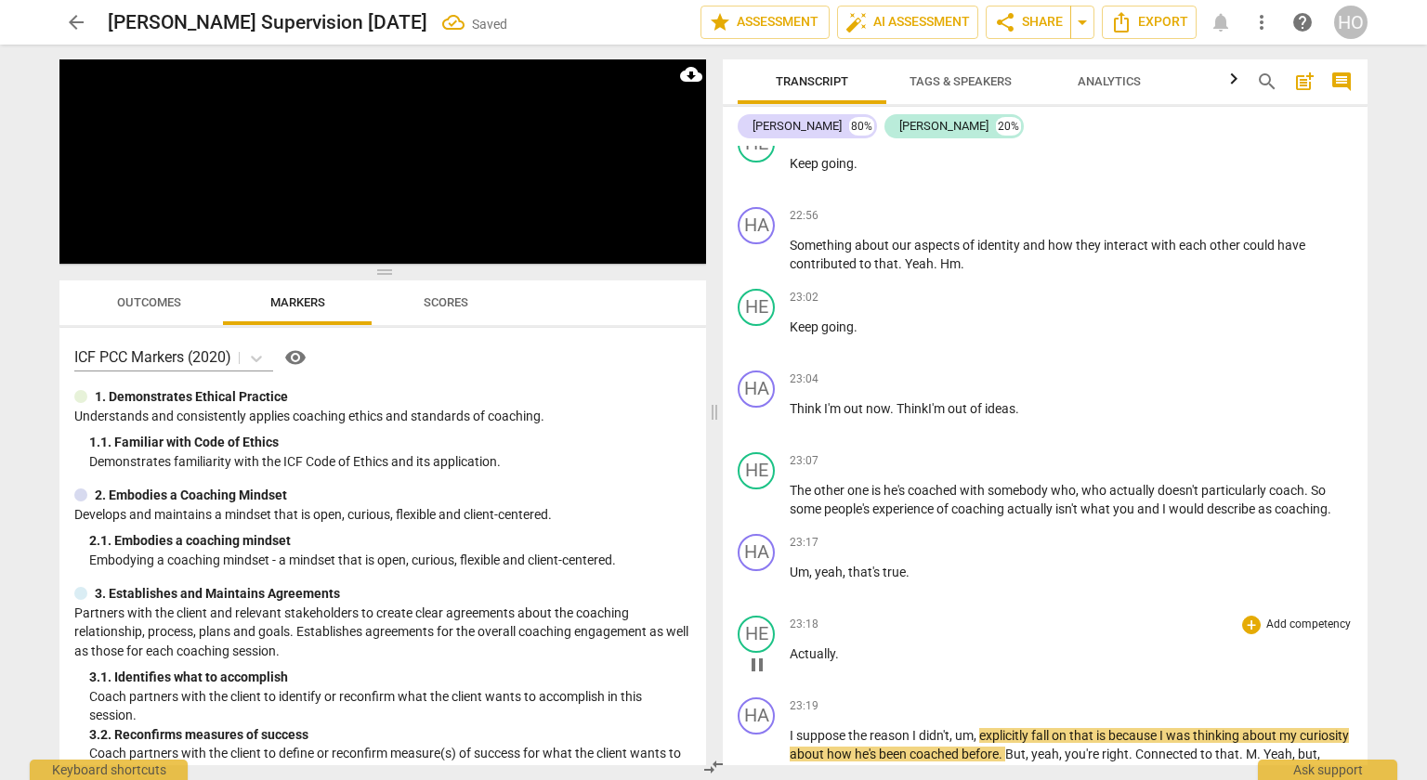
scroll to position [7949, 0]
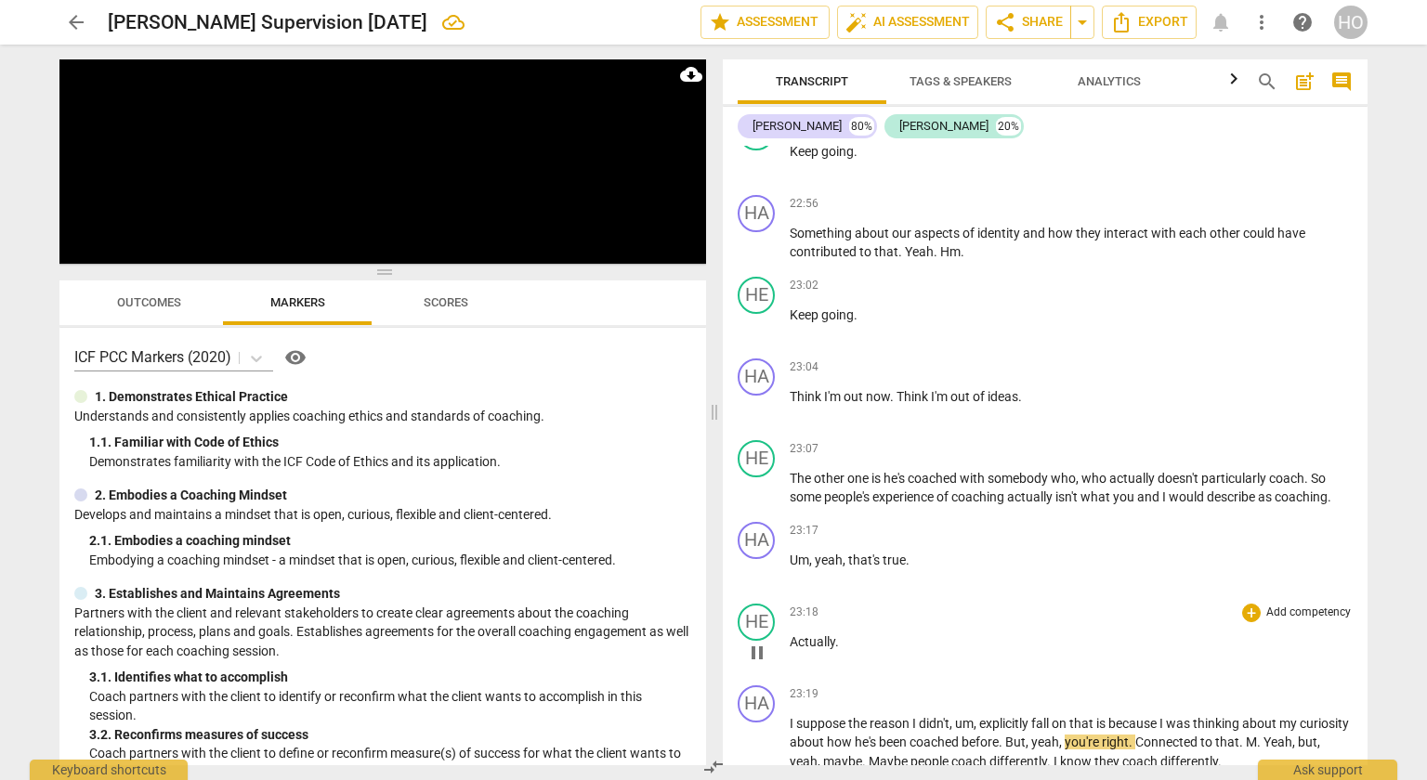
click at [792, 641] on span "Actually" at bounding box center [813, 642] width 46 height 15
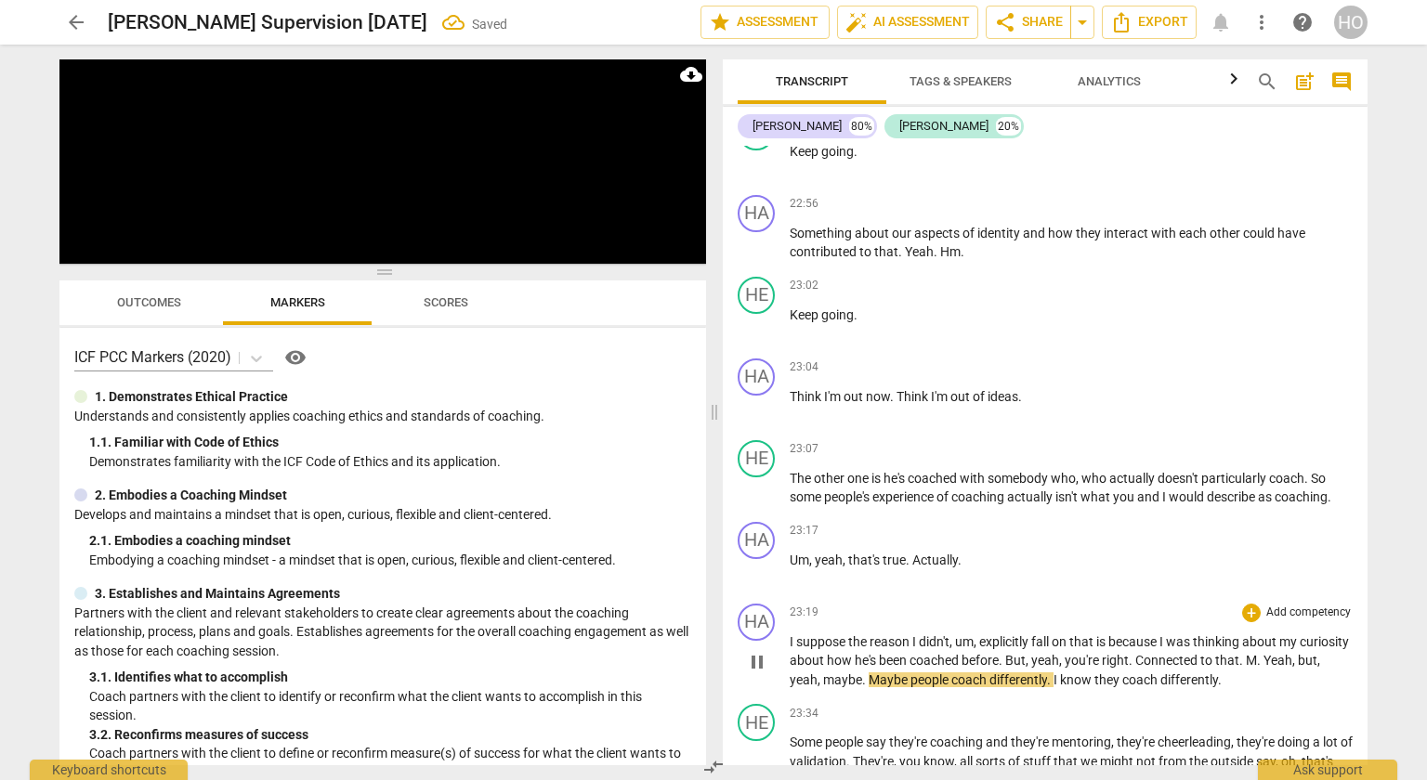
click at [790, 643] on span "I" at bounding box center [793, 642] width 7 height 15
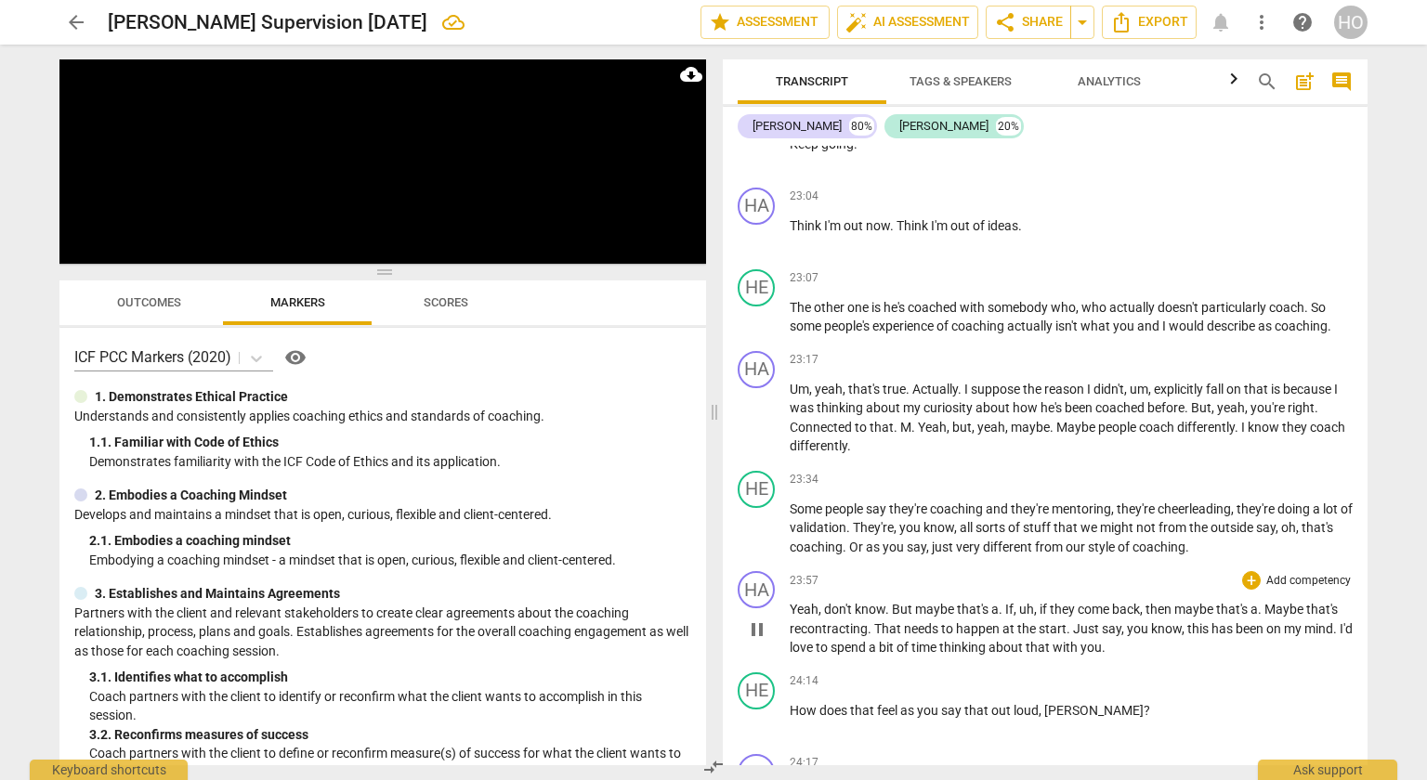
scroll to position [8178, 0]
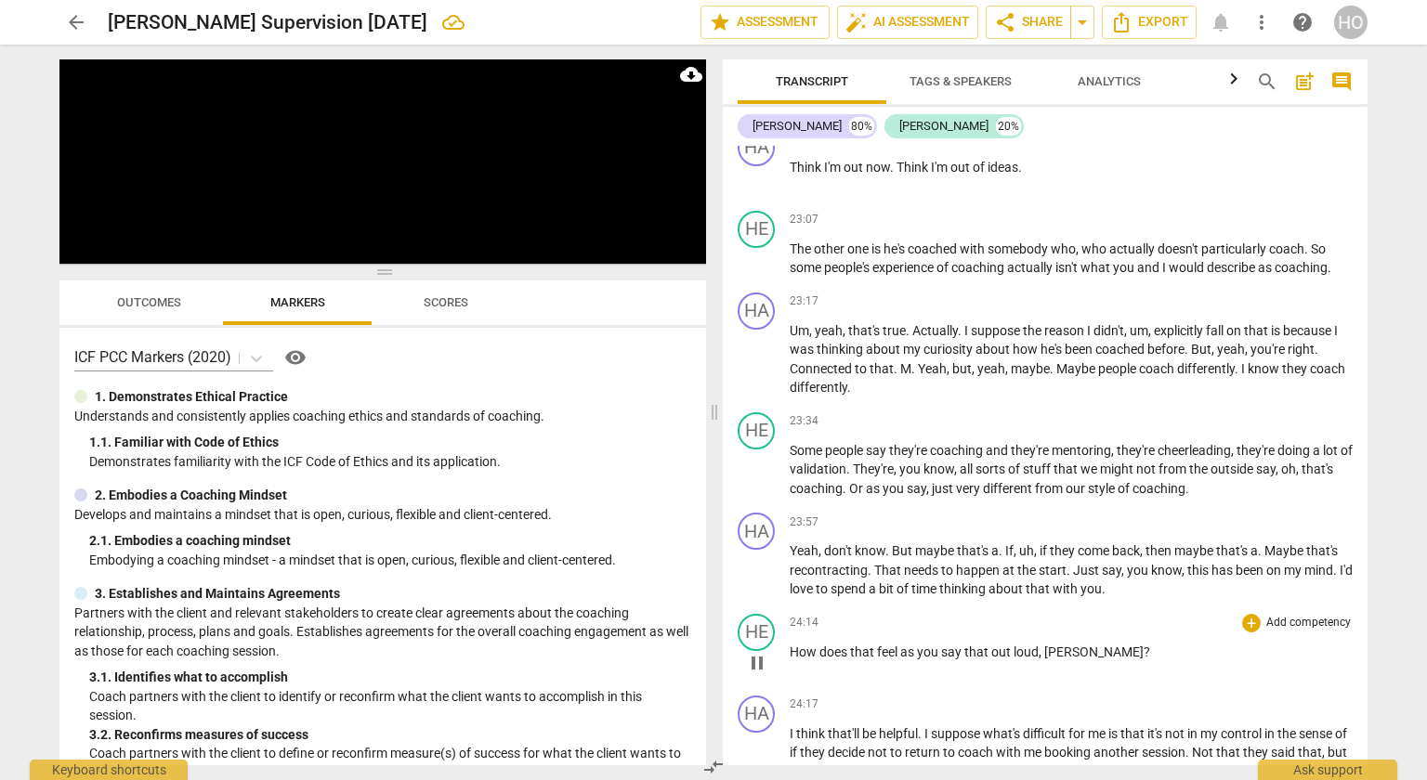
click at [1074, 647] on span "[PERSON_NAME]" at bounding box center [1093, 652] width 99 height 15
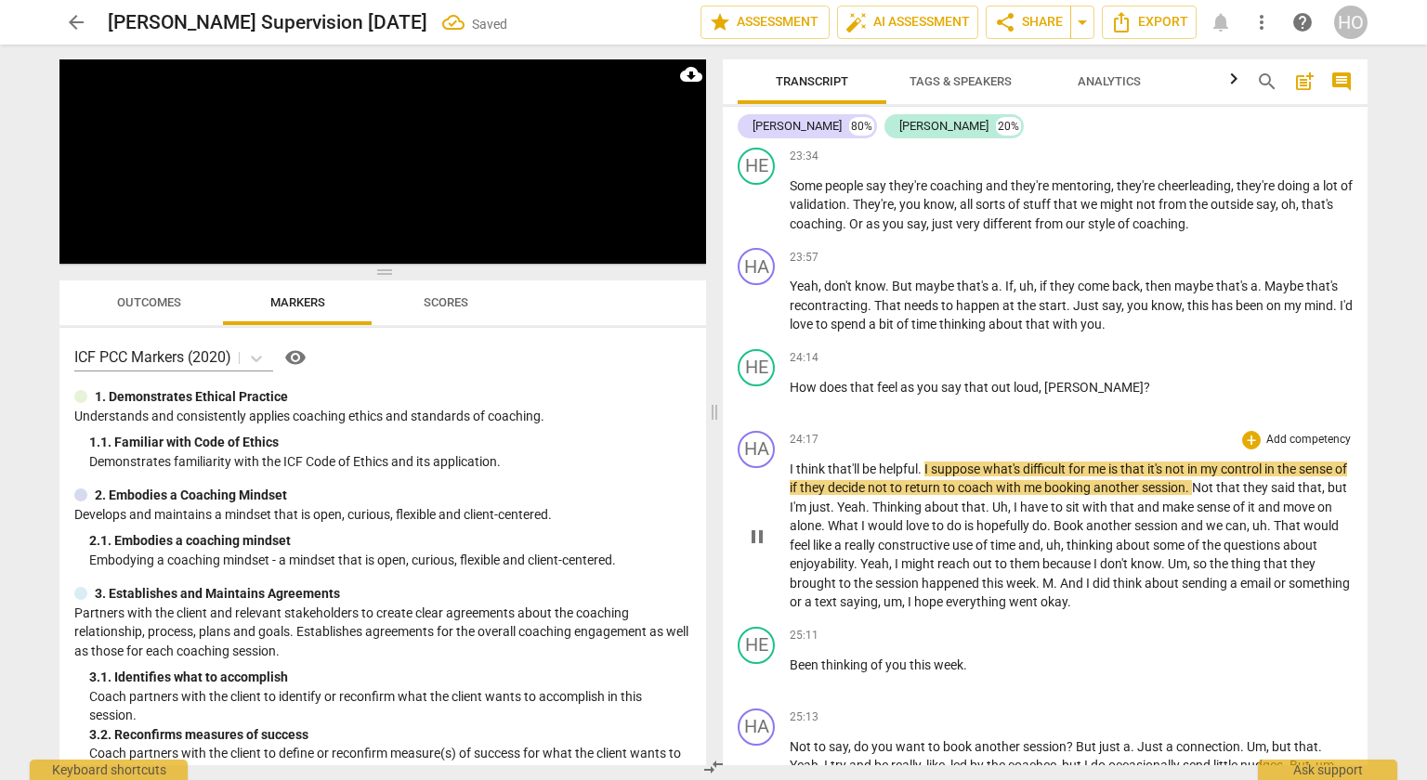
scroll to position [8447, 0]
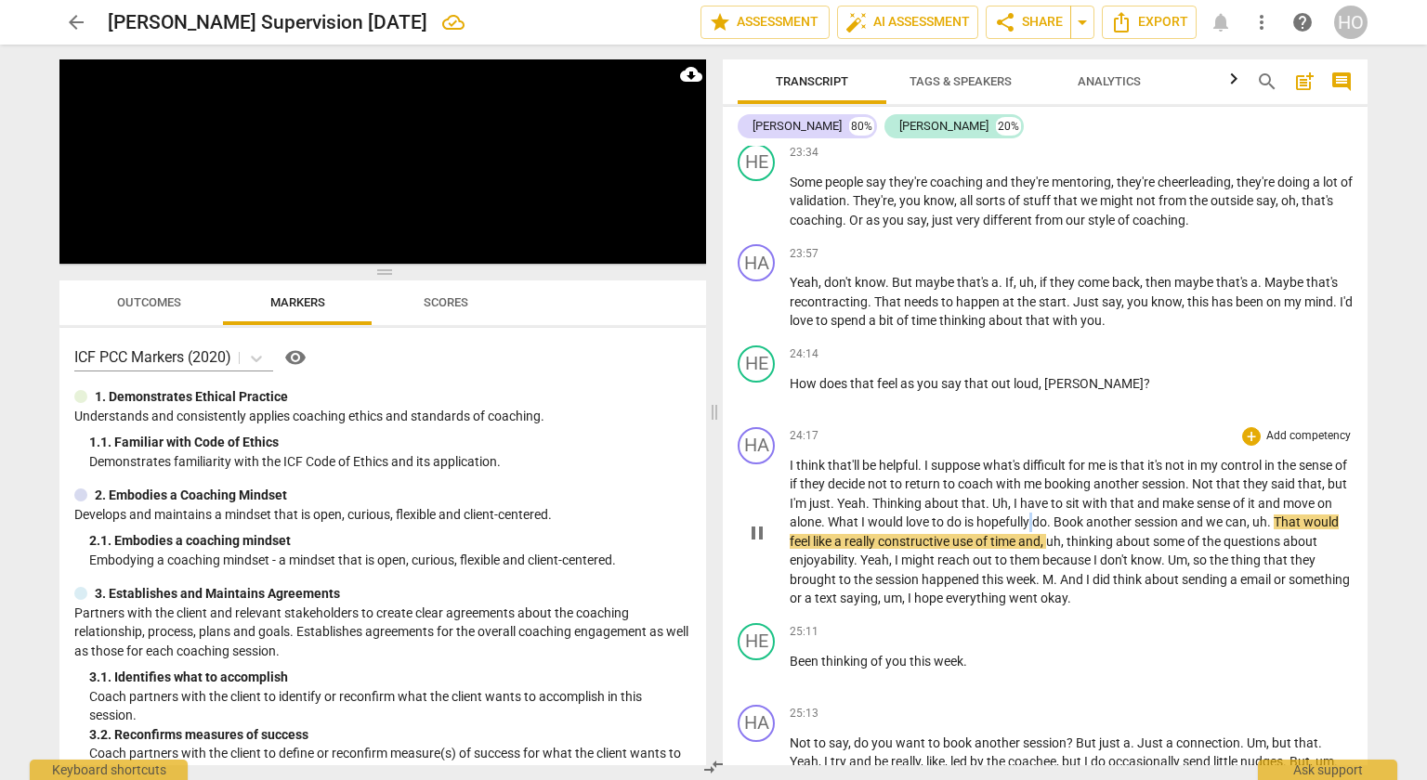
click at [1032, 515] on span "hopefully" at bounding box center [1005, 522] width 56 height 15
click at [1079, 515] on span "." at bounding box center [1075, 522] width 7 height 15
click at [1104, 515] on span "Book" at bounding box center [1095, 522] width 33 height 15
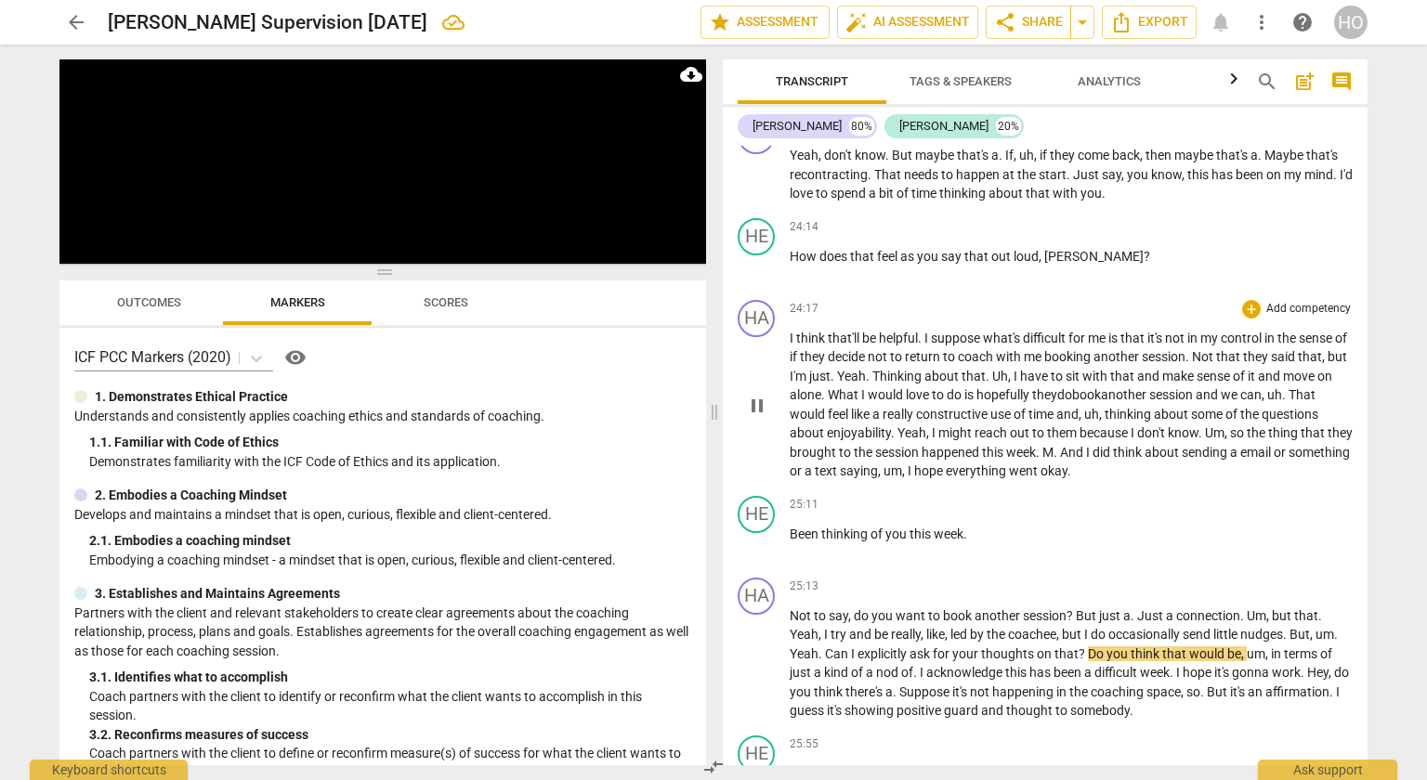
scroll to position [8696, 0]
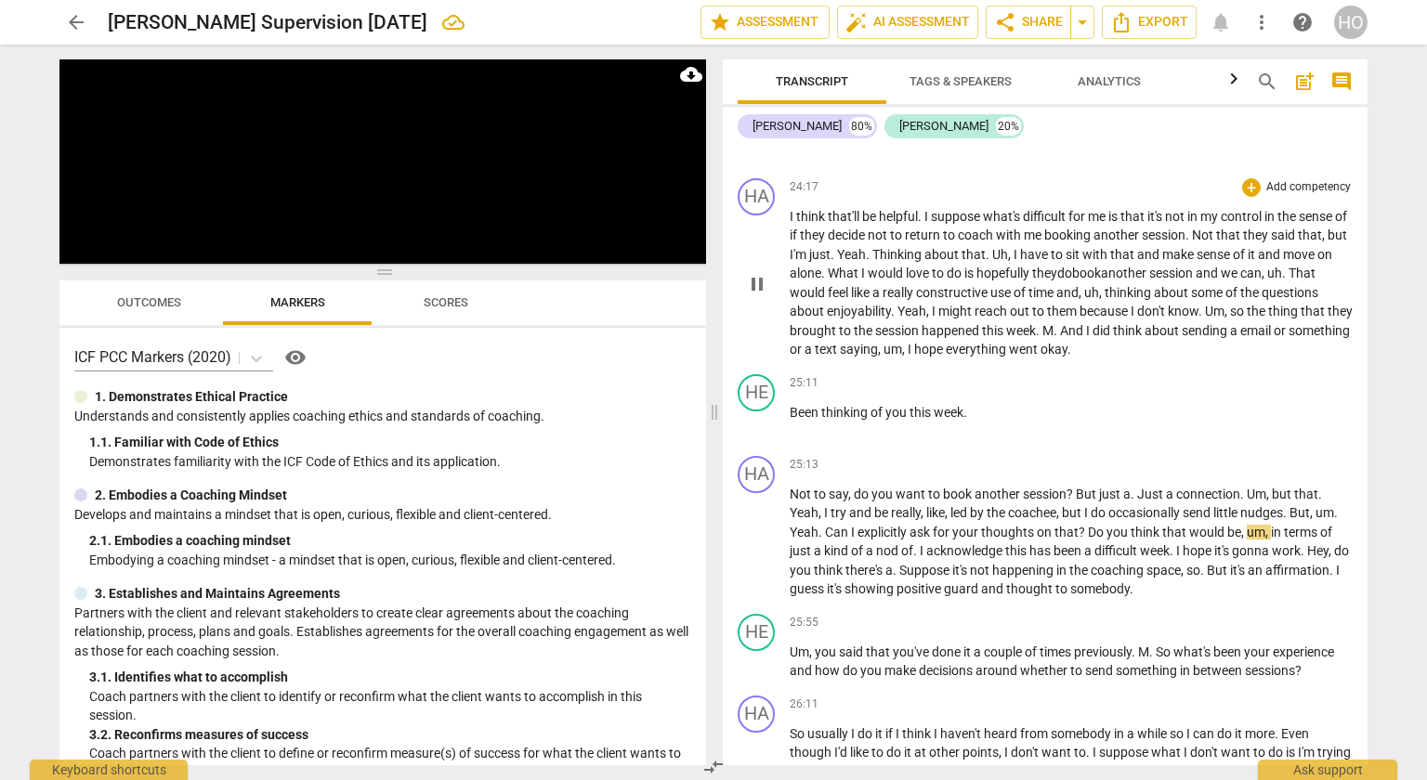
click at [1006, 327] on span "this" at bounding box center [994, 330] width 24 height 15
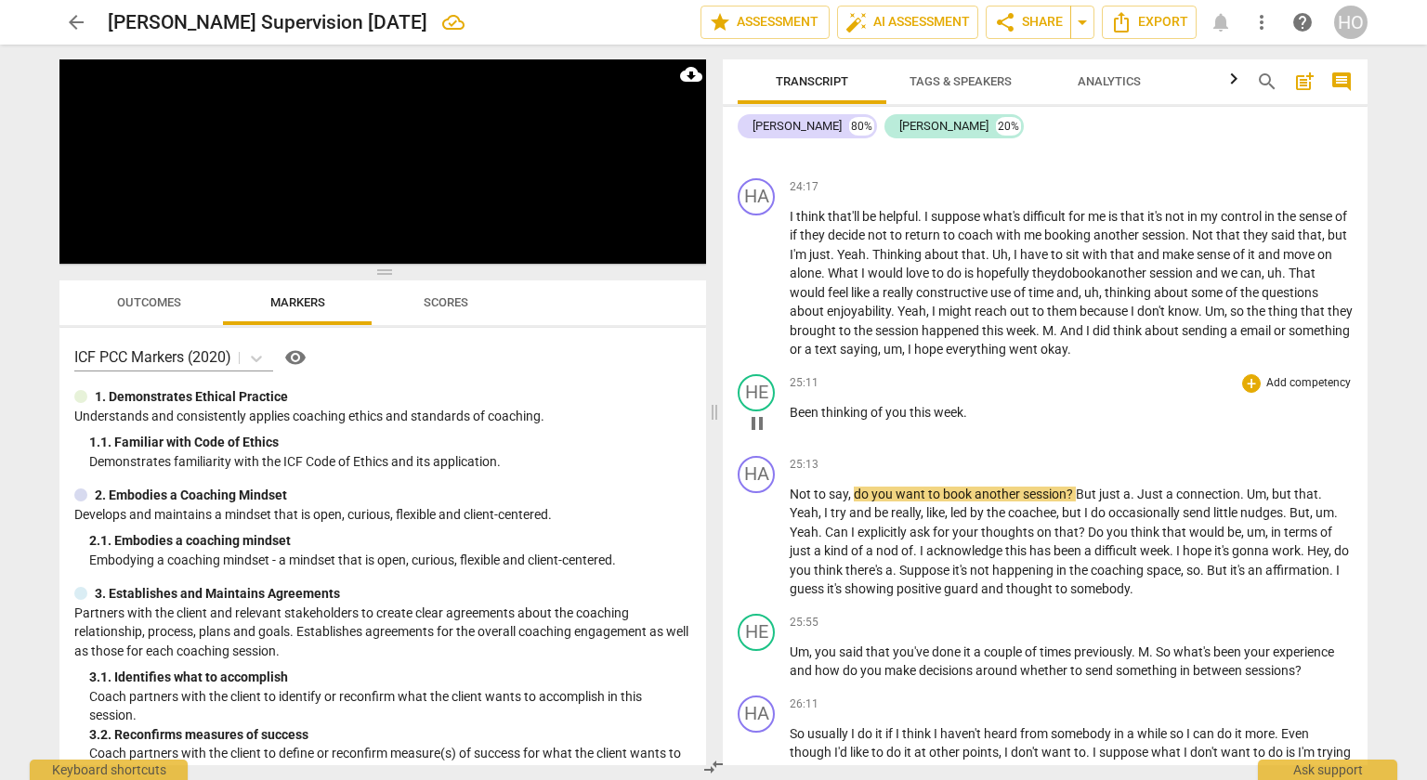
click at [789, 399] on div "HE play_arrow pause" at bounding box center [764, 407] width 52 height 67
click at [791, 405] on span "Been" at bounding box center [806, 412] width 32 height 15
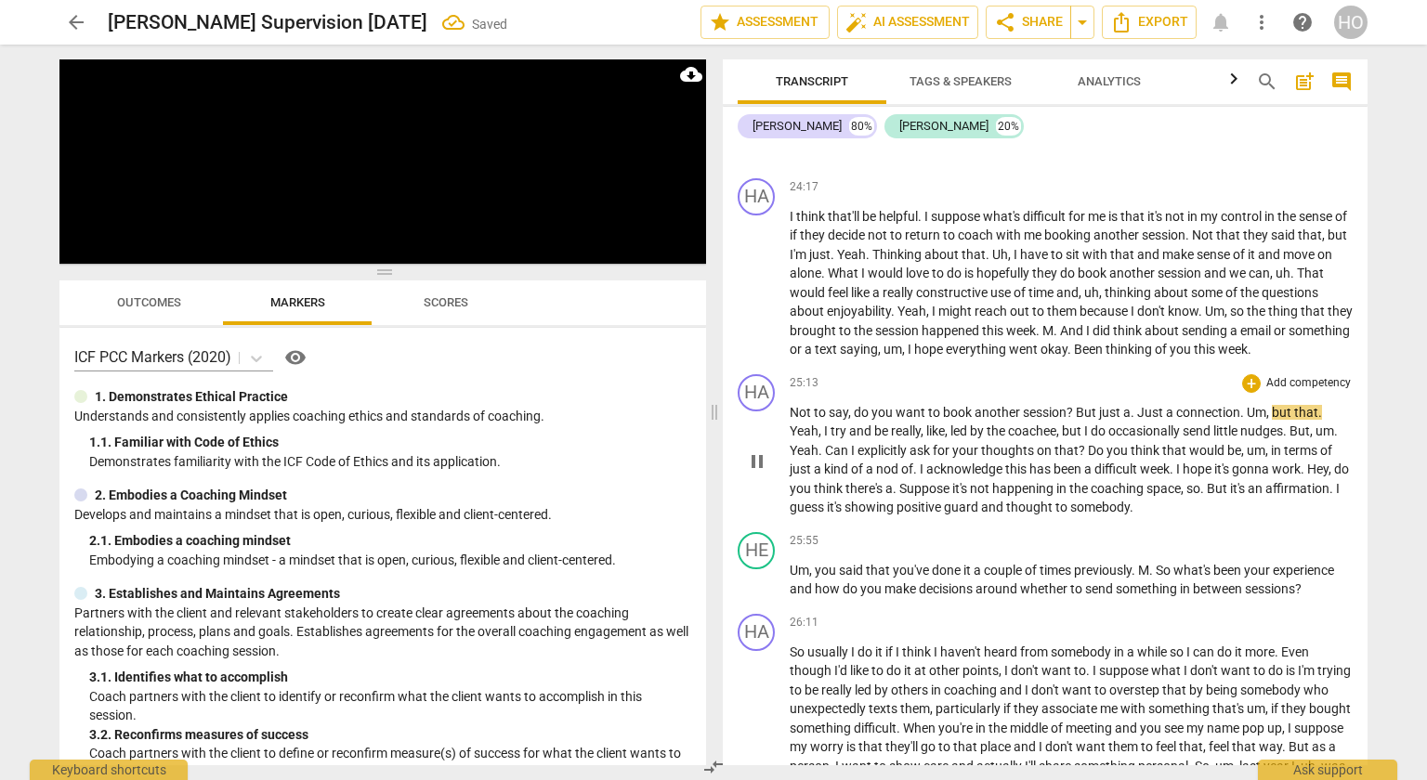
click at [792, 405] on span "Not" at bounding box center [802, 412] width 24 height 15
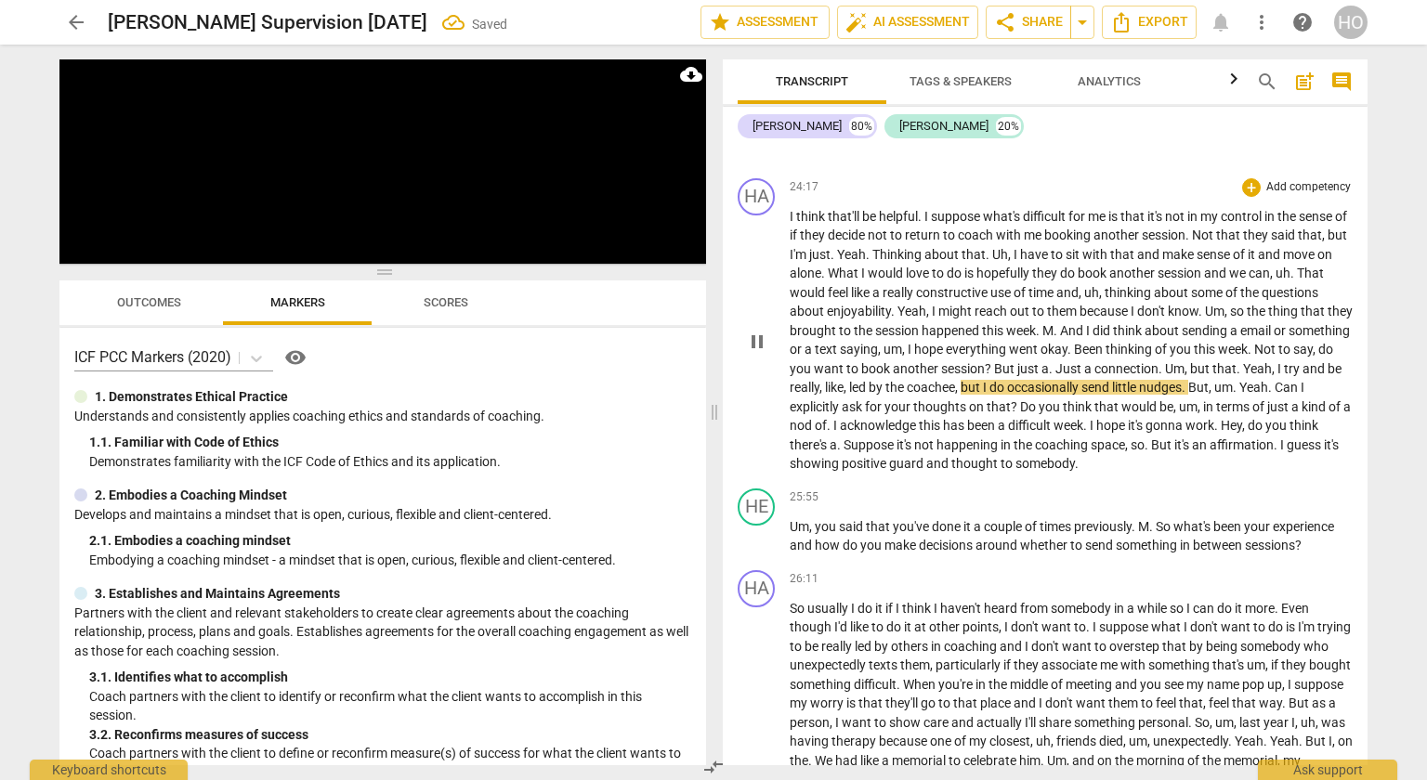
click at [1074, 342] on span "." at bounding box center [1071, 349] width 7 height 15
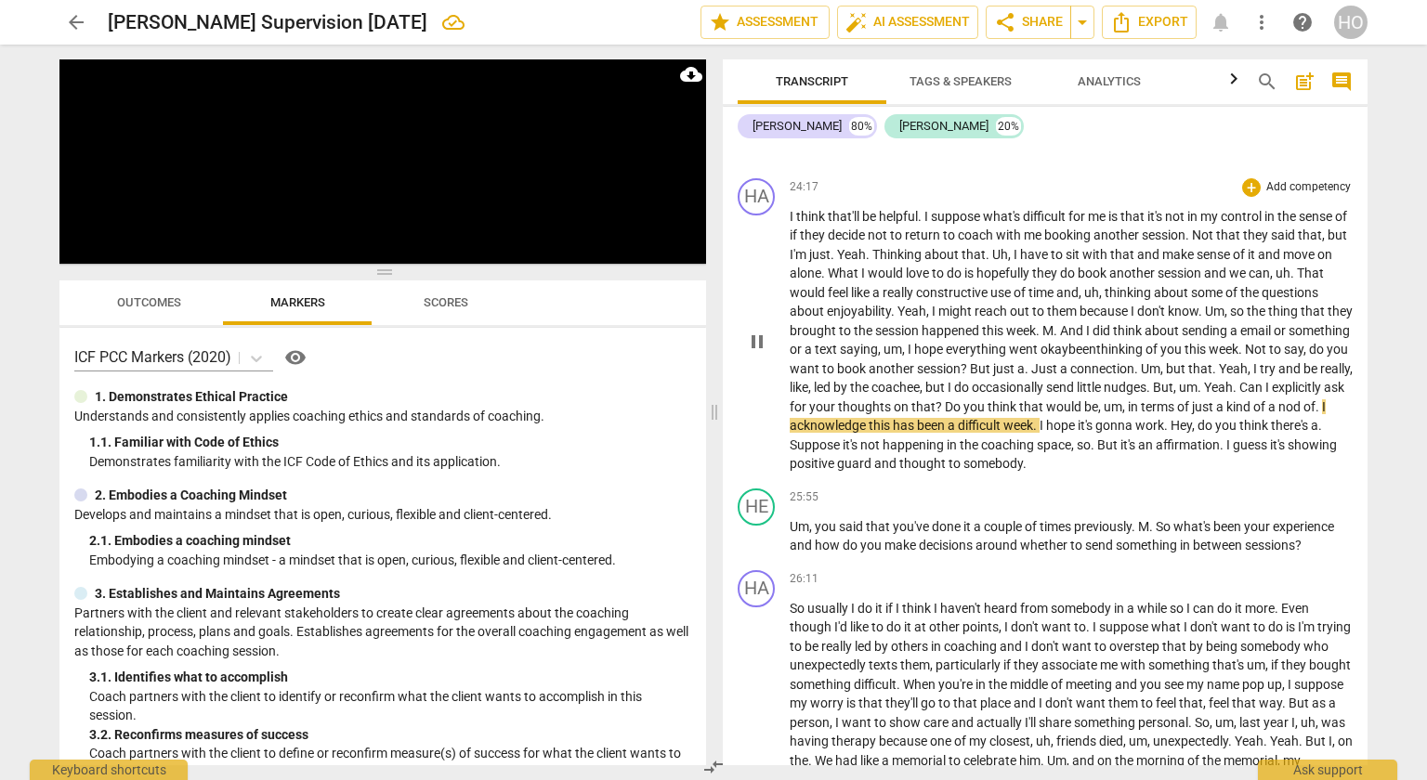
drag, startPoint x: 883, startPoint y: 416, endPoint x: 909, endPoint y: 398, distance: 32.0
click at [1316, 414] on span "." at bounding box center [1319, 407] width 7 height 15
click at [843, 438] on span "Suppose" at bounding box center [816, 445] width 53 height 15
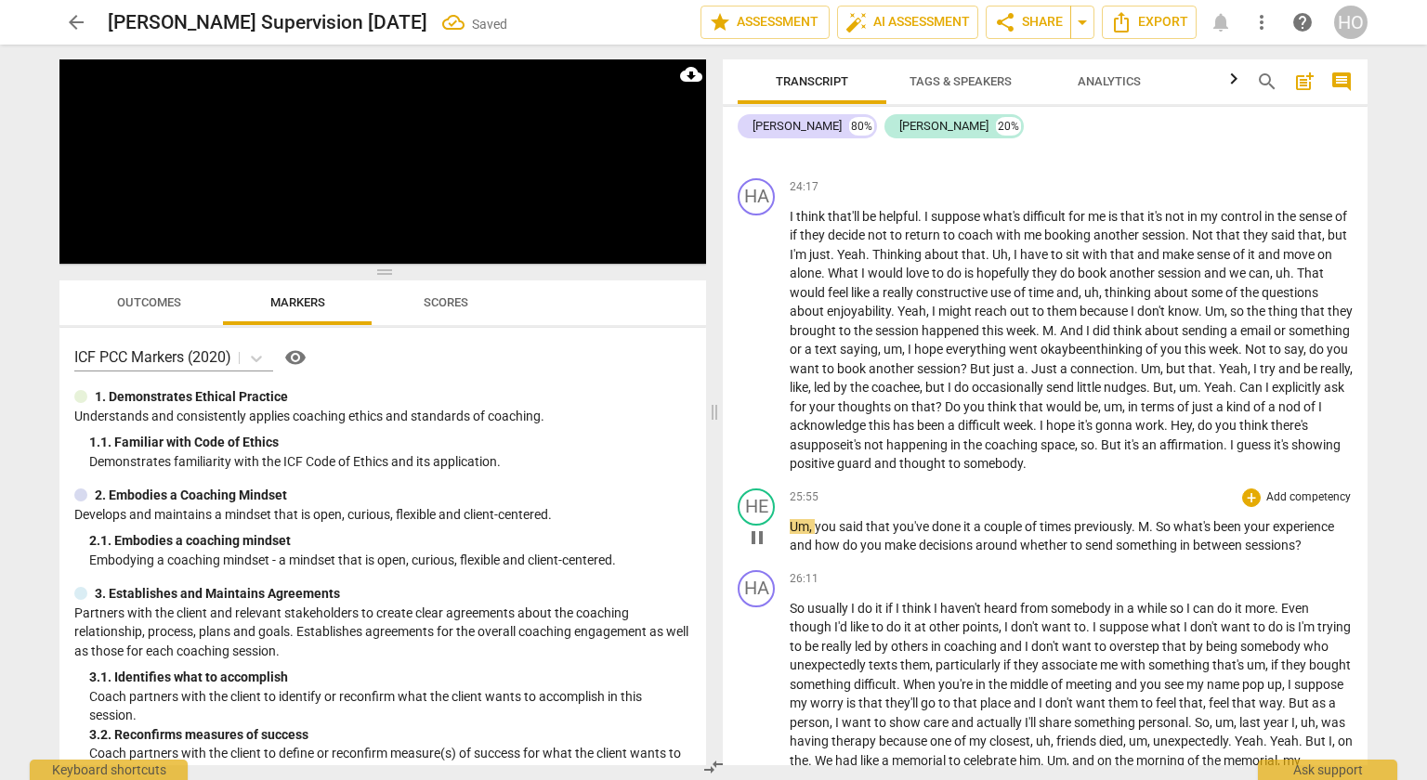
scroll to position [8761, 0]
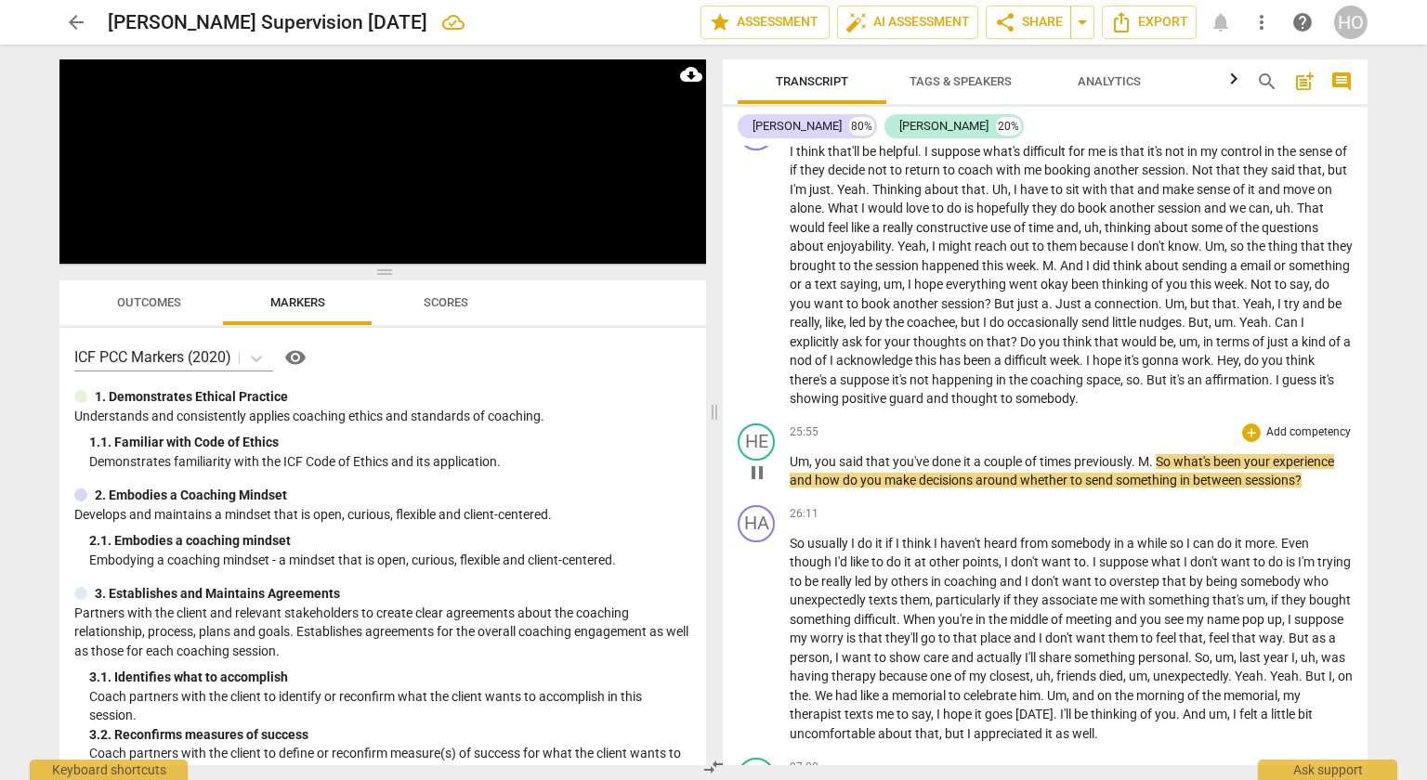
click at [1145, 454] on span "M" at bounding box center [1143, 461] width 11 height 15
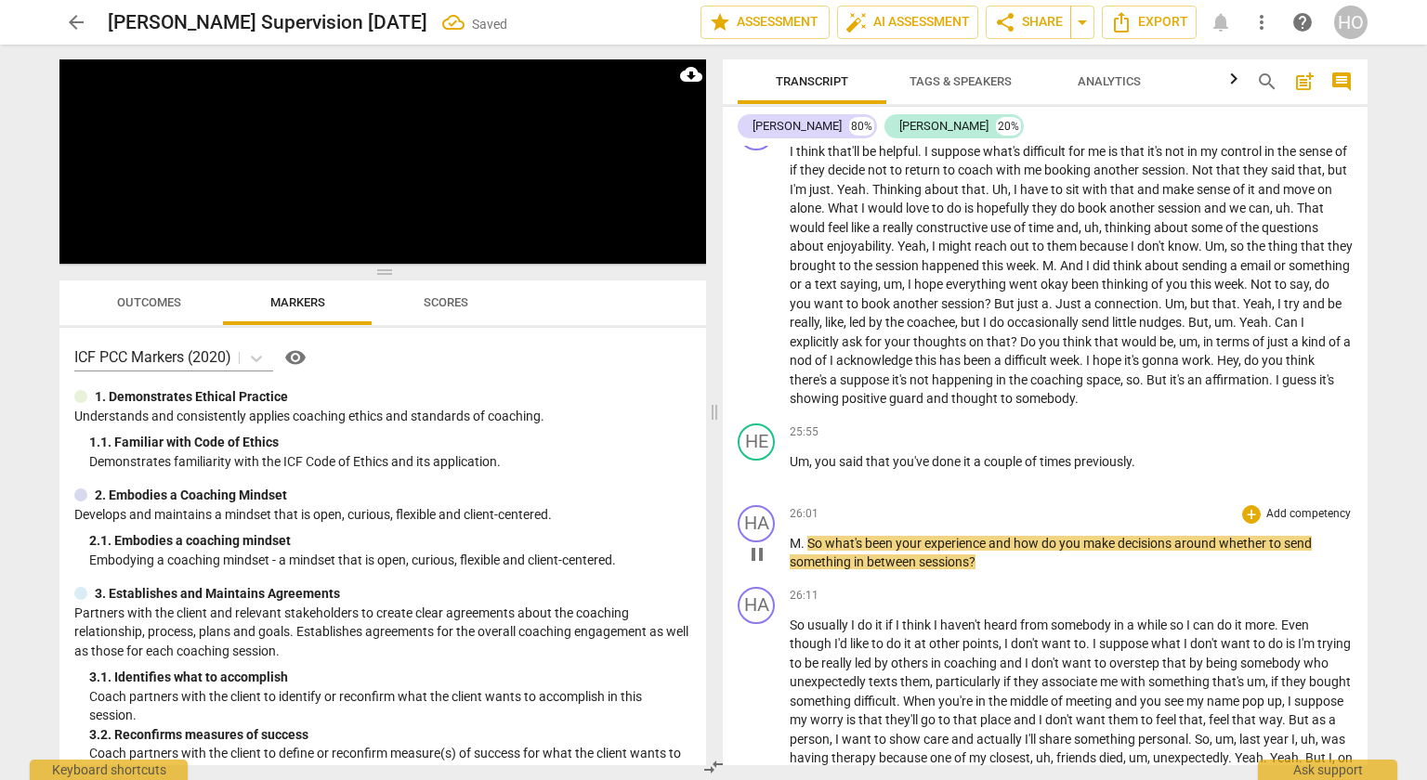
click at [811, 536] on span "So" at bounding box center [816, 543] width 18 height 15
click at [807, 536] on span "So" at bounding box center [816, 543] width 18 height 15
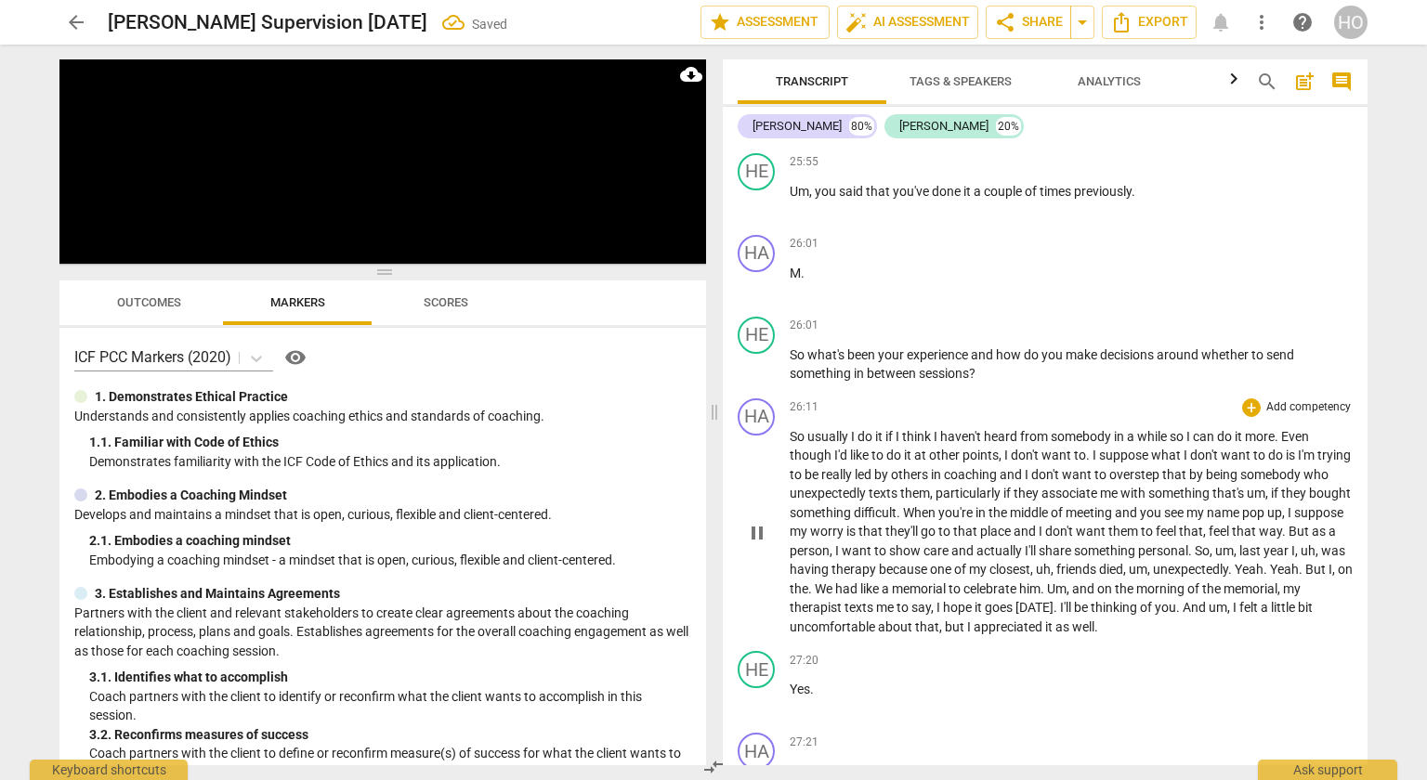
scroll to position [9051, 0]
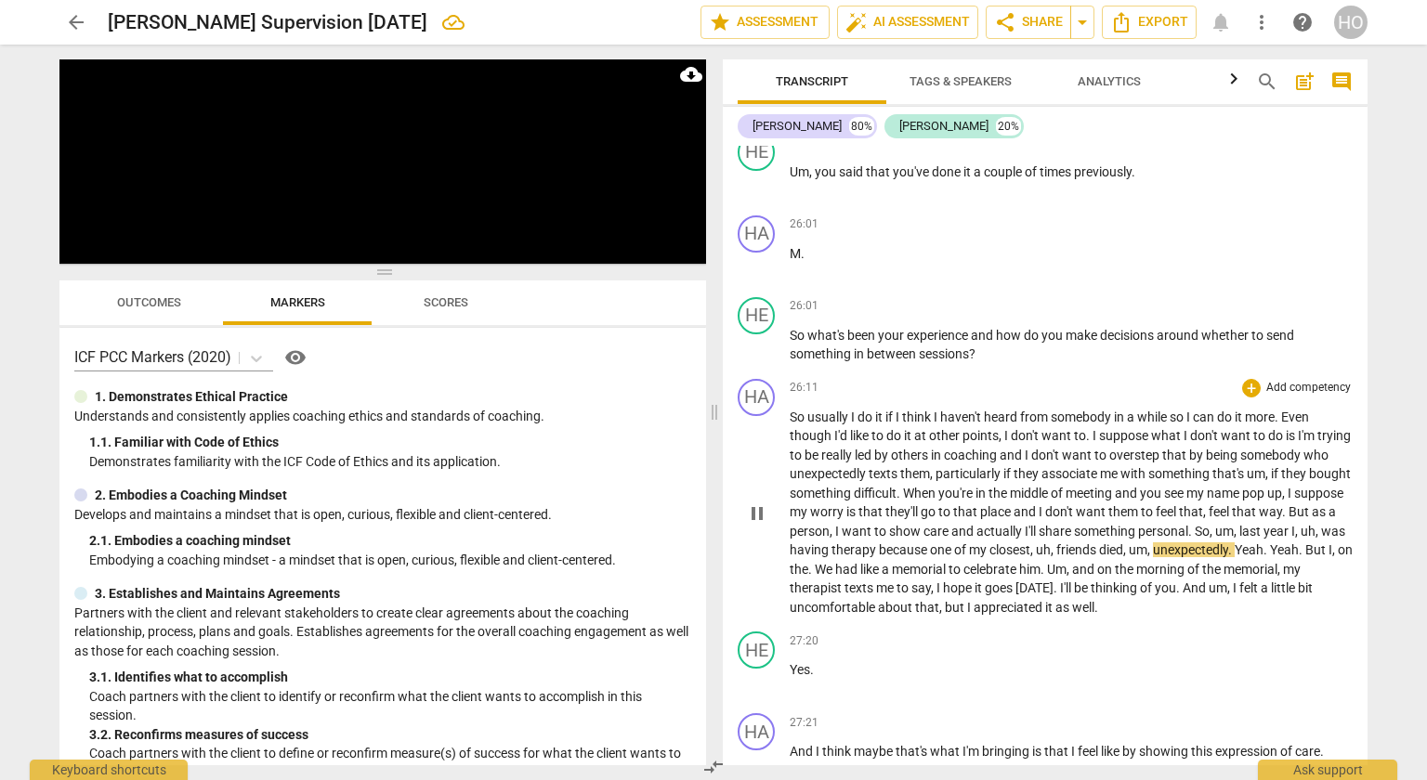
click at [760, 503] on span "pause" at bounding box center [757, 514] width 22 height 22
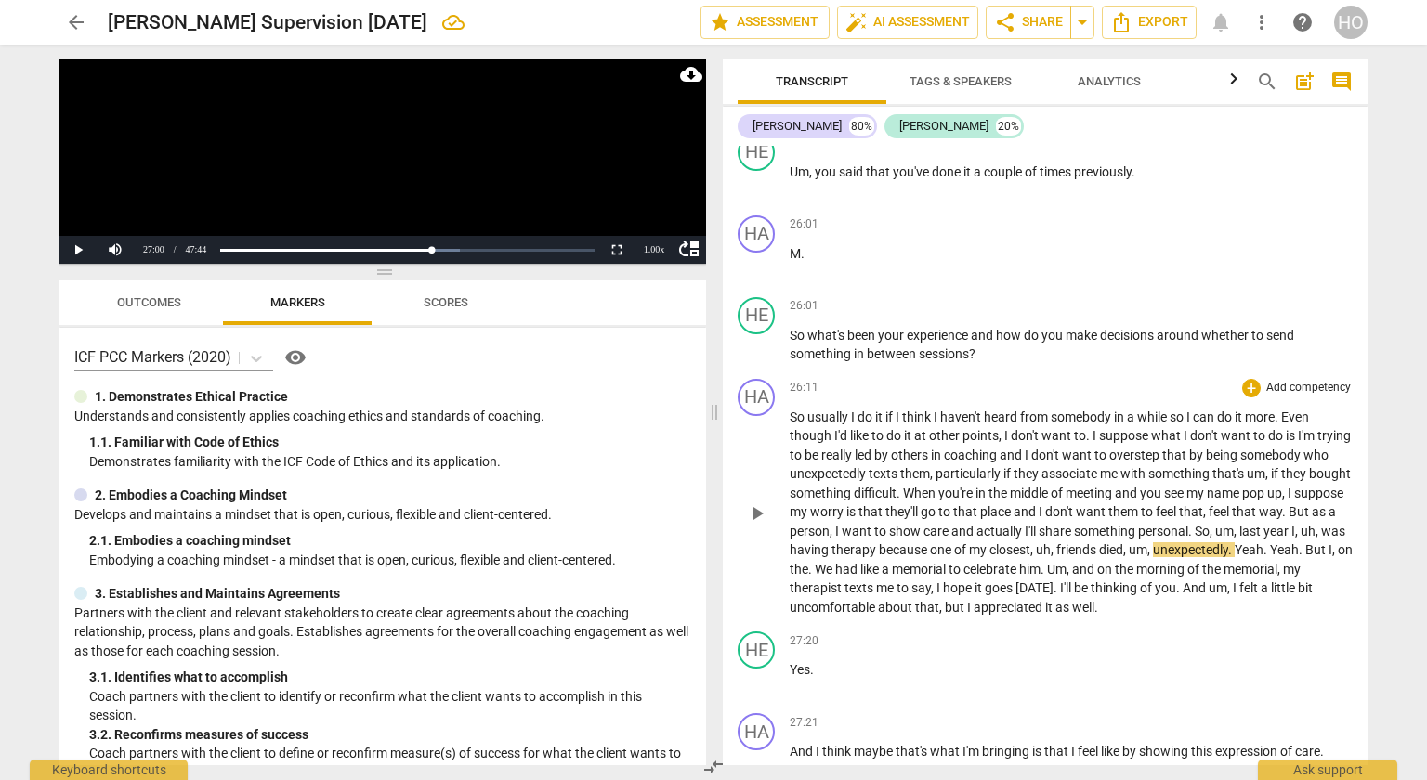
click at [762, 503] on span "play_arrow" at bounding box center [757, 514] width 22 height 22
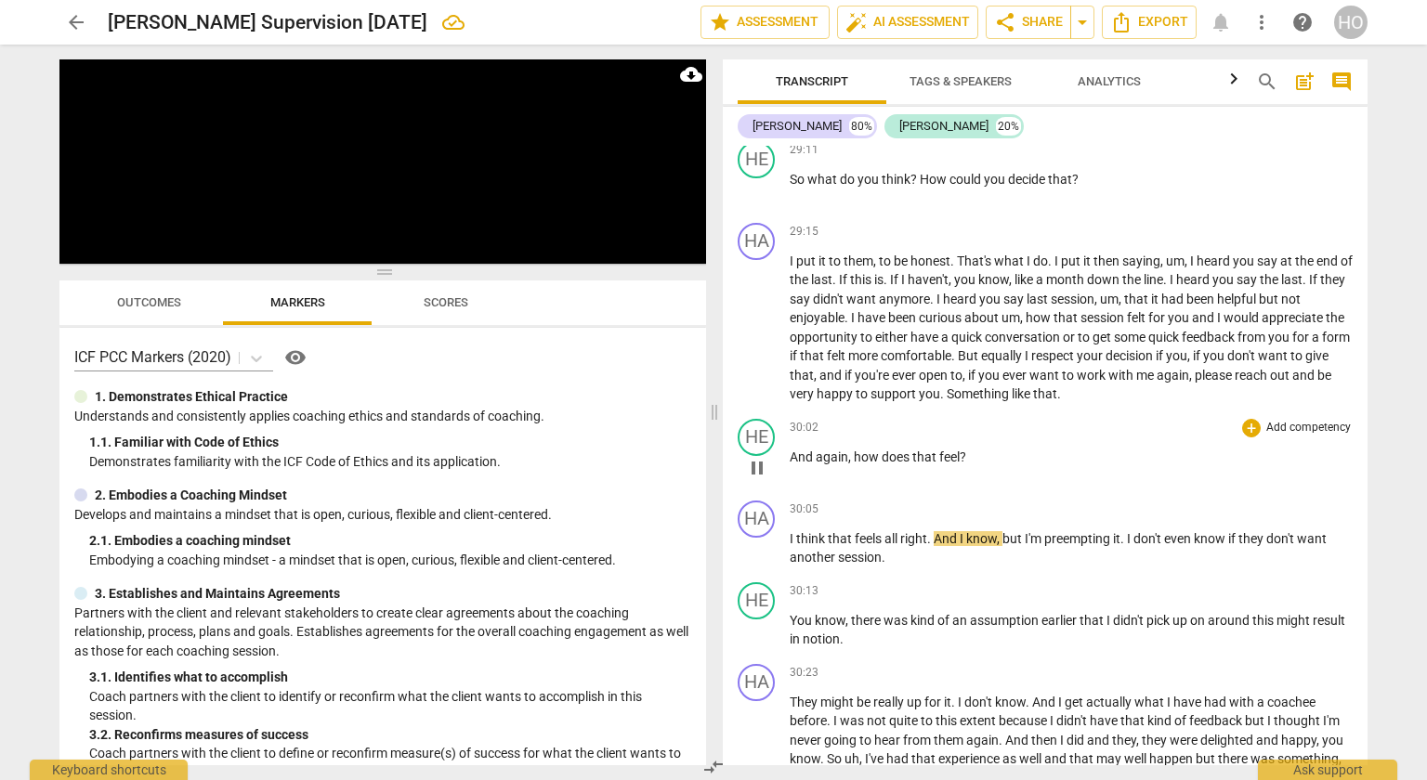
scroll to position [10252, 0]
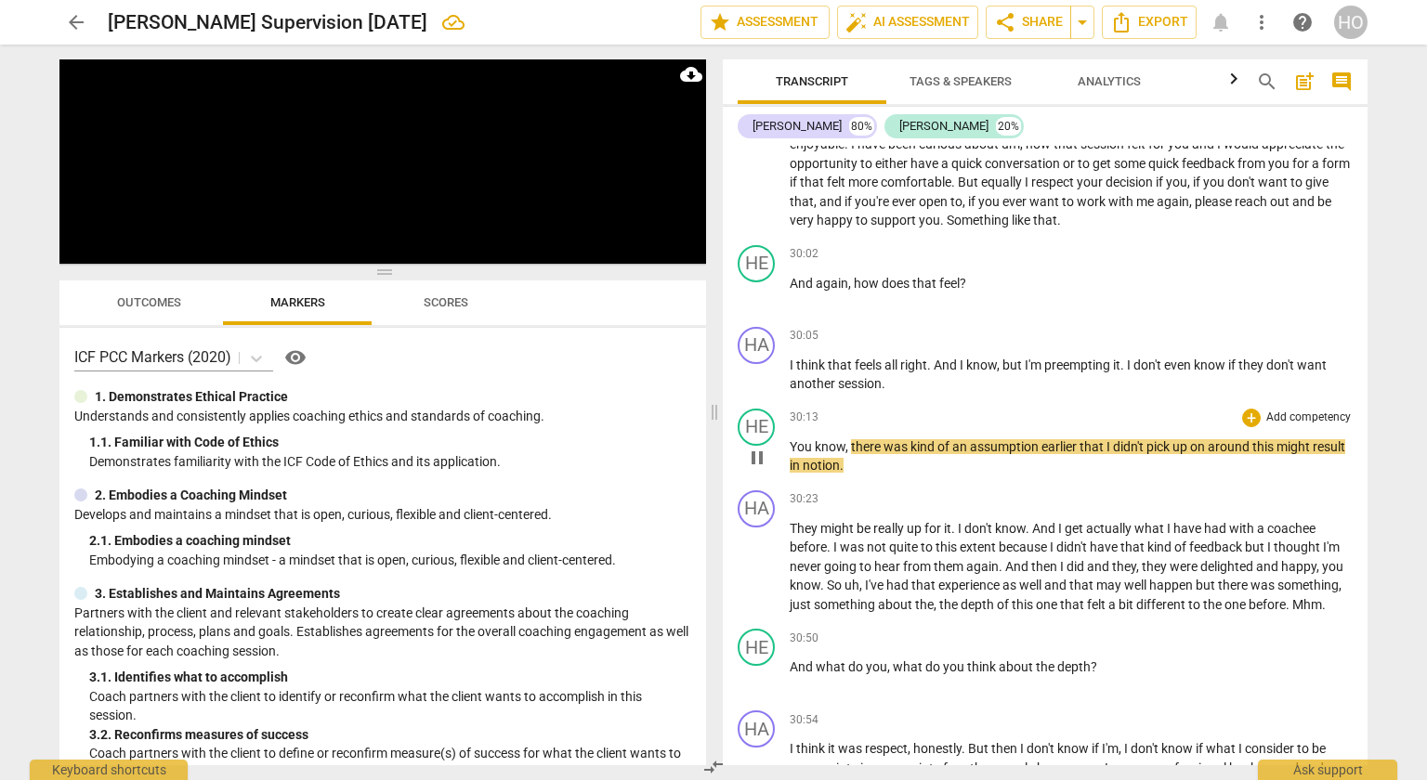
click at [840, 458] on span "notion" at bounding box center [821, 465] width 37 height 15
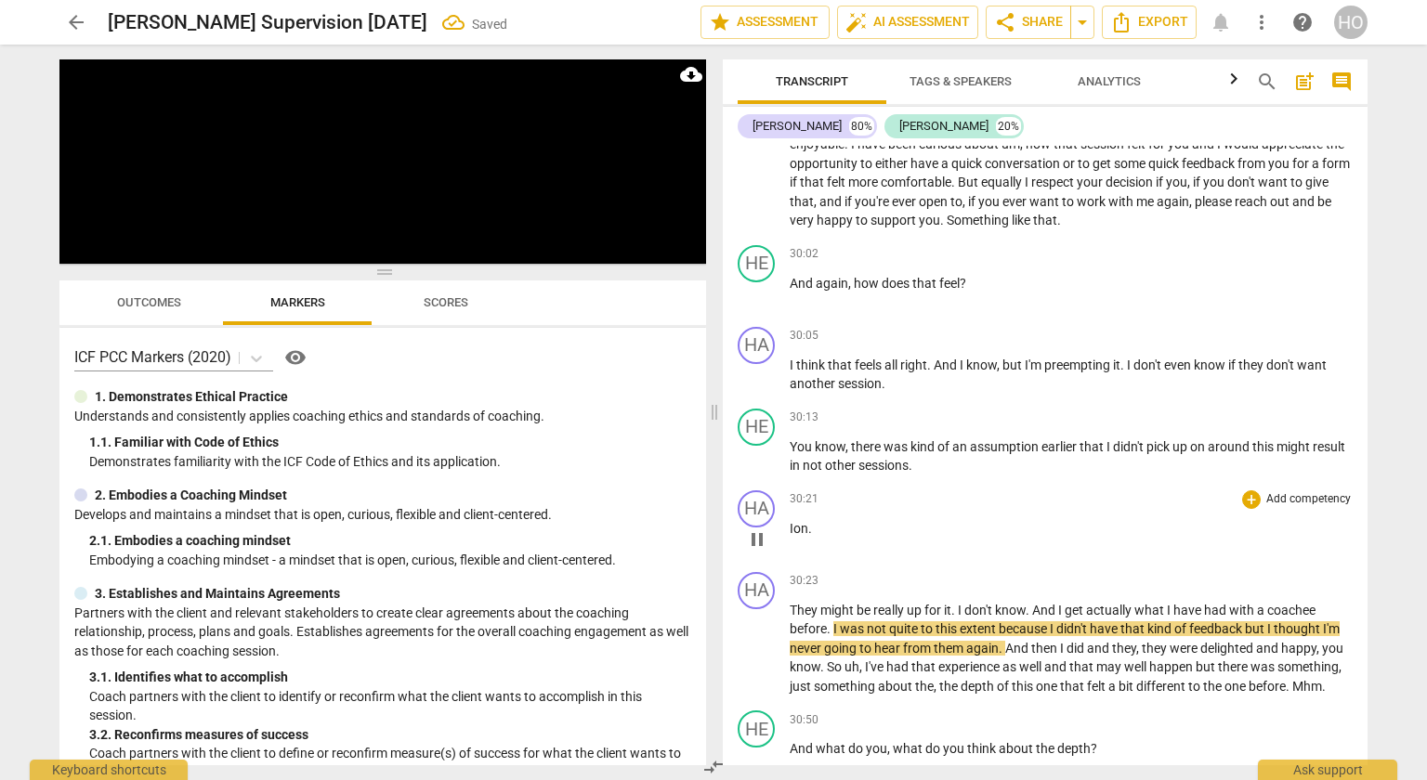
drag, startPoint x: 814, startPoint y: 518, endPoint x: 806, endPoint y: 509, distance: 11.9
click at [816, 518] on div "30:21 + Add competency keyboard_arrow_right Ion ." at bounding box center [1071, 524] width 563 height 67
click at [828, 511] on div "30:21 + Add competency keyboard_arrow_right Ion ." at bounding box center [1071, 524] width 563 height 67
click at [819, 519] on p "Ion ." at bounding box center [1071, 529] width 563 height 20
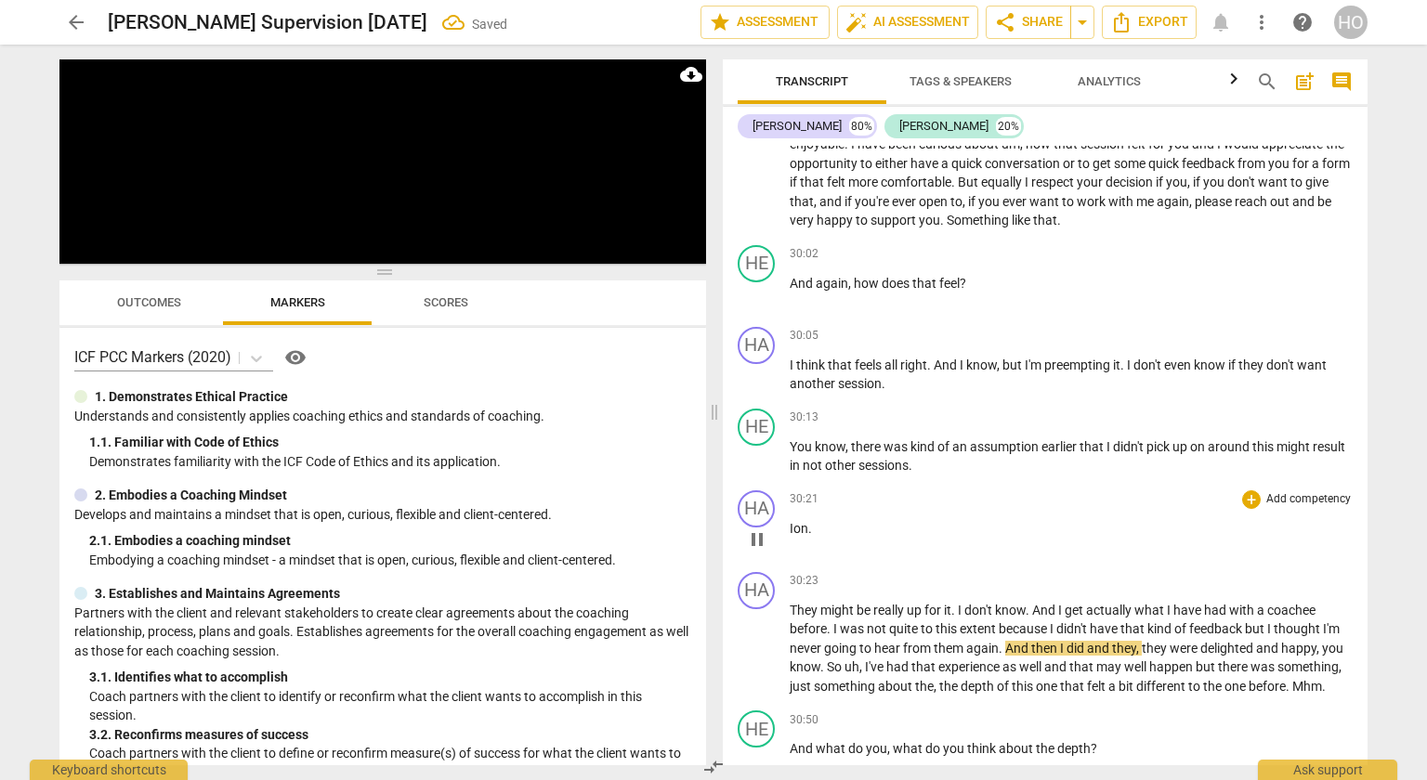
click at [819, 519] on p "Ion ." at bounding box center [1071, 529] width 563 height 20
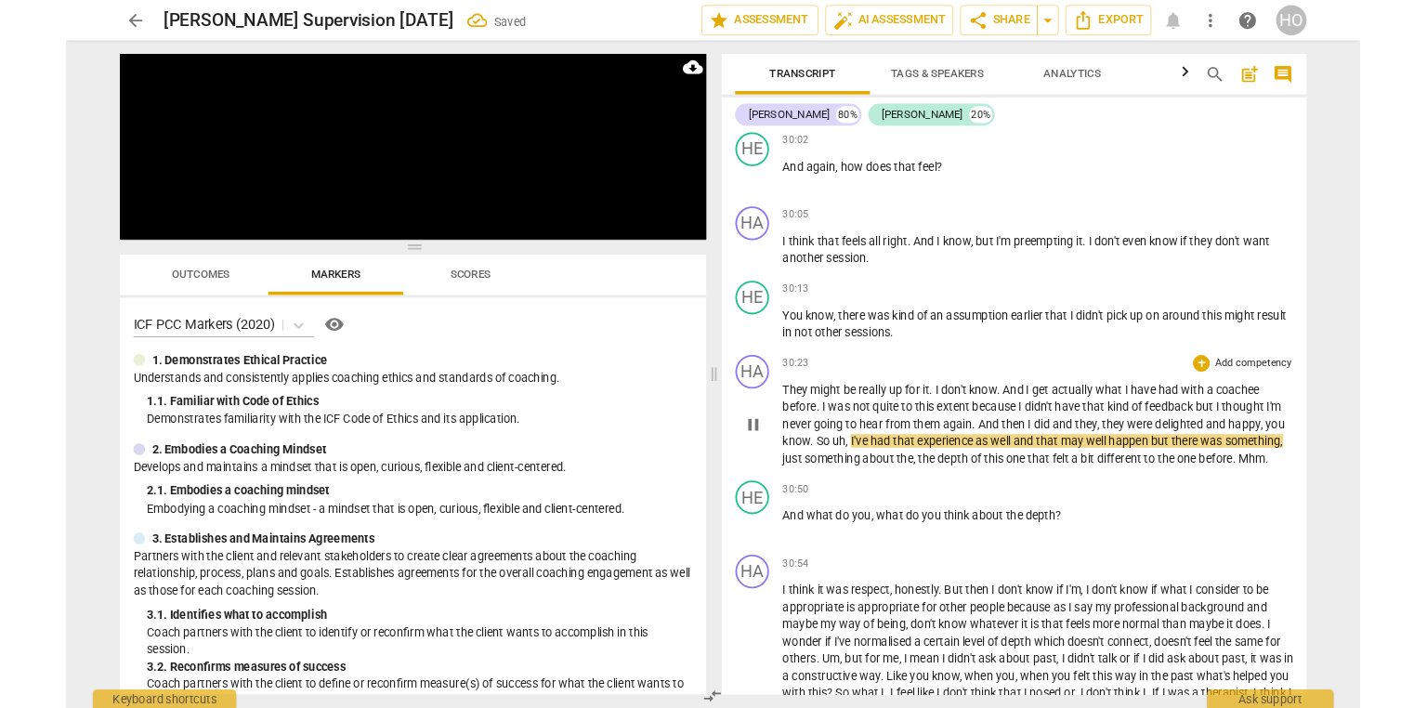
scroll to position [10404, 0]
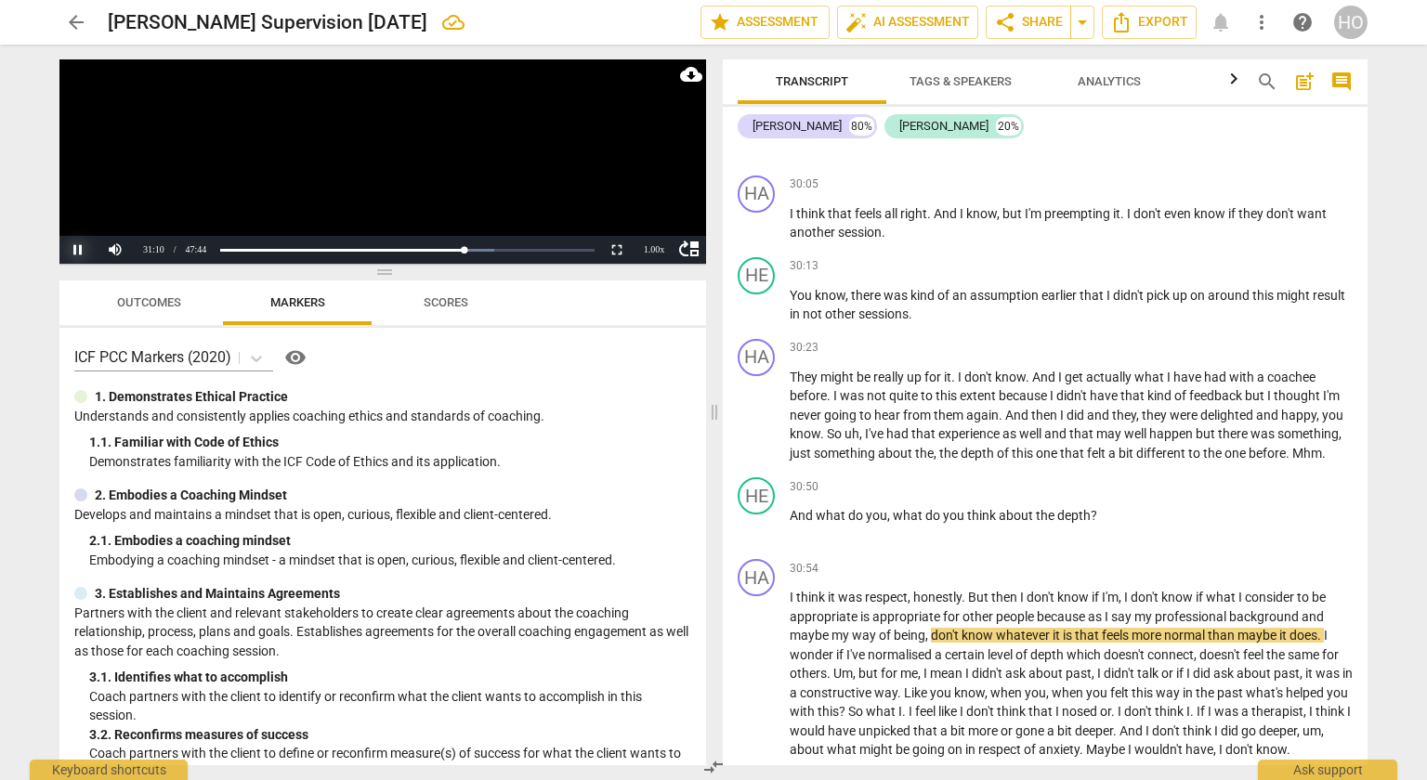
click at [75, 250] on button "Pause" at bounding box center [77, 250] width 37 height 28
